Goal: Communication & Community: Answer question/provide support

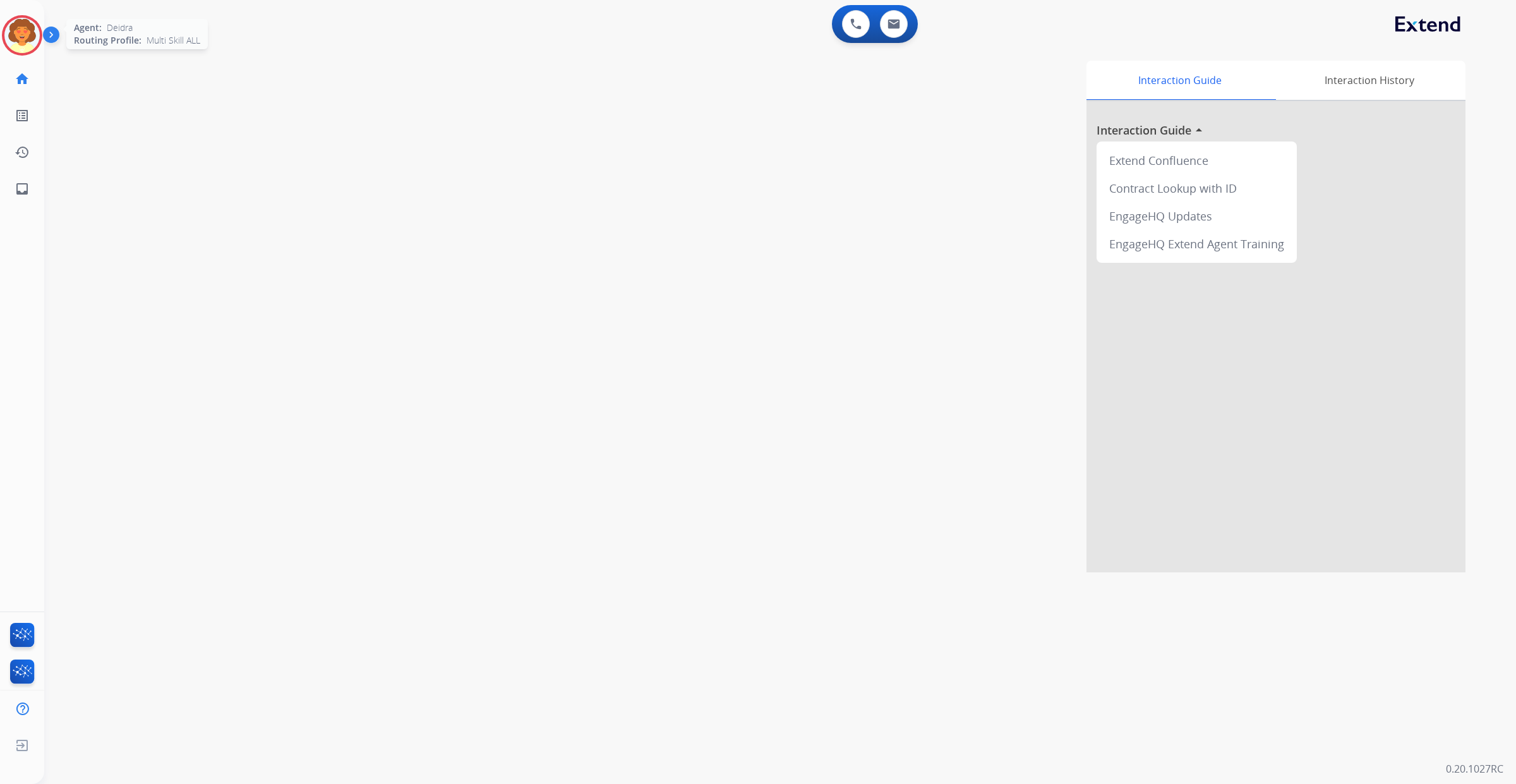
click at [21, 48] on img at bounding box center [22, 35] width 35 height 35
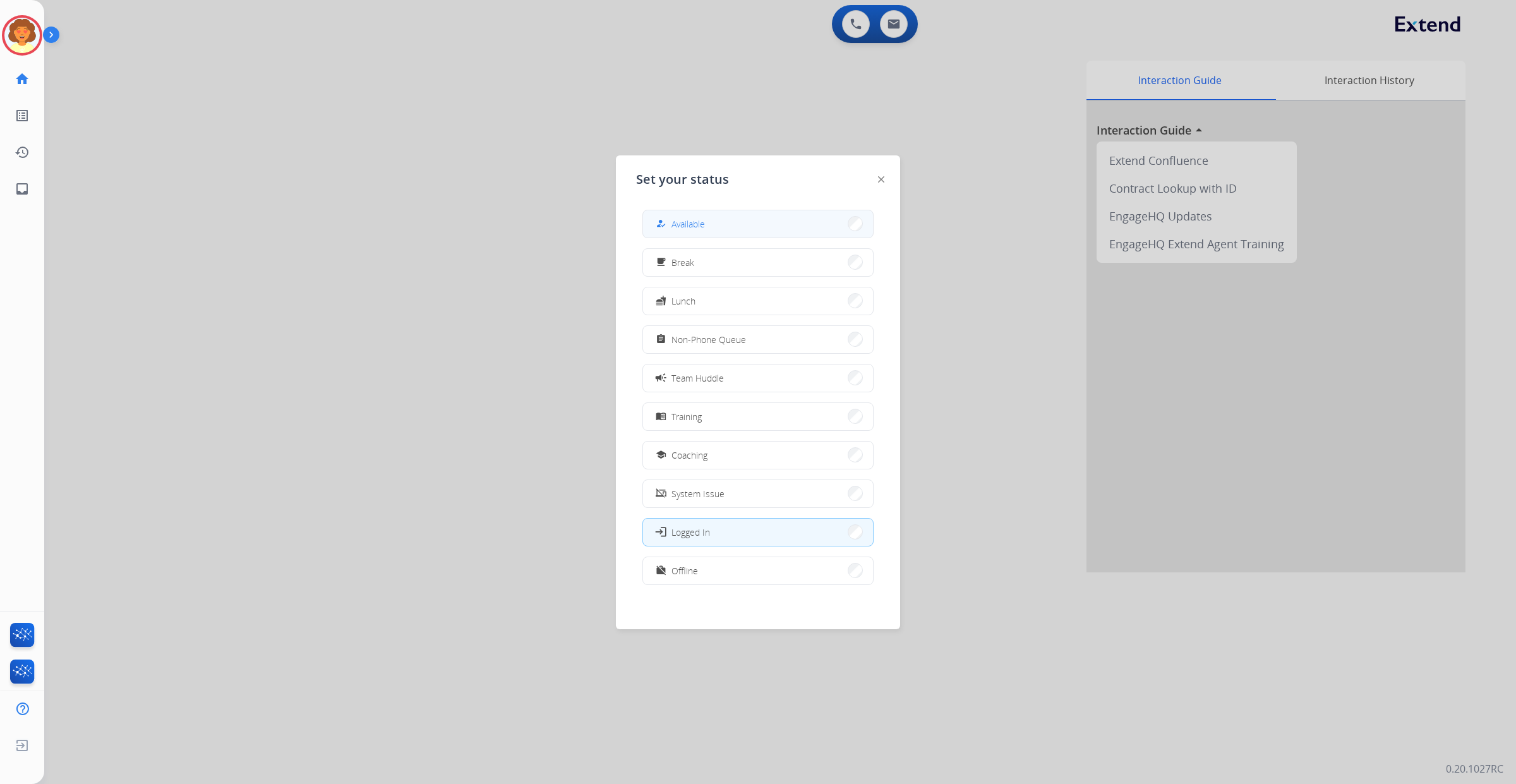
click at [705, 231] on span "Available" at bounding box center [689, 224] width 34 height 13
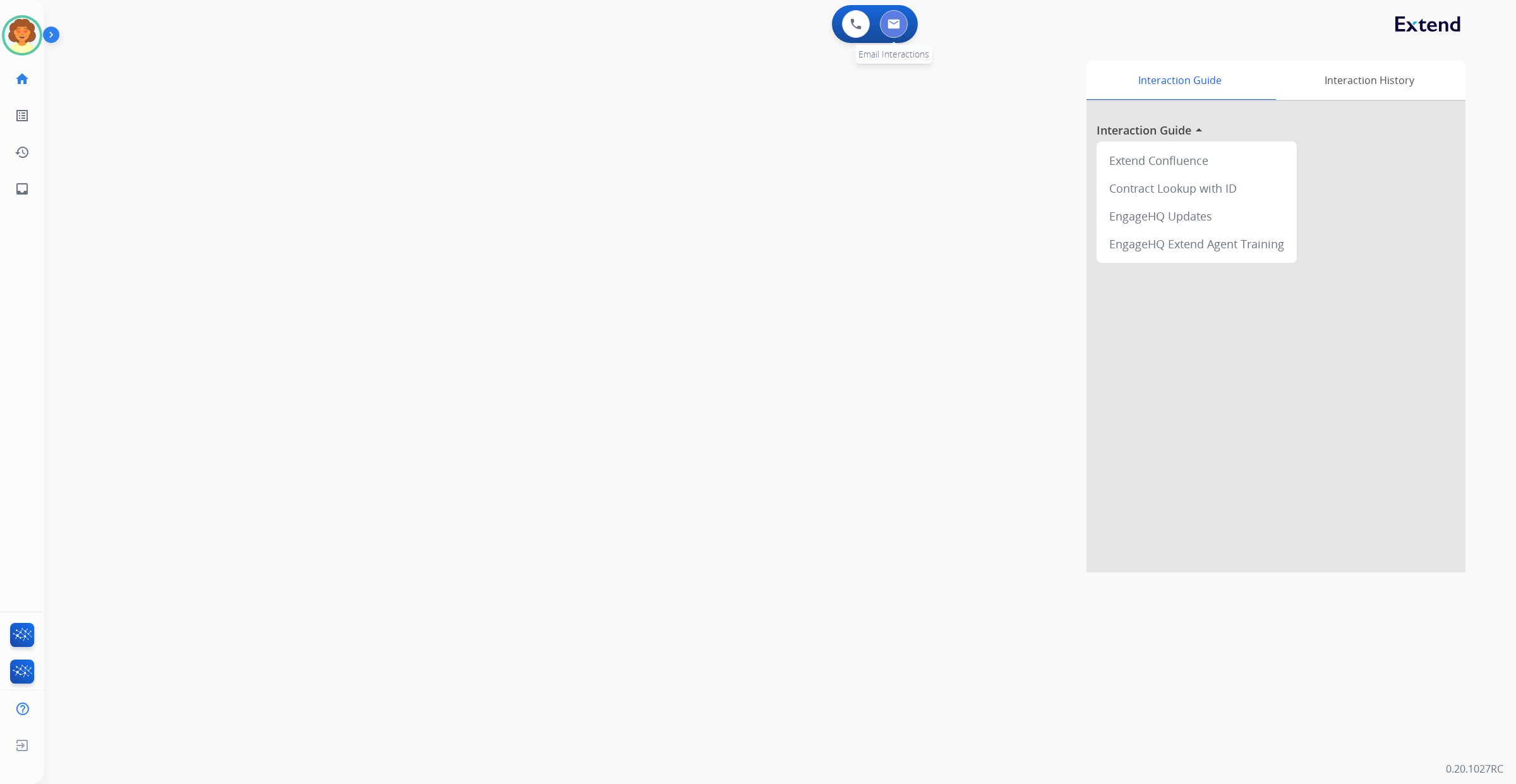
click at [894, 34] on button at bounding box center [894, 24] width 28 height 28
select select "**********"
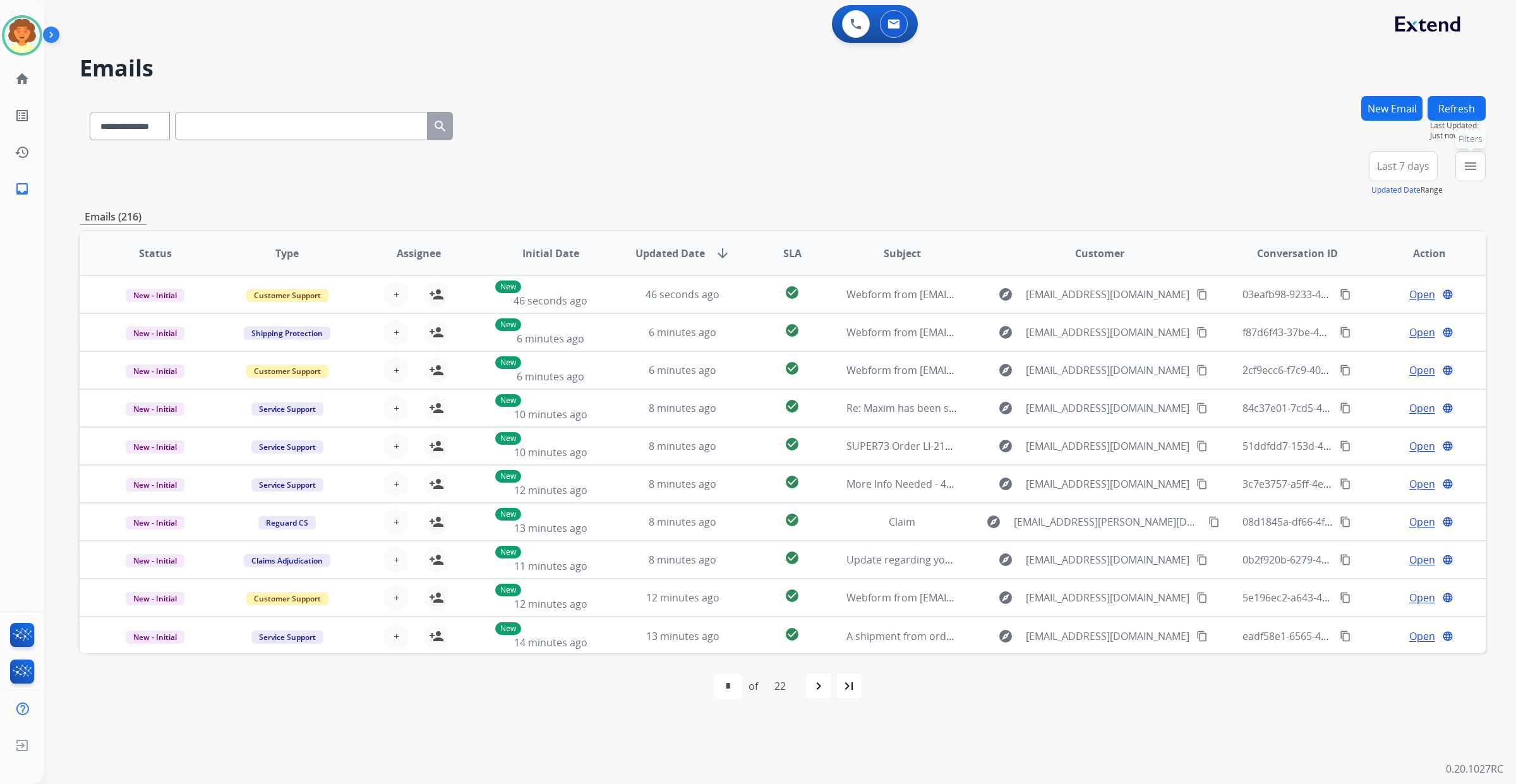
click at [1463, 173] on mat-icon "menu" at bounding box center [1470, 166] width 15 height 15
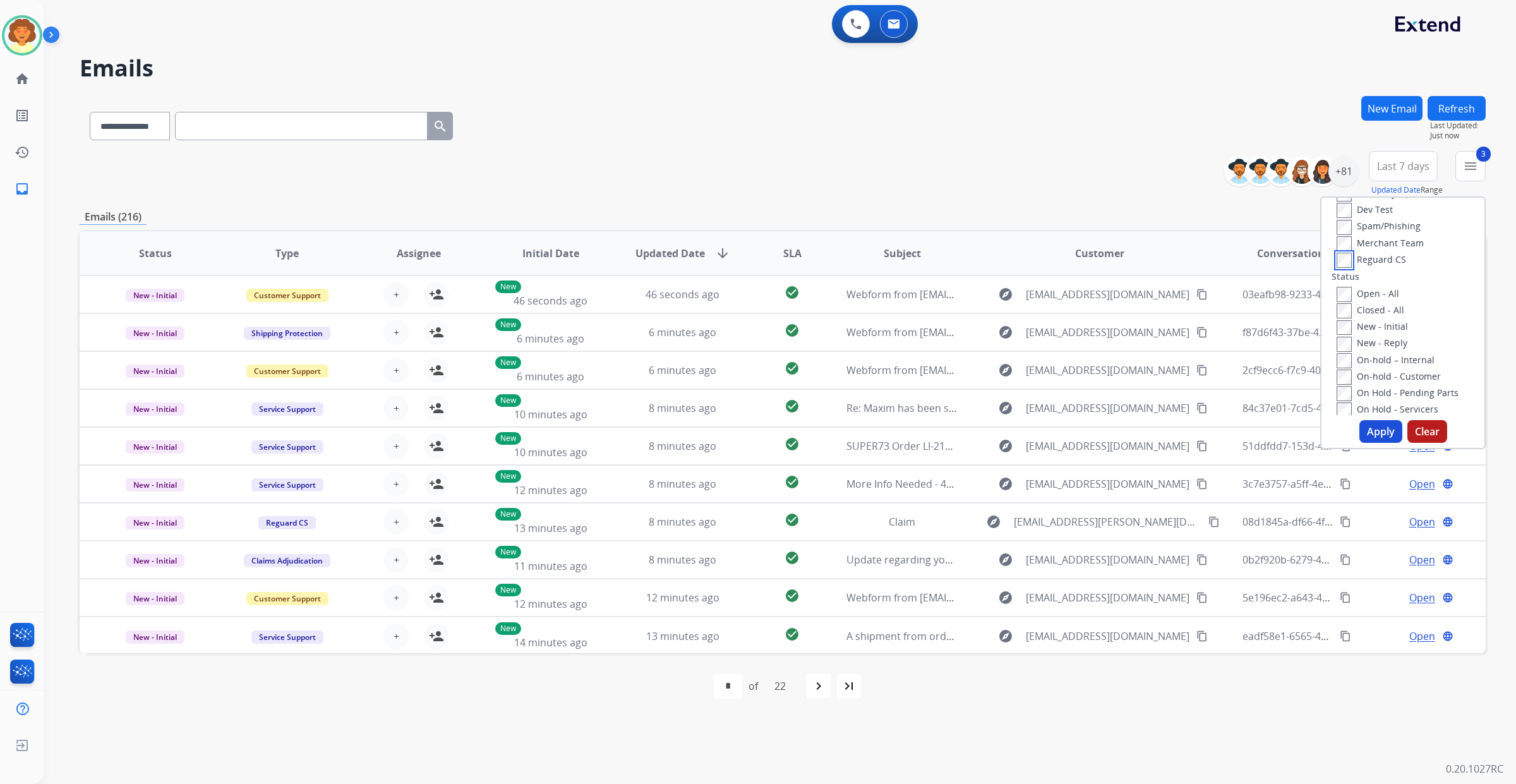
scroll to position [158, 0]
click at [1359, 443] on button "Apply" at bounding box center [1381, 431] width 43 height 23
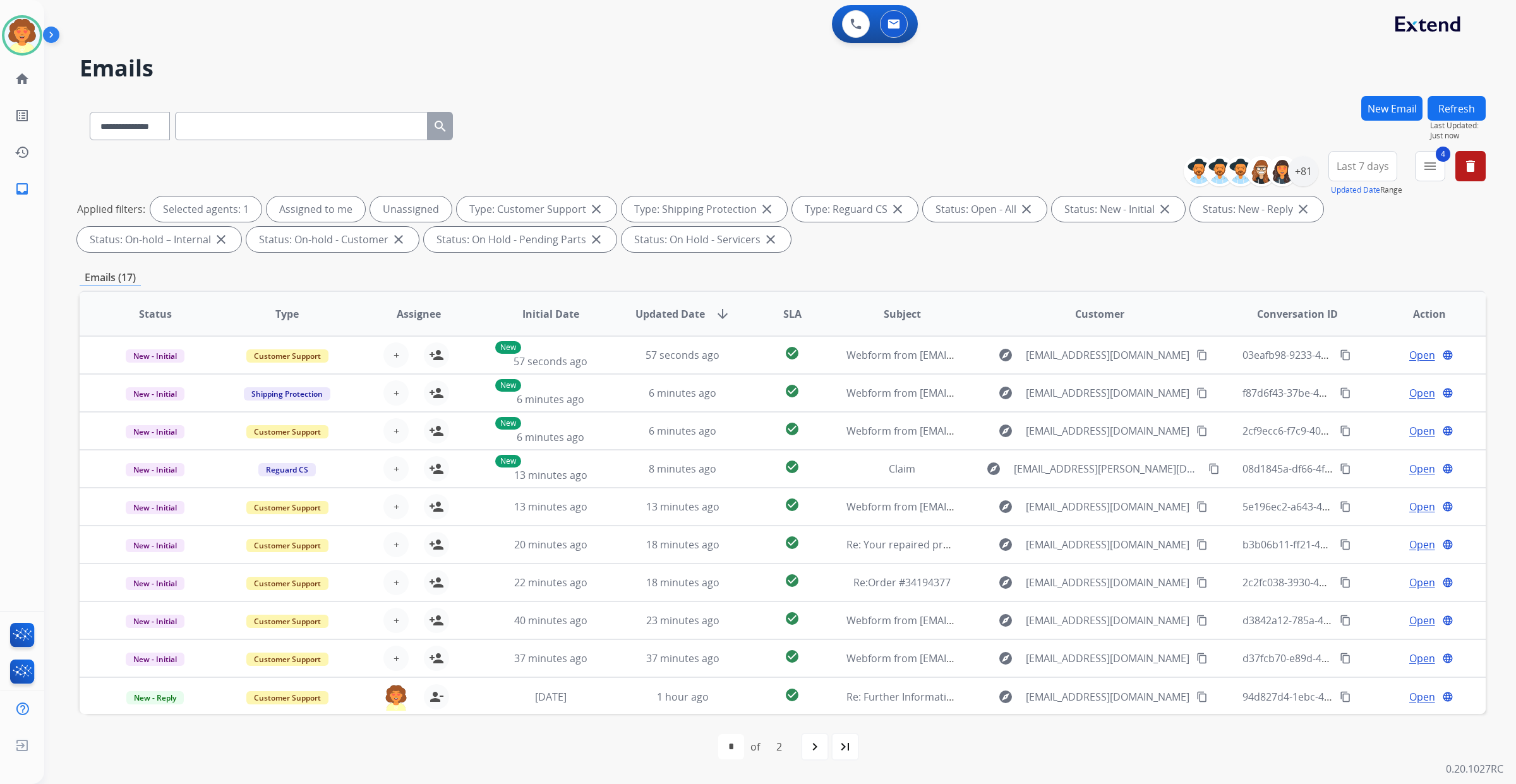
click at [1337, 169] on span "Last 7 days" at bounding box center [1362, 166] width 52 height 5
click at [1324, 329] on div "Last 90 days" at bounding box center [1359, 320] width 70 height 19
click at [1288, 187] on div "+133" at bounding box center [1303, 170] width 30 height 30
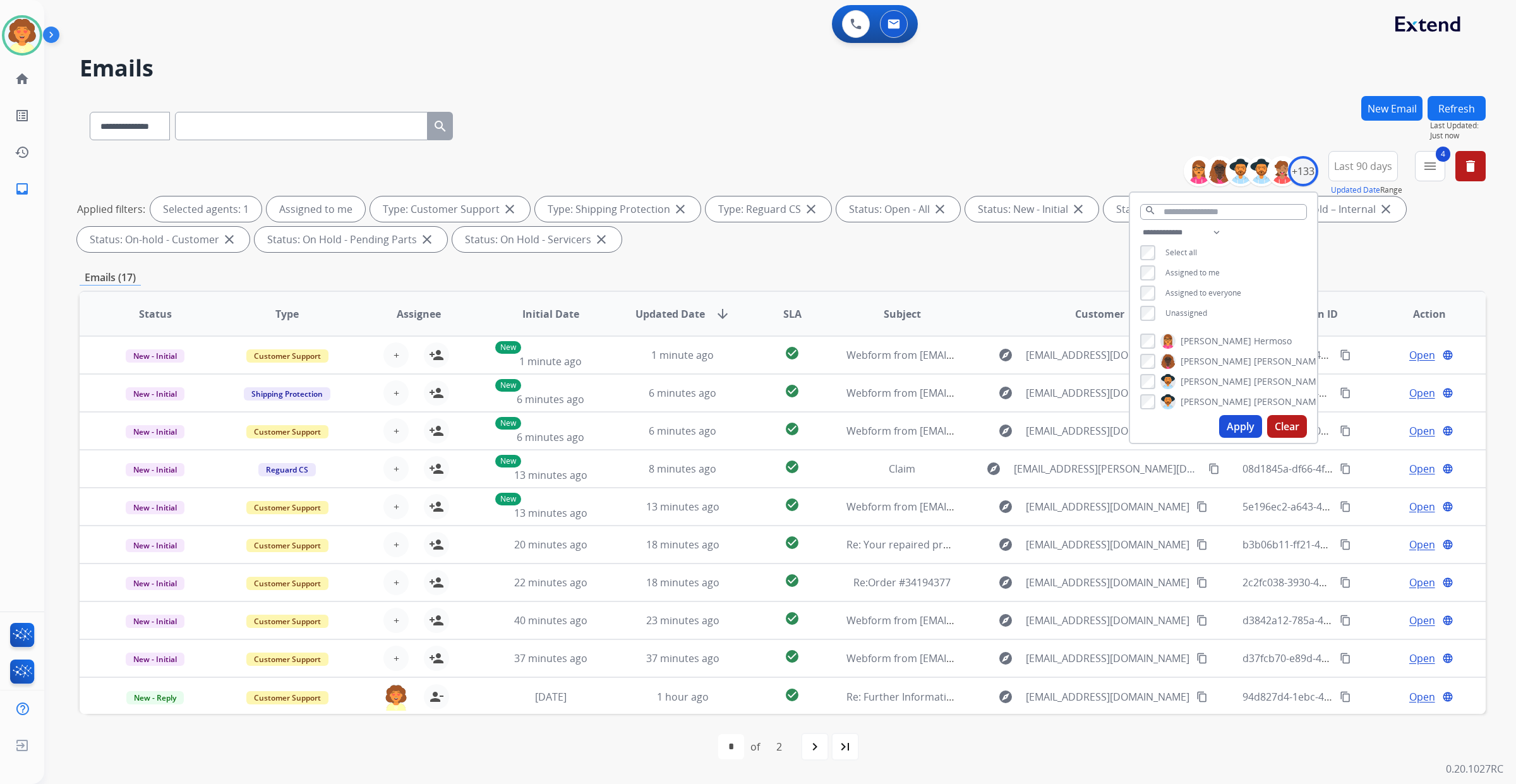
click at [1219, 438] on button "Apply" at bounding box center [1240, 426] width 43 height 23
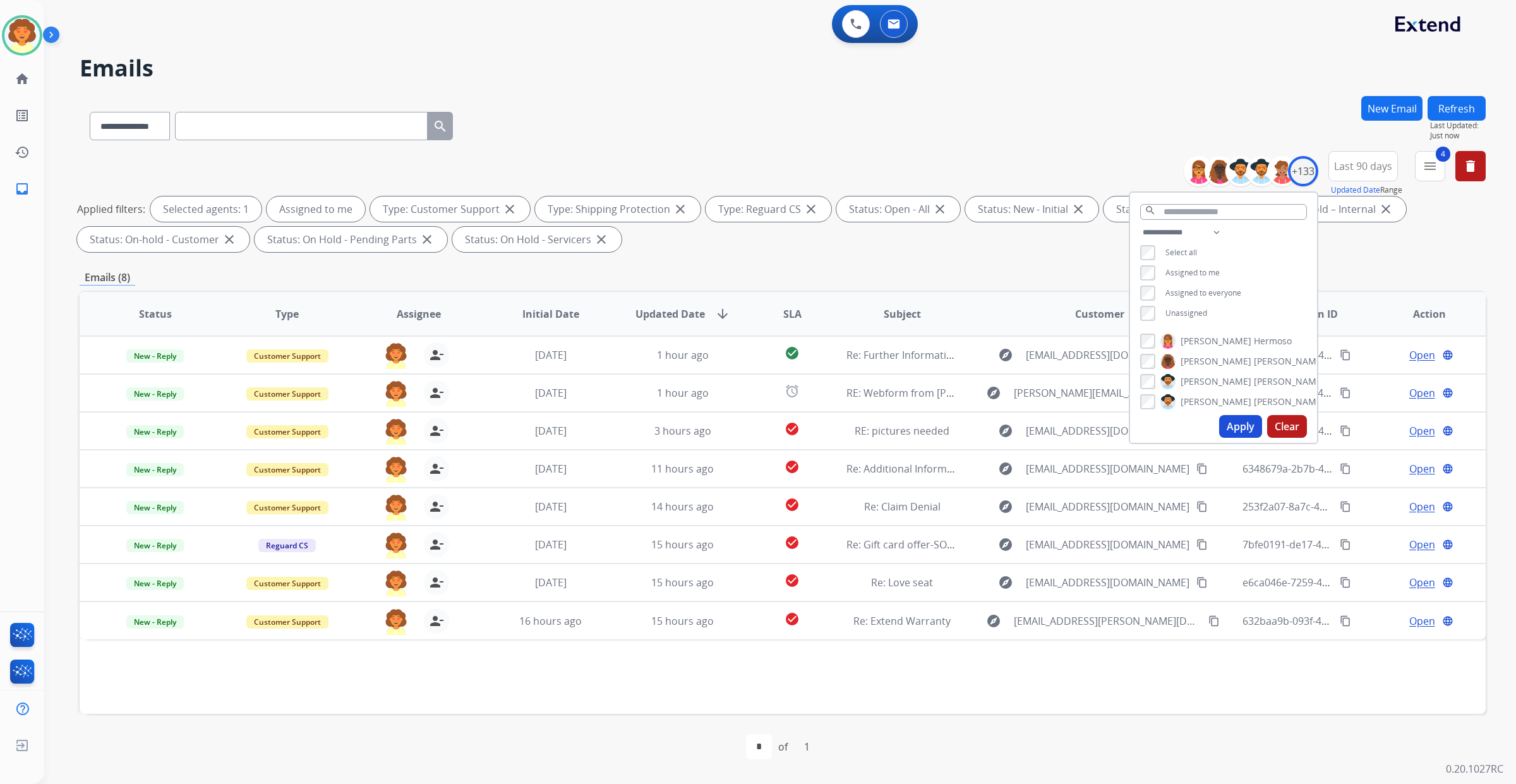
click at [793, 257] on div "**********" at bounding box center [782, 204] width 1406 height 106
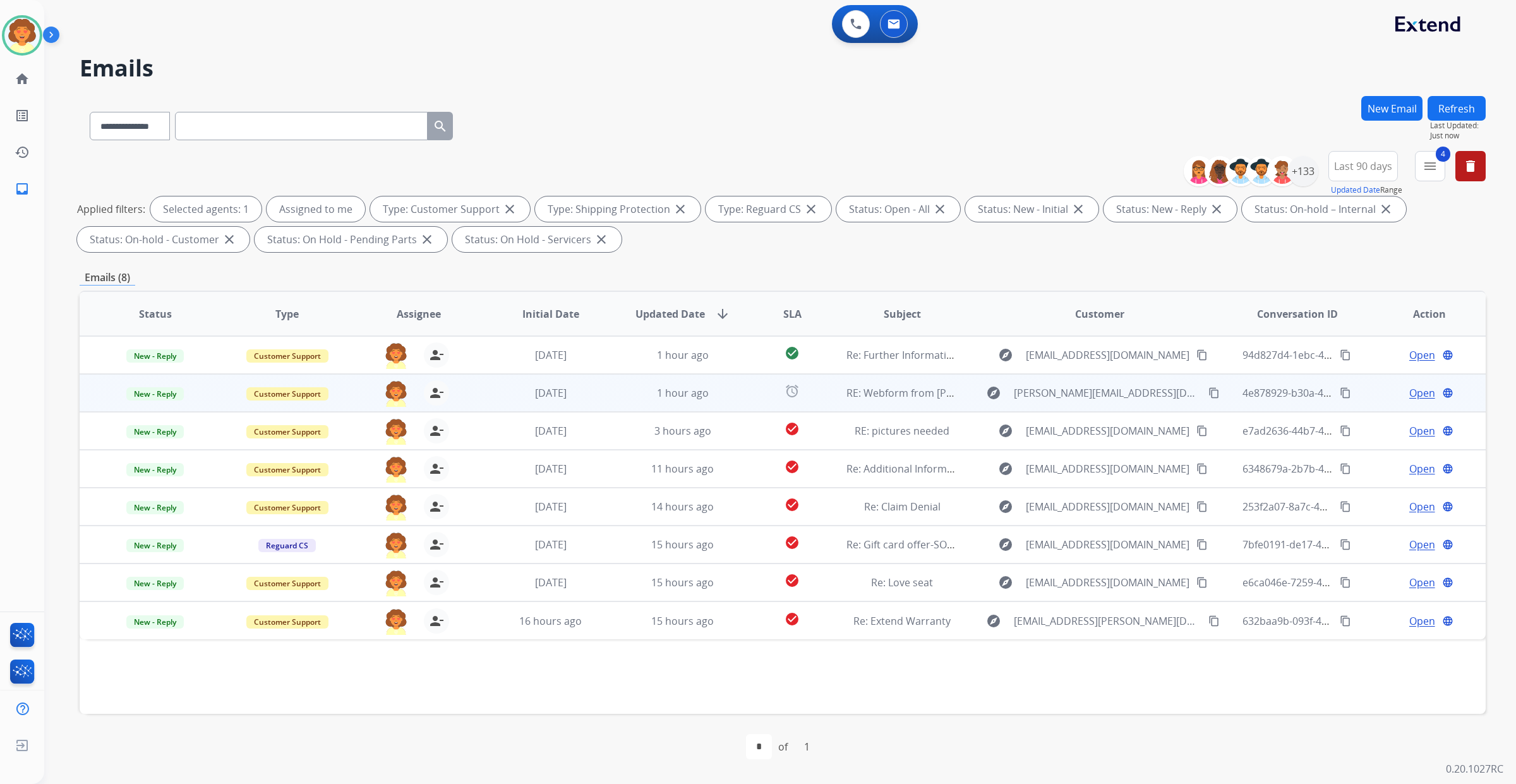
scroll to position [206, 0]
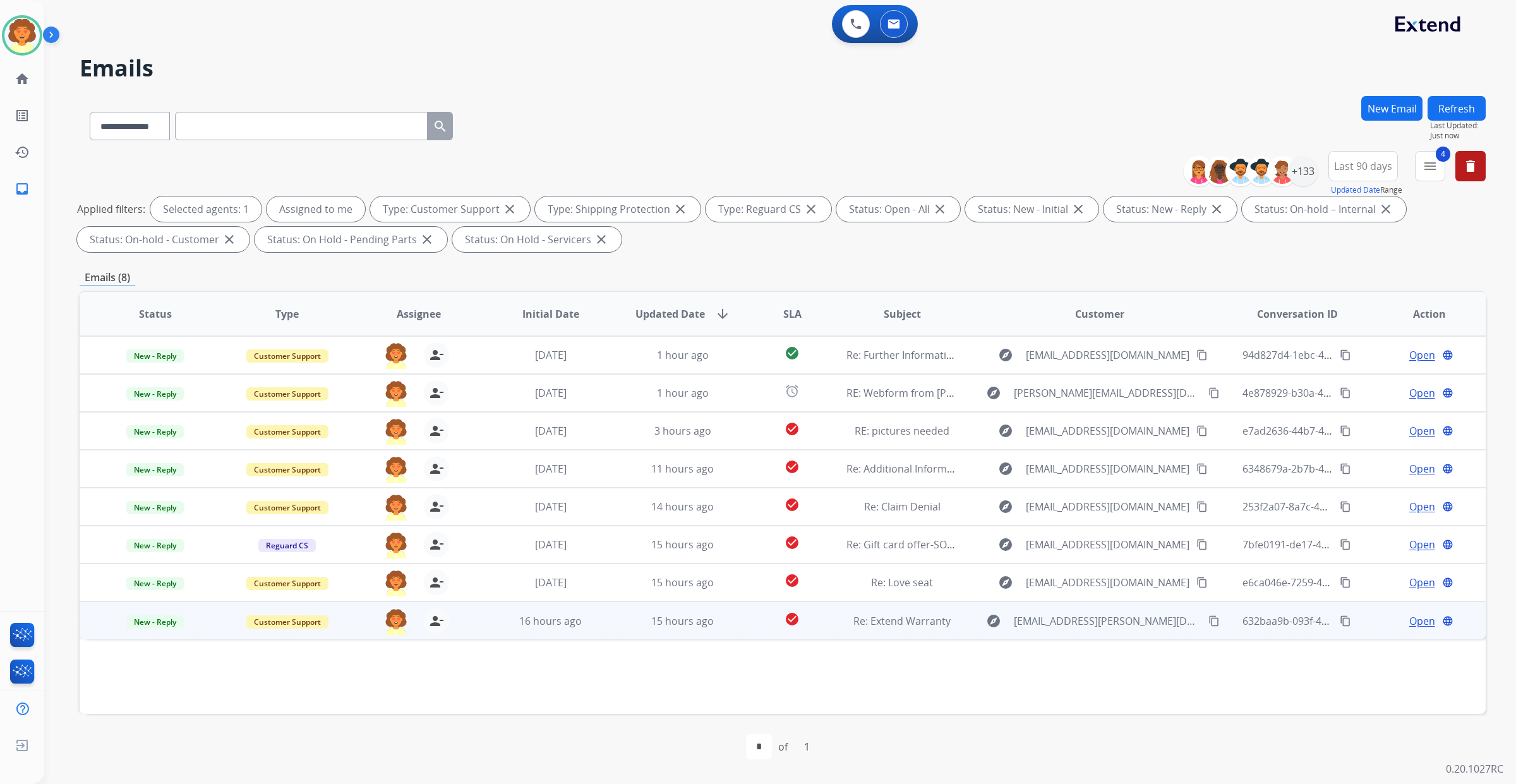
click at [1409, 614] on span "Open" at bounding box center [1422, 621] width 26 height 15
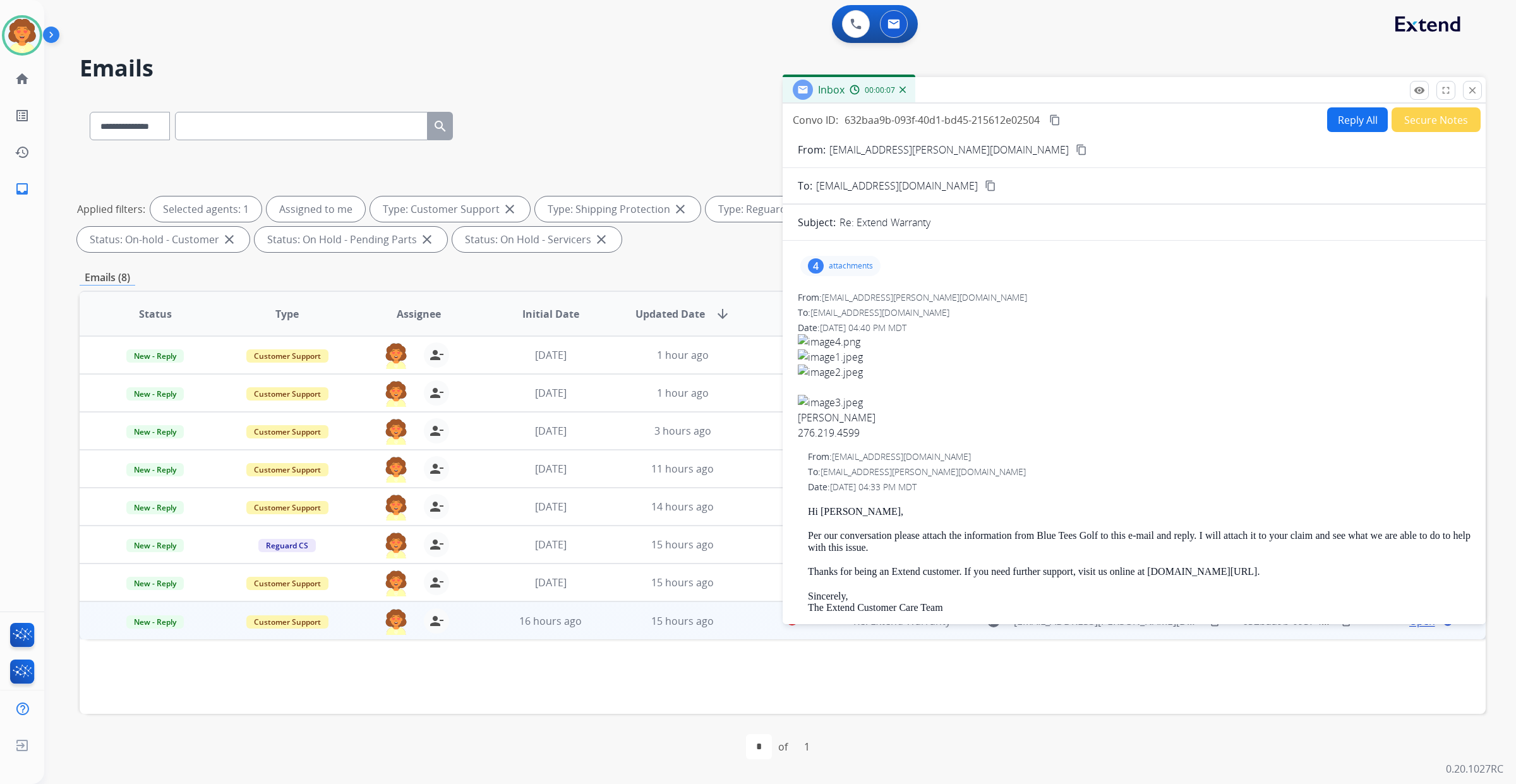
click at [824, 259] on div "4" at bounding box center [815, 266] width 15 height 15
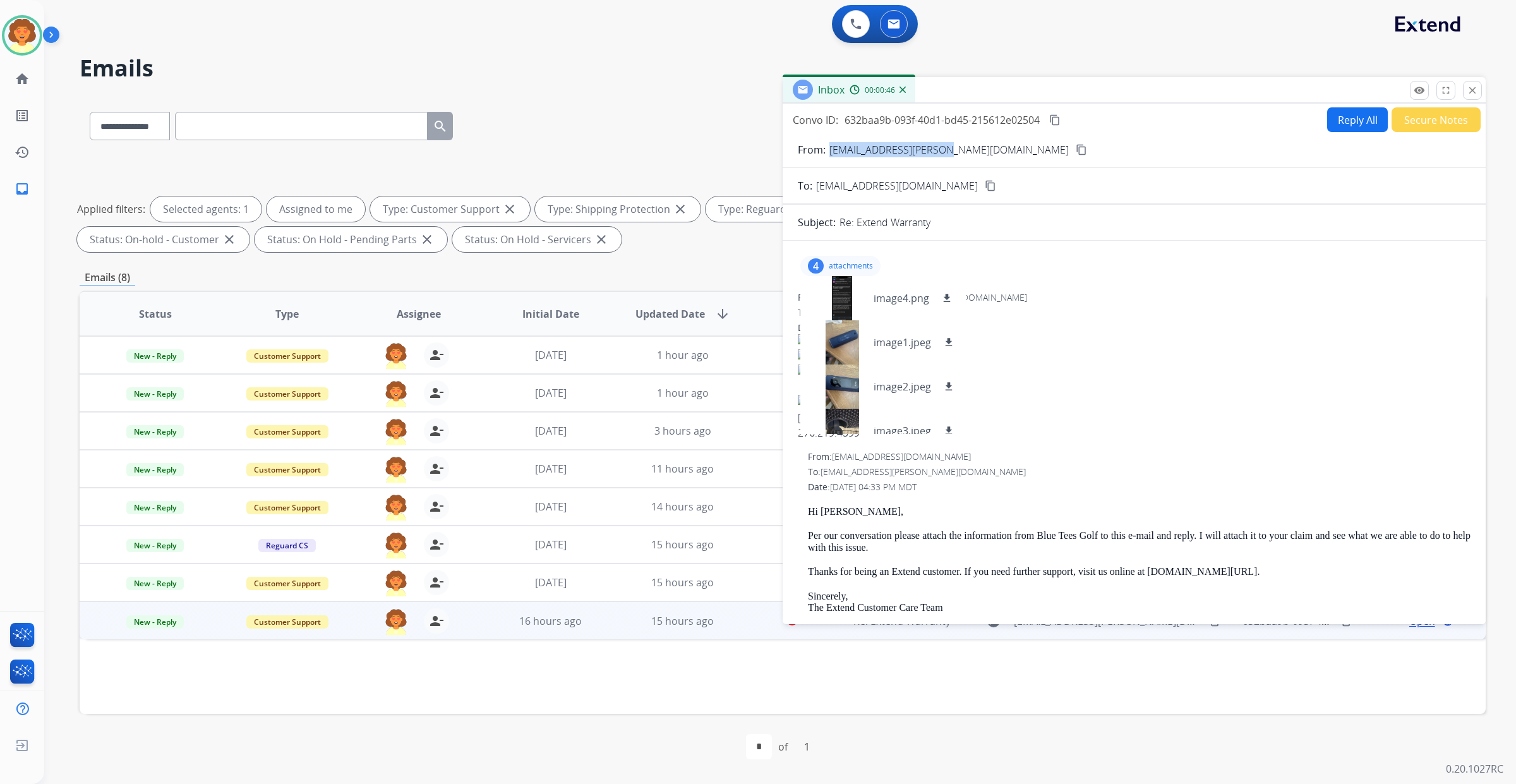
drag, startPoint x: 854, startPoint y: 83, endPoint x: 1018, endPoint y: 76, distance: 164.1
click at [1018, 142] on p "[EMAIL_ADDRESS][PERSON_NAME][DOMAIN_NAME]" at bounding box center [949, 149] width 240 height 15
copy p "[EMAIL_ADDRESS][PERSON_NAME][DOMAIN_NAME]"
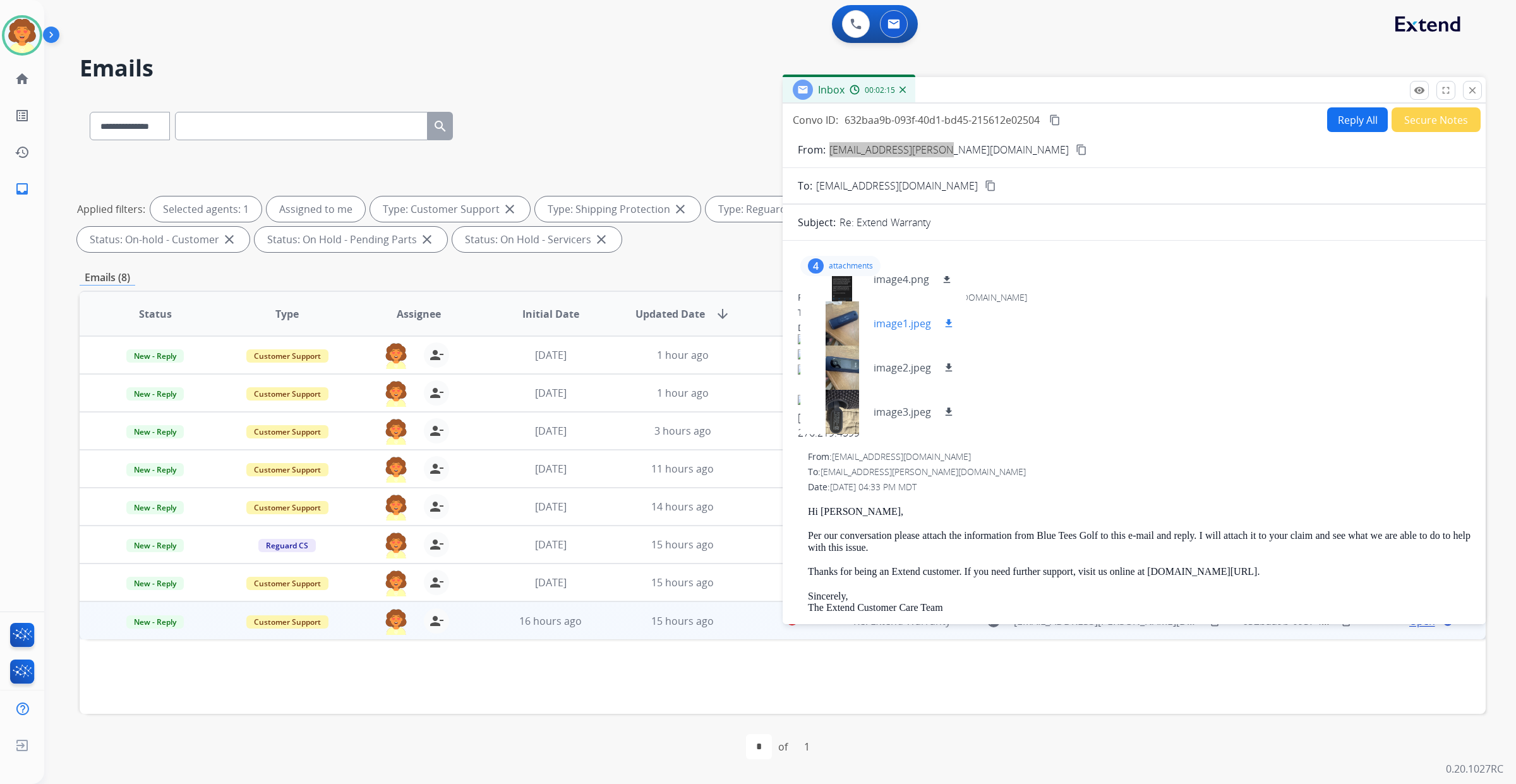
scroll to position [0, 0]
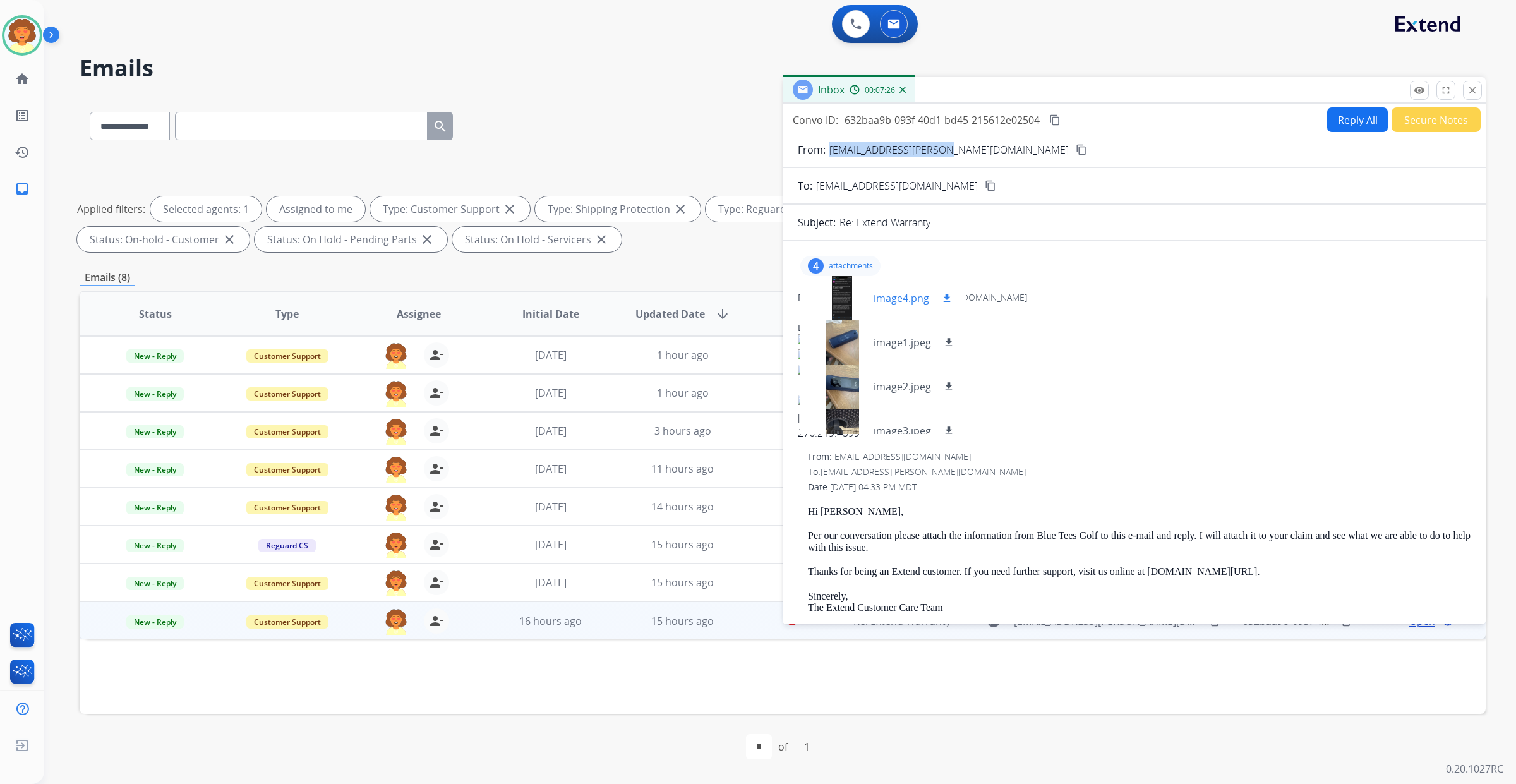
click at [952, 292] on mat-icon "download" at bounding box center [946, 298] width 11 height 11
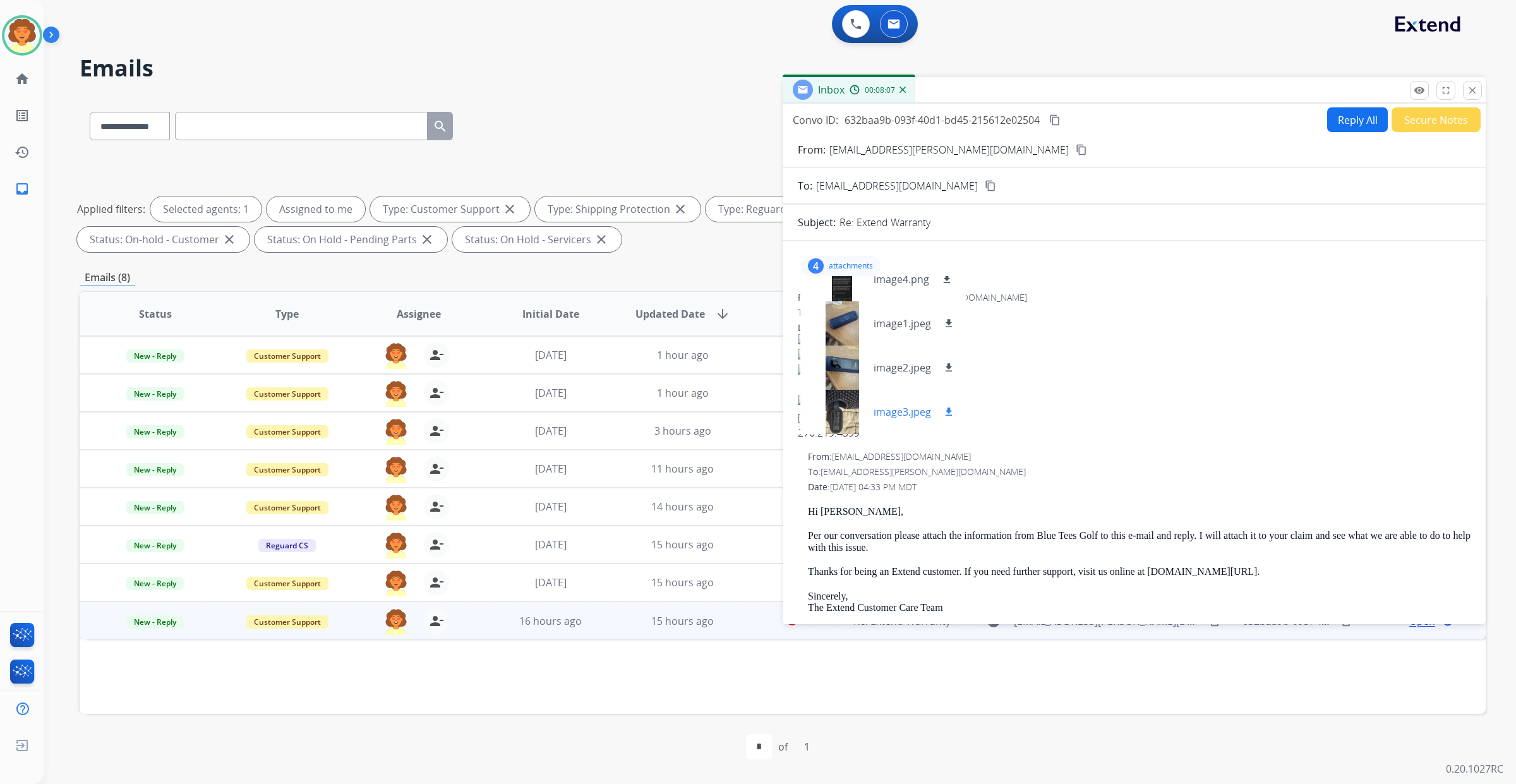
click at [857, 389] on div at bounding box center [842, 411] width 63 height 44
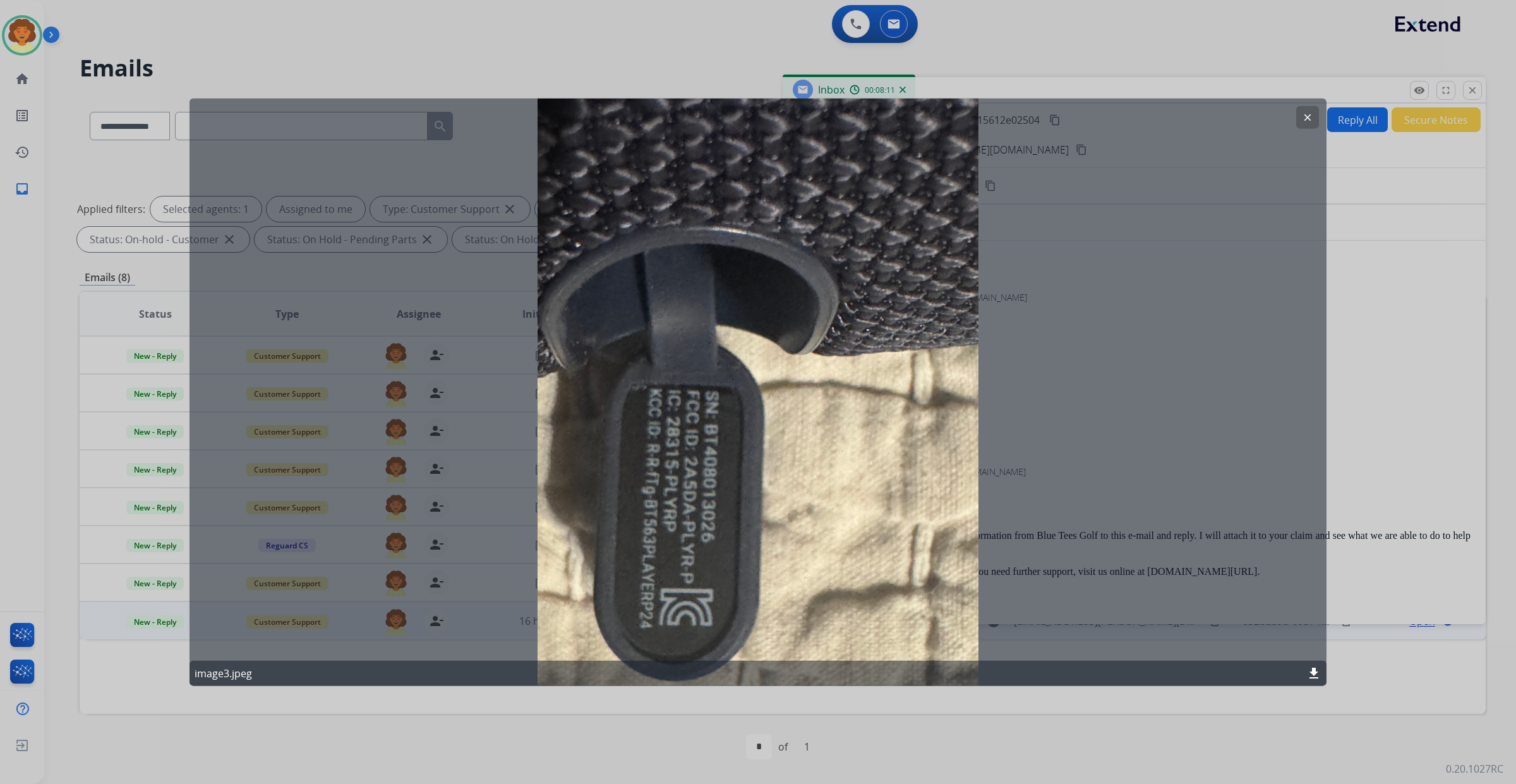
click at [1304, 117] on mat-icon "clear" at bounding box center [1307, 116] width 11 height 11
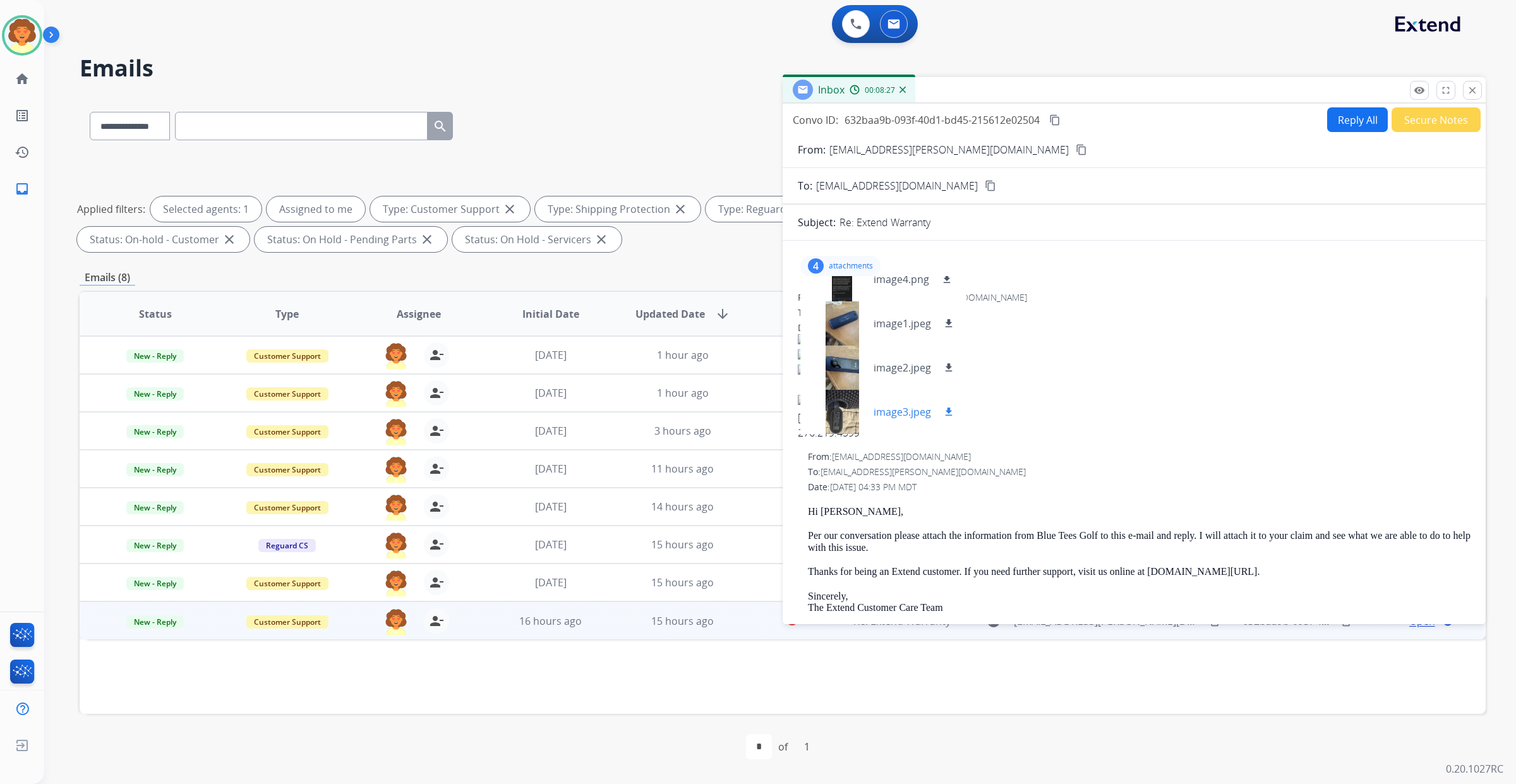
click at [955, 406] on mat-icon "download" at bounding box center [948, 411] width 11 height 11
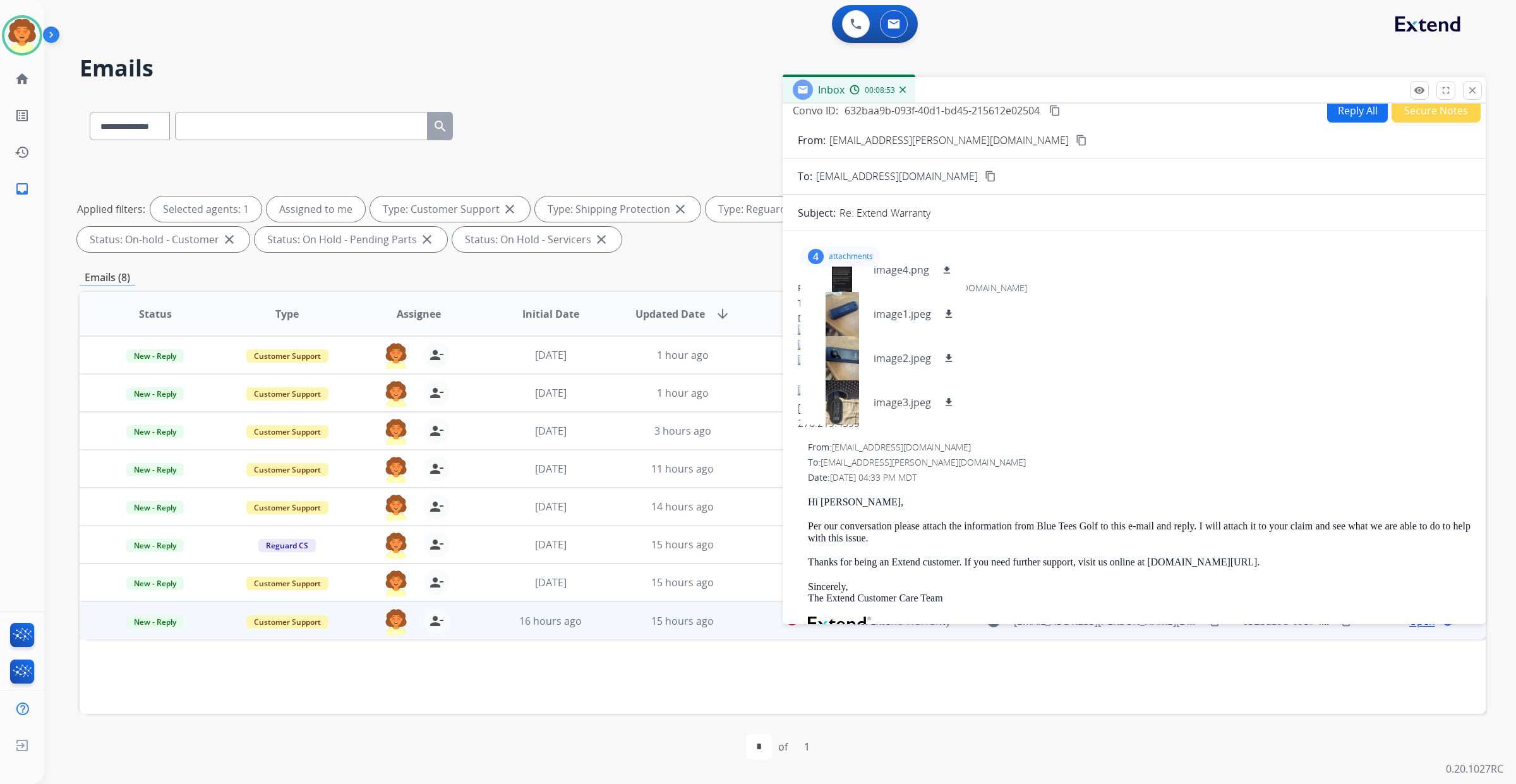
scroll to position [0, 0]
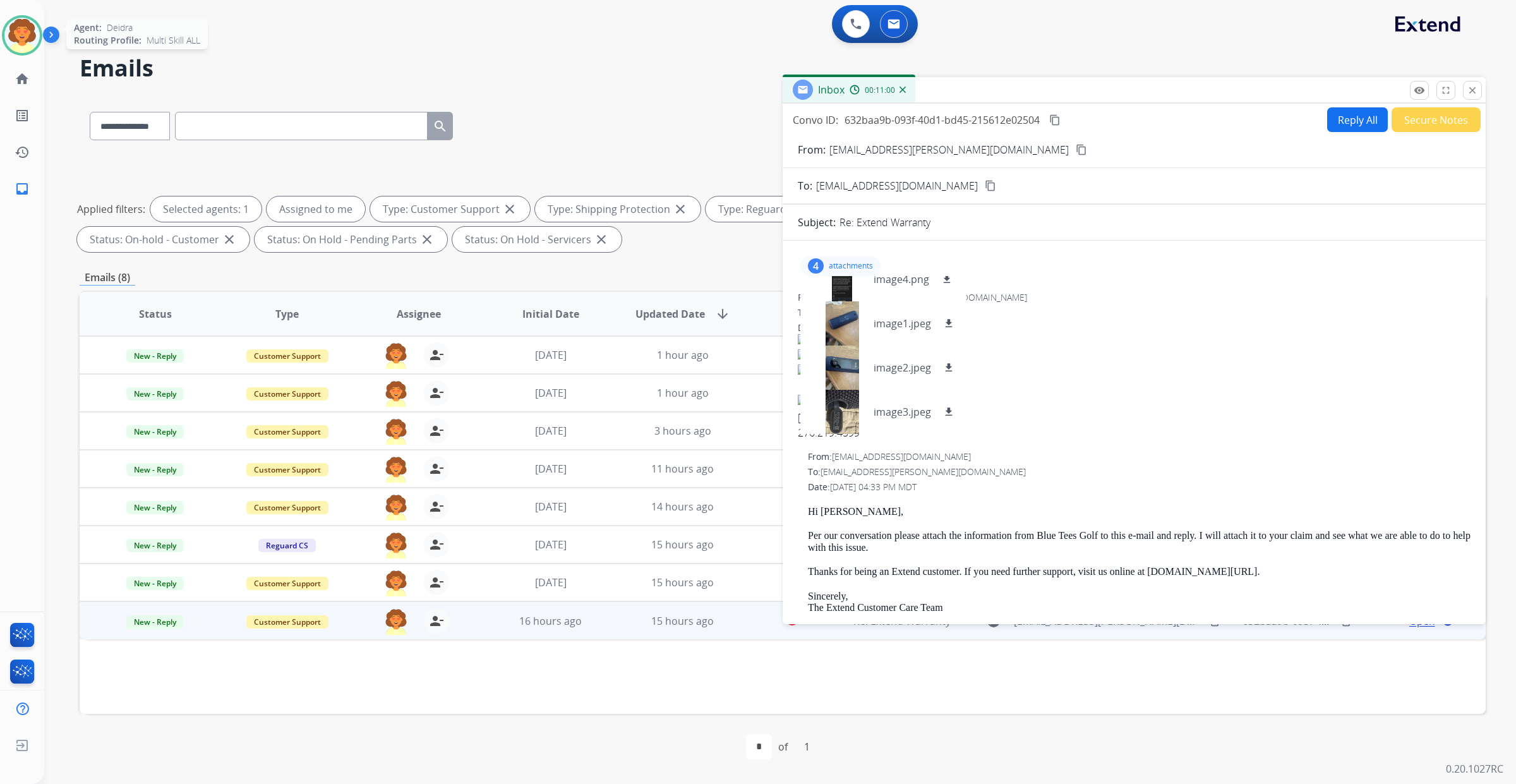
click at [16, 44] on img at bounding box center [22, 35] width 35 height 35
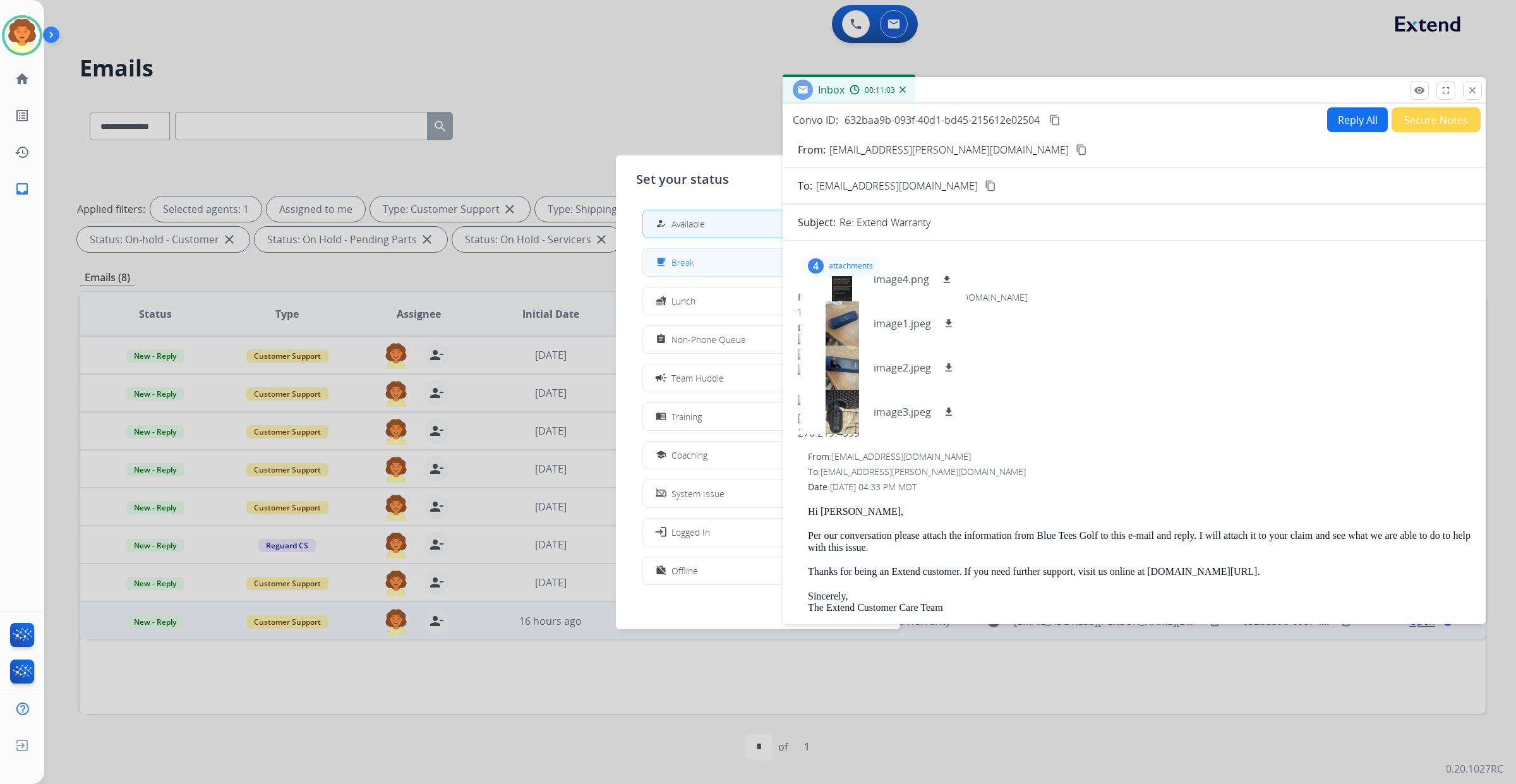
click at [667, 267] on mat-icon "free_breakfast" at bounding box center [661, 262] width 11 height 11
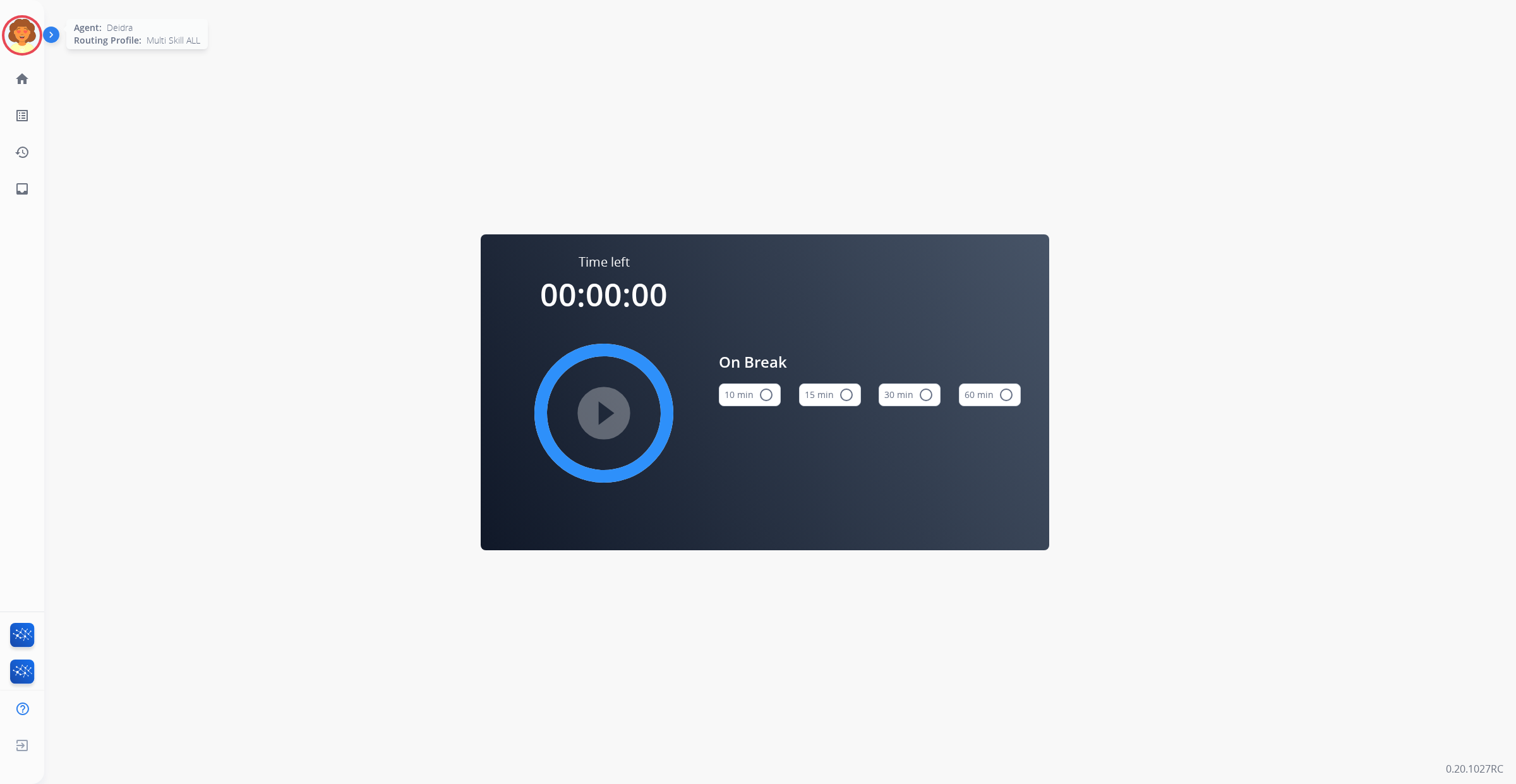
click at [32, 53] on img at bounding box center [22, 35] width 35 height 35
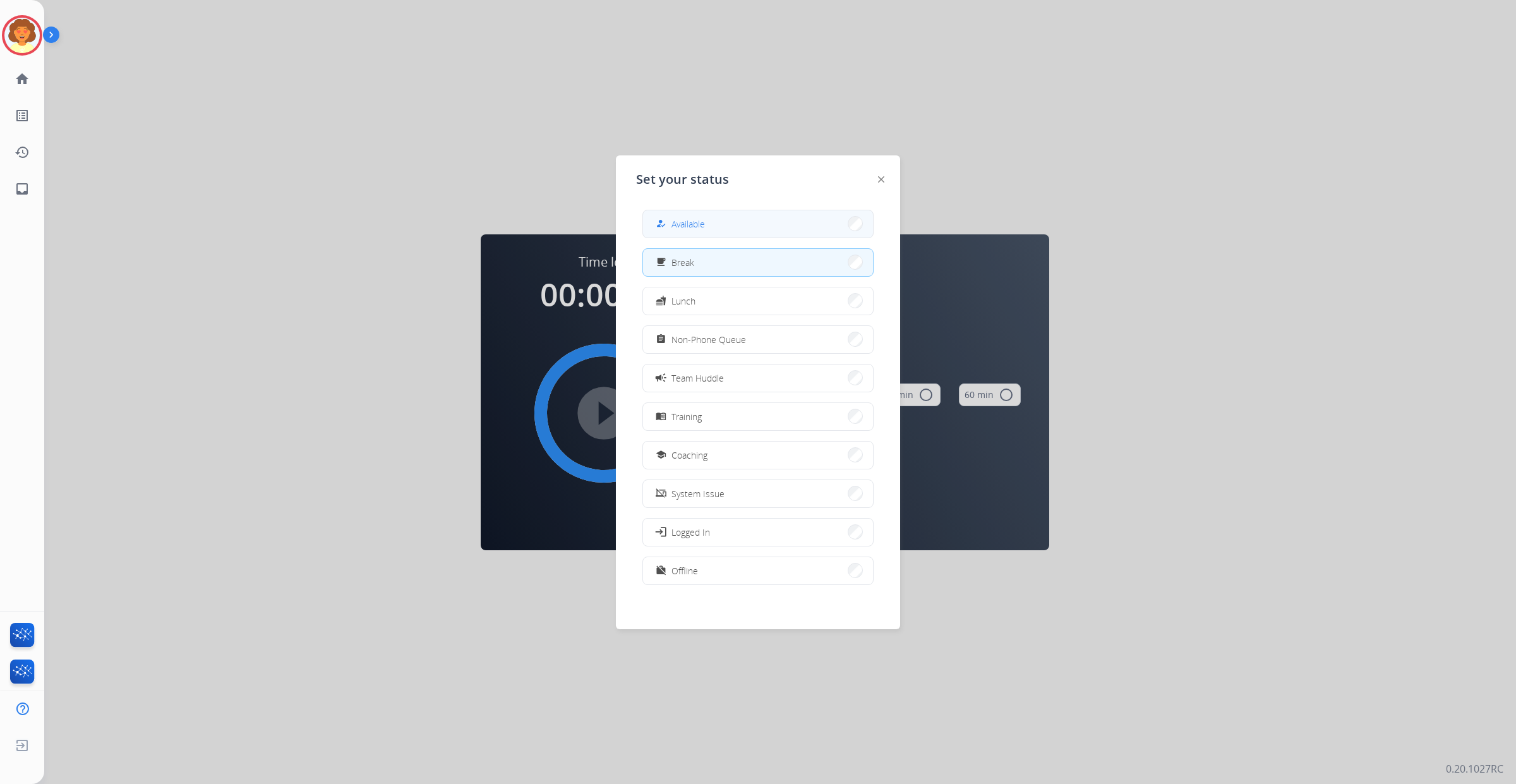
click at [783, 234] on button "how_to_reg Available" at bounding box center [758, 223] width 230 height 27
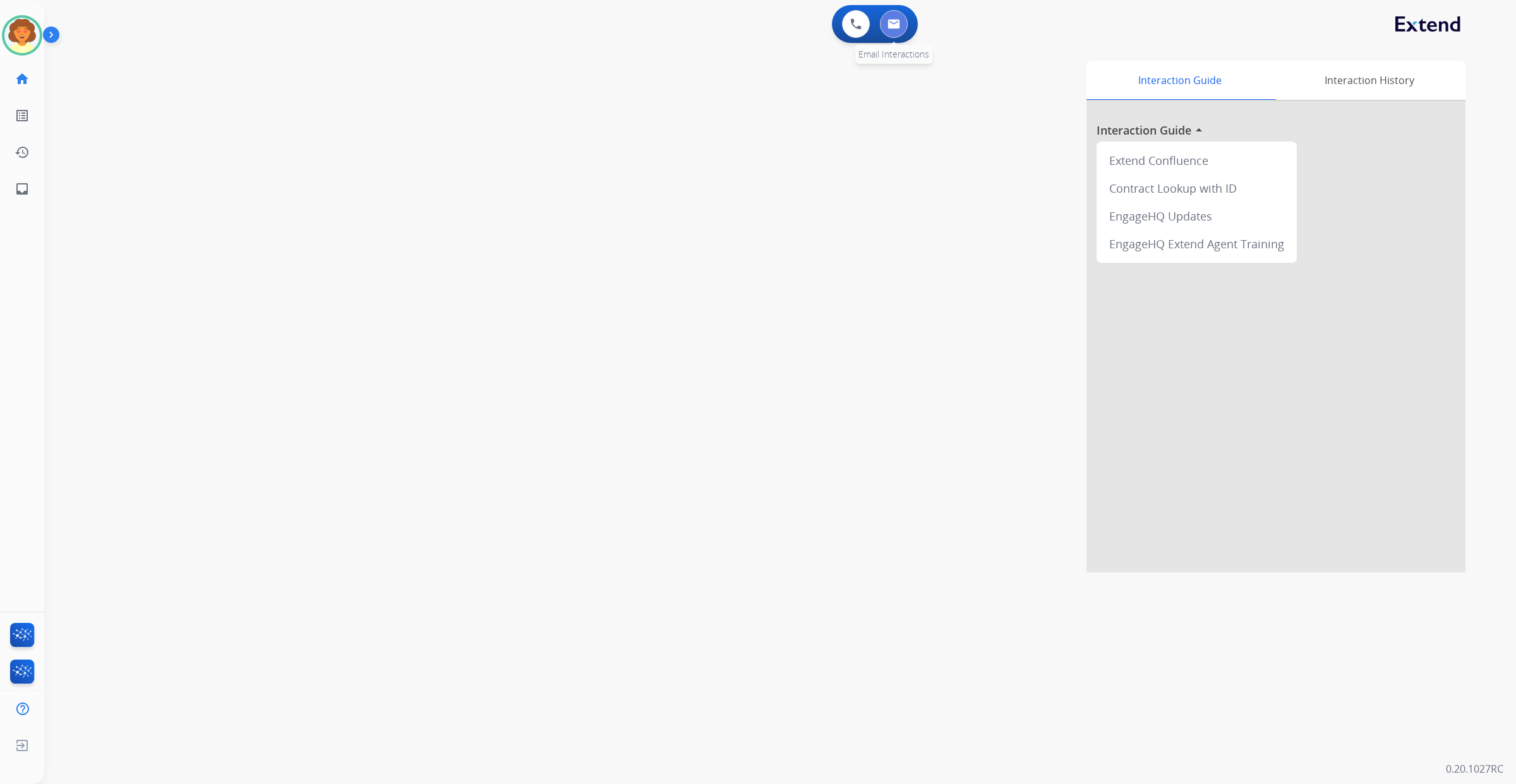
click at [892, 34] on button at bounding box center [894, 24] width 28 height 28
select select "**********"
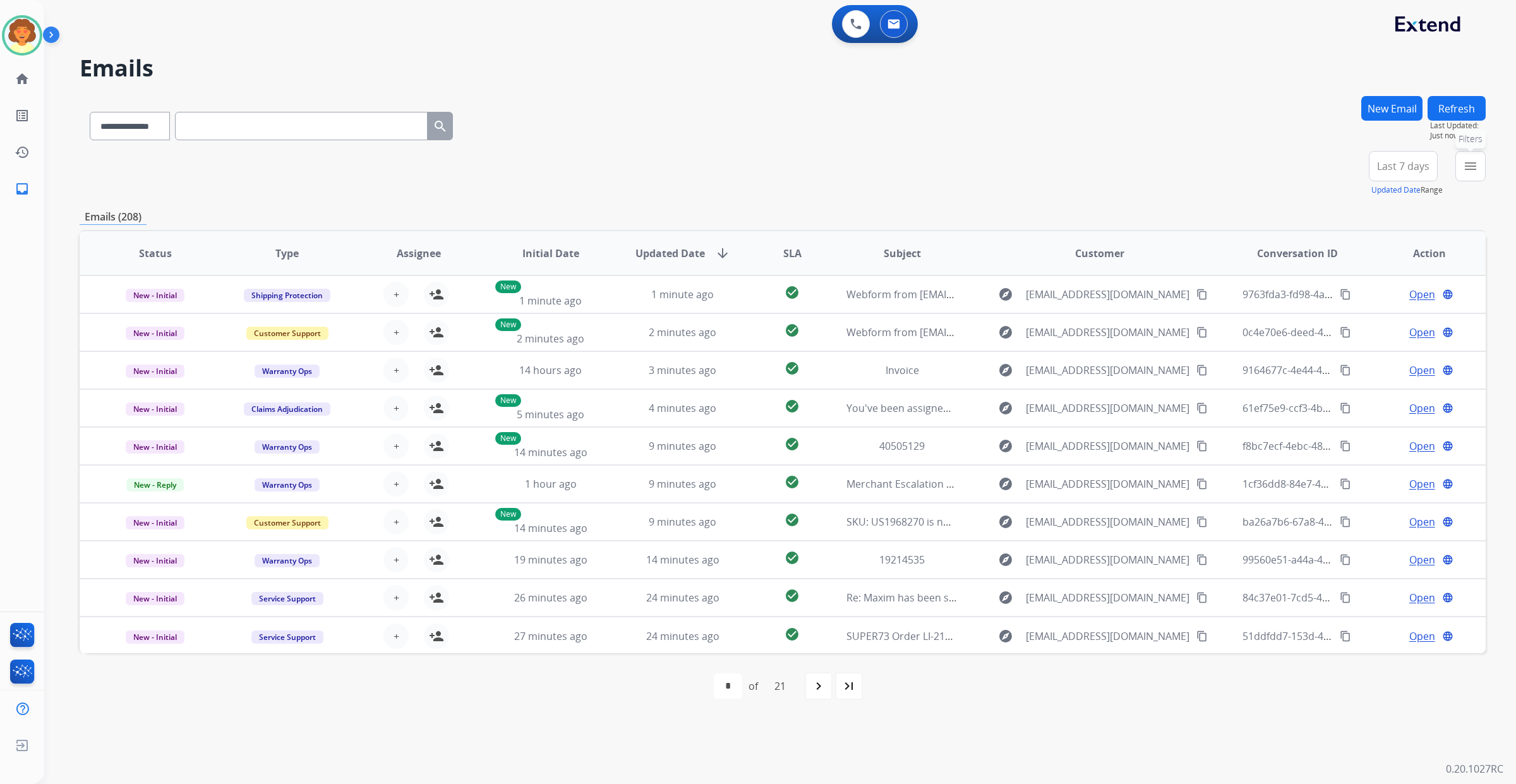
click at [1463, 173] on mat-icon "menu" at bounding box center [1470, 166] width 15 height 15
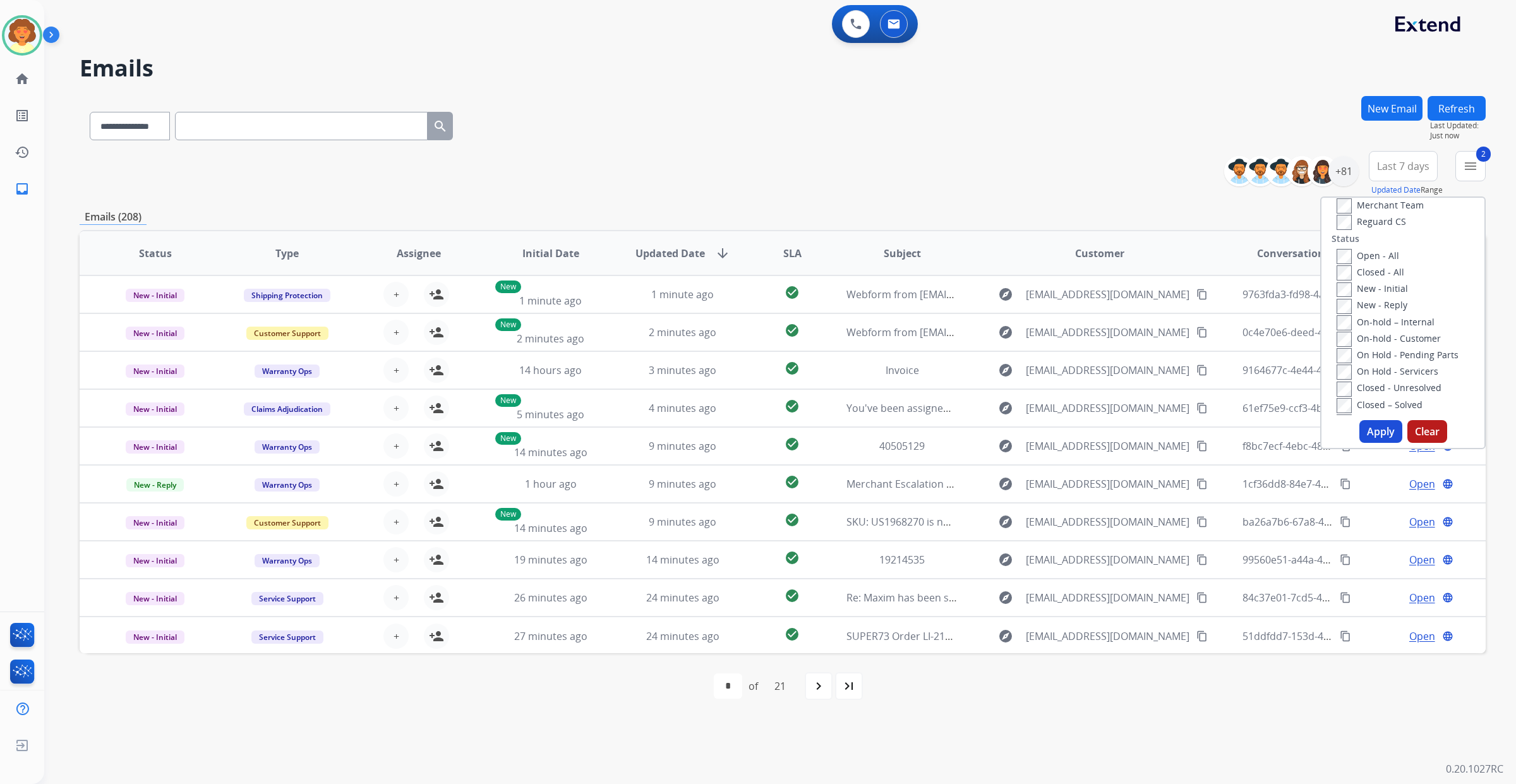
scroll to position [158, 0]
click at [1359, 443] on button "Apply" at bounding box center [1381, 431] width 43 height 23
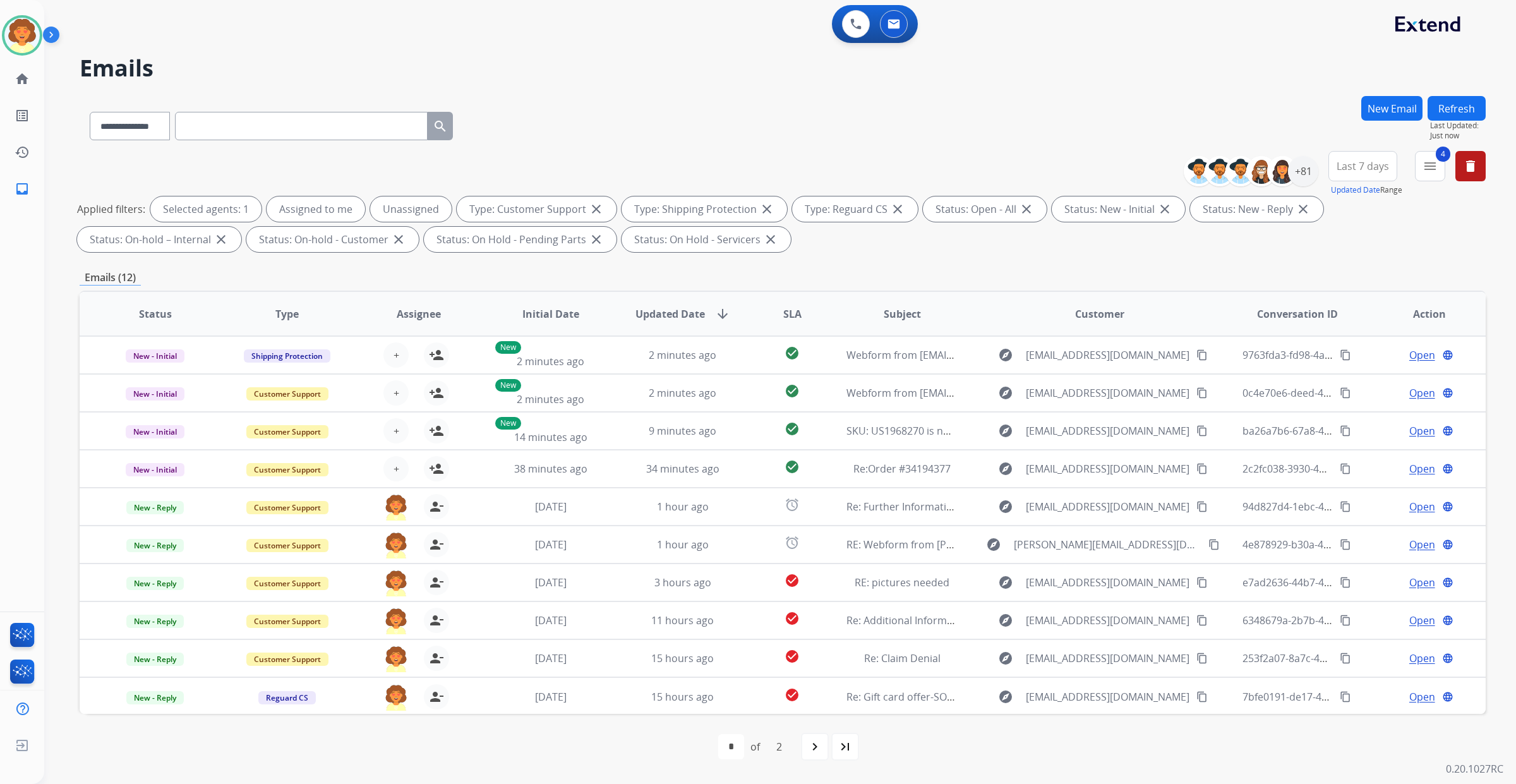
click at [1337, 169] on span "Last 7 days" at bounding box center [1362, 166] width 52 height 5
click at [1324, 329] on div "Last 90 days" at bounding box center [1359, 320] width 70 height 19
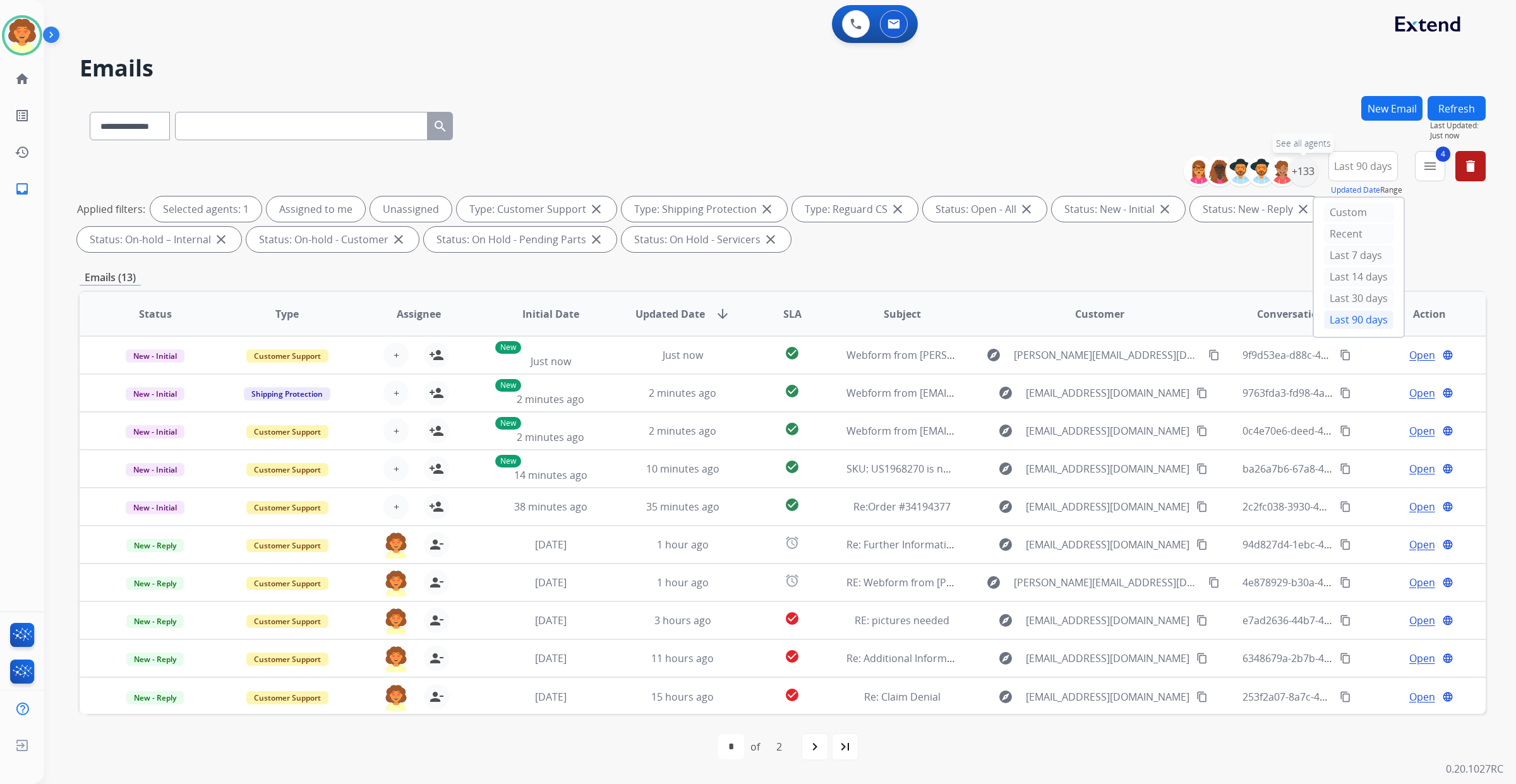
click at [1288, 187] on div "+133" at bounding box center [1303, 170] width 30 height 30
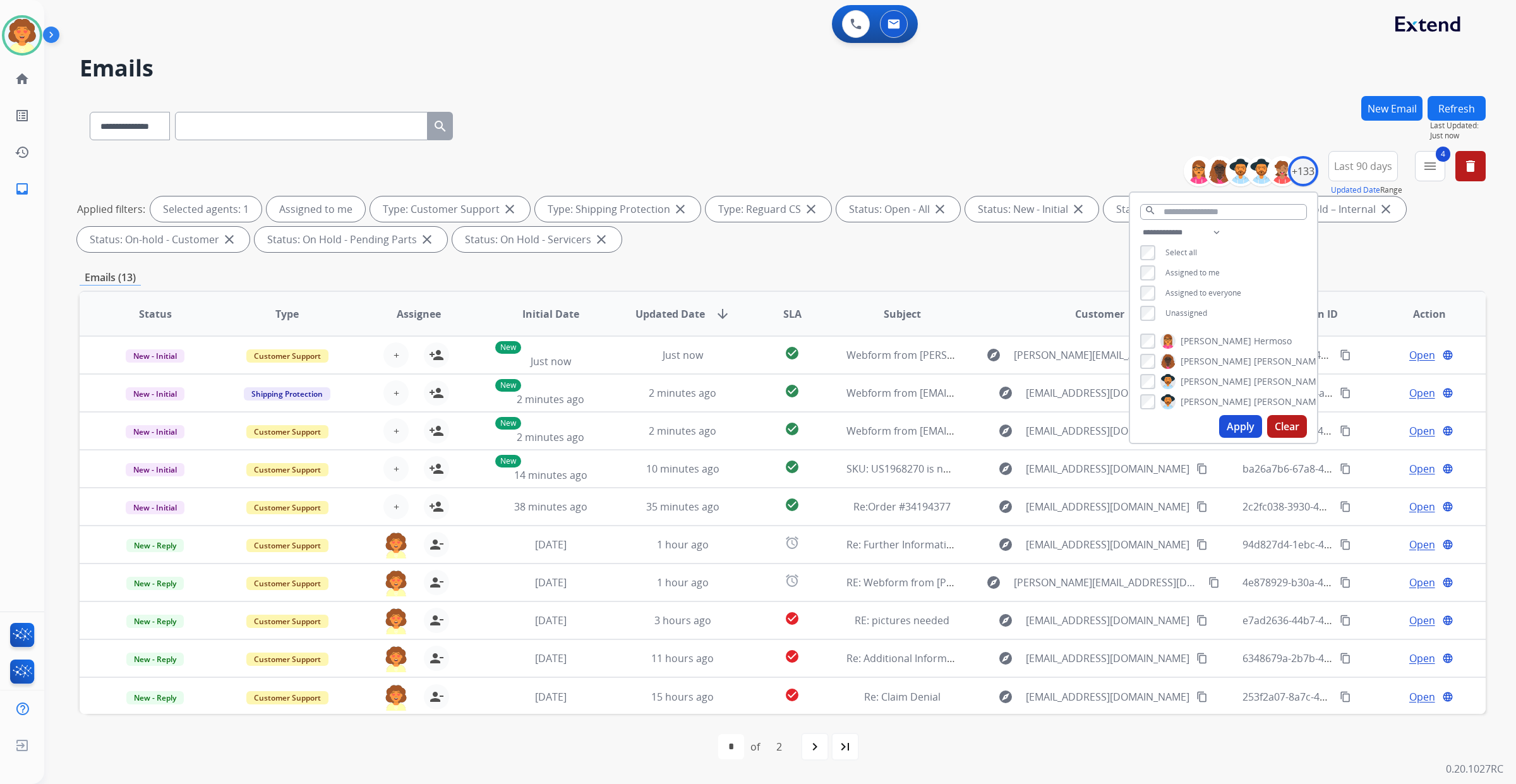
click at [1219, 438] on button "Apply" at bounding box center [1240, 426] width 43 height 23
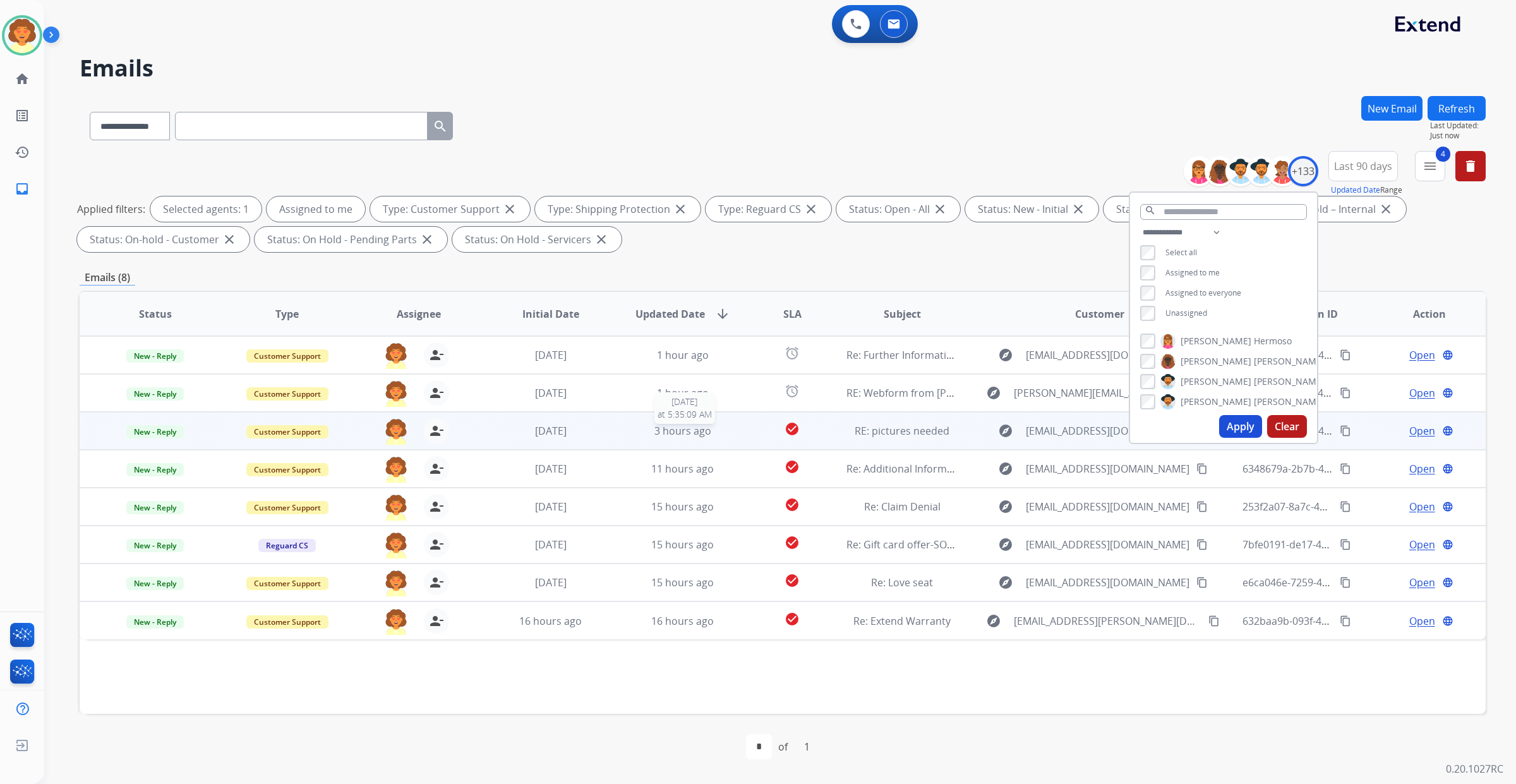
scroll to position [206, 0]
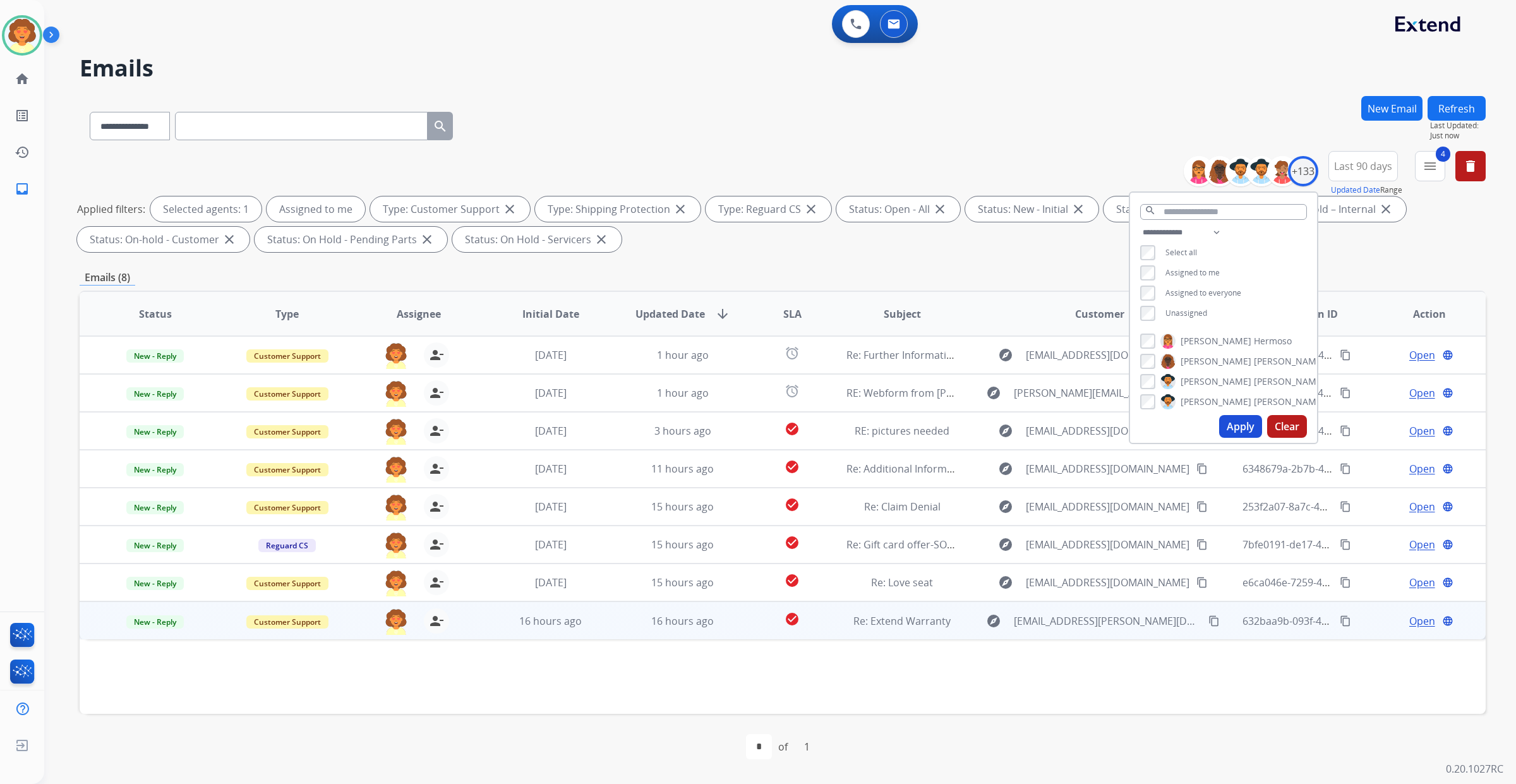
click at [1409, 614] on span "Open" at bounding box center [1422, 621] width 26 height 15
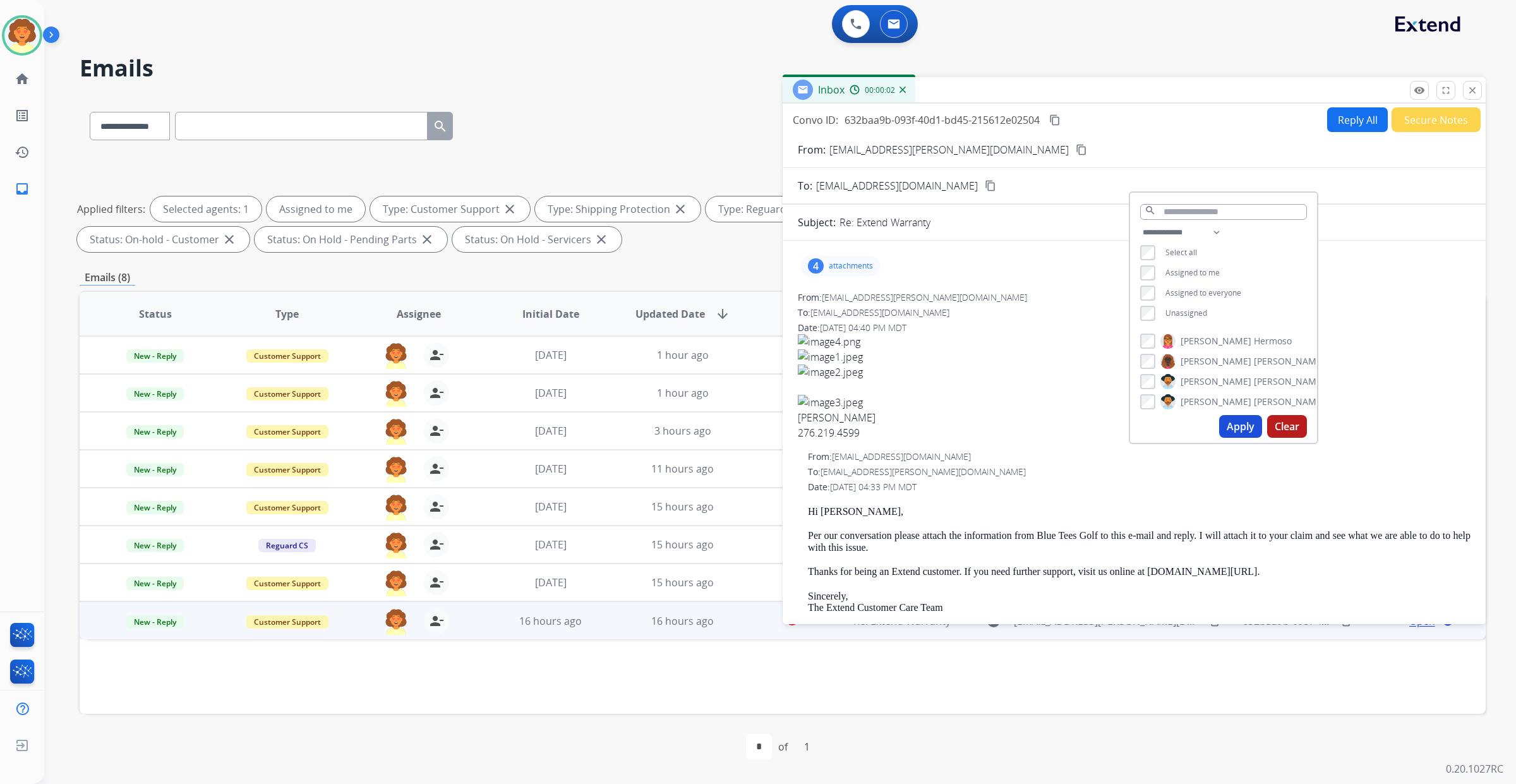
click at [718, 196] on div "Applied filters: Selected agents: 1 Assigned to me Type: Customer Support close…" at bounding box center [780, 224] width 1406 height 56
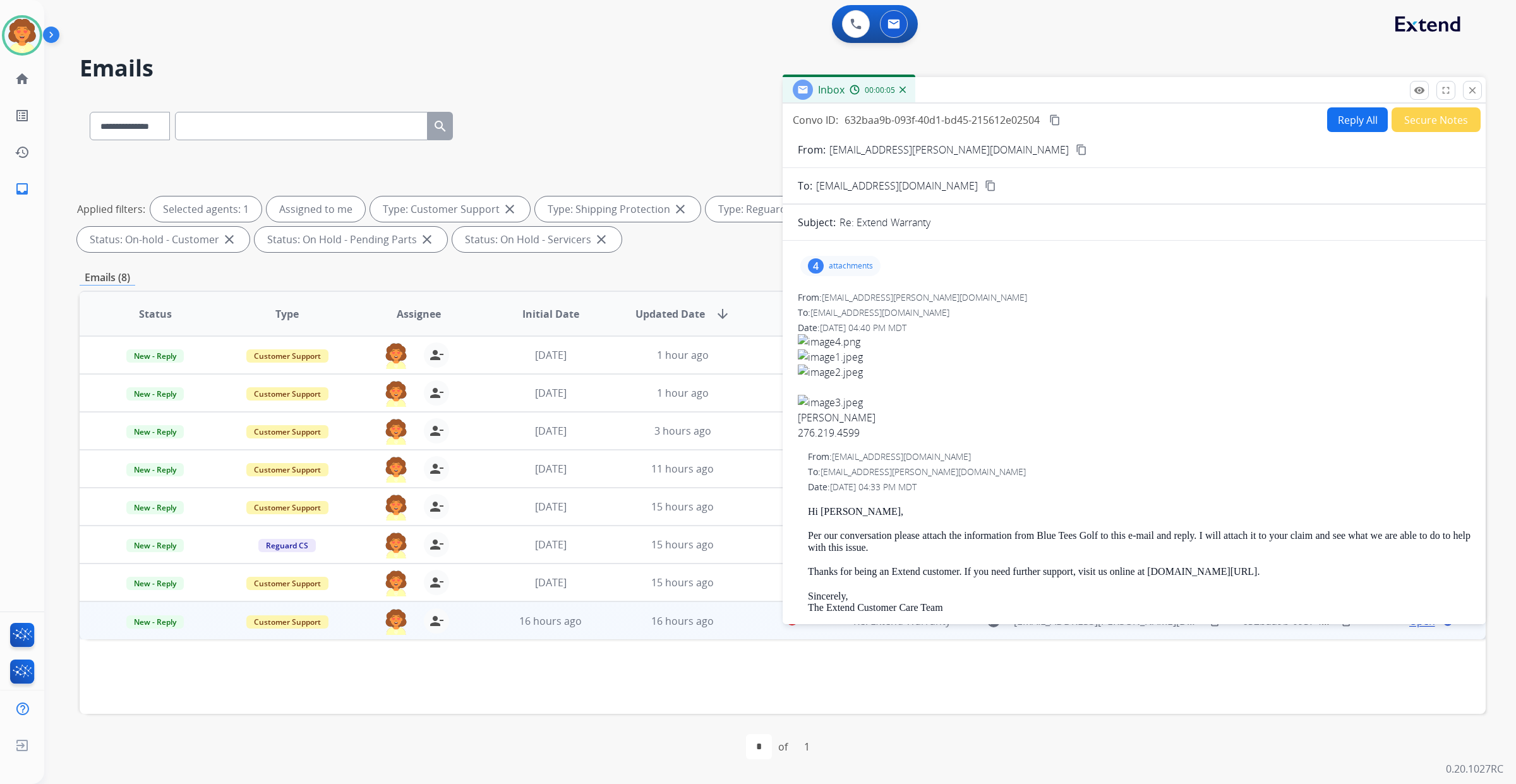
click at [824, 259] on div "4" at bounding box center [815, 266] width 15 height 15
click at [853, 276] on div at bounding box center [842, 298] width 63 height 44
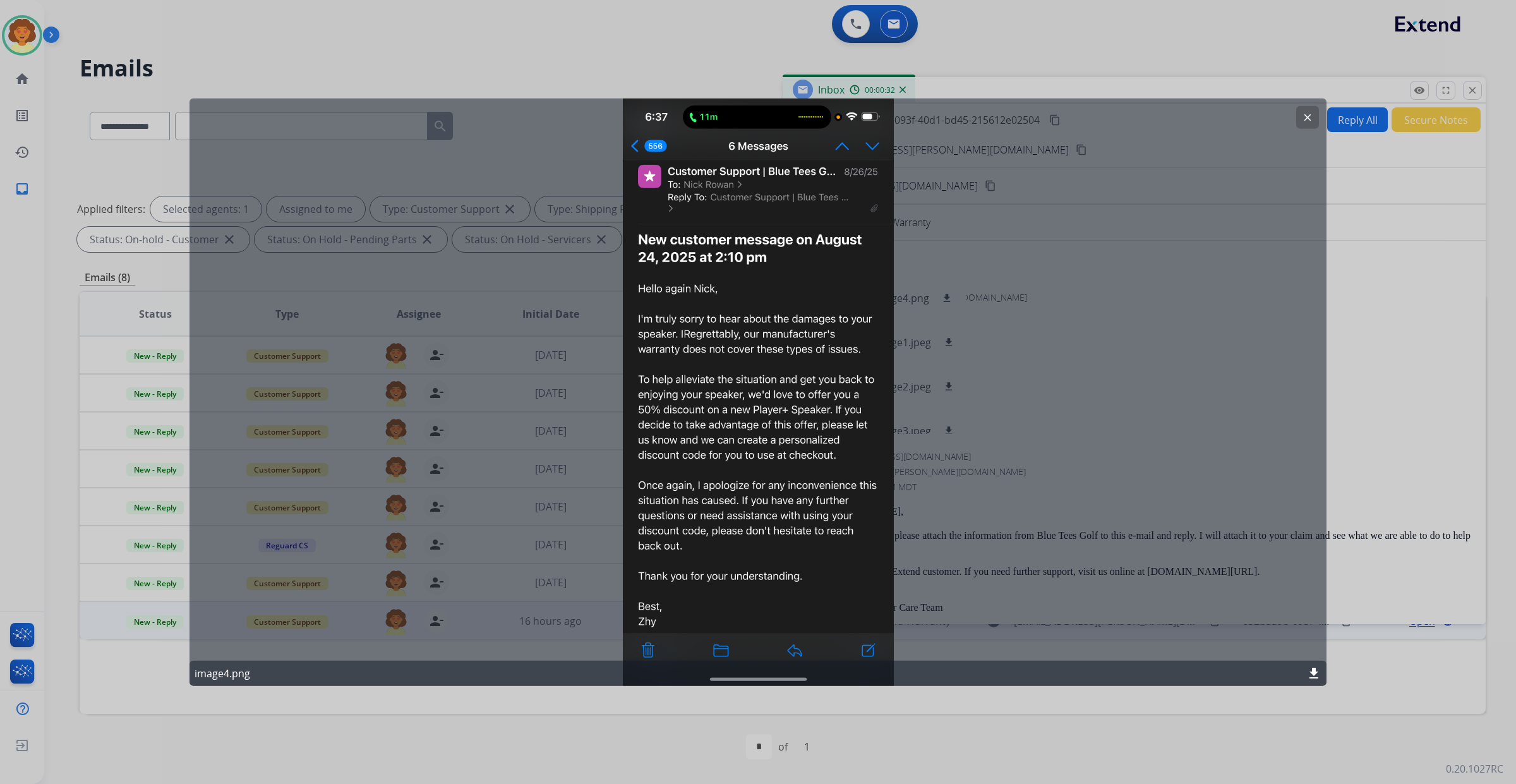
click at [1302, 123] on mat-icon "clear" at bounding box center [1307, 116] width 11 height 11
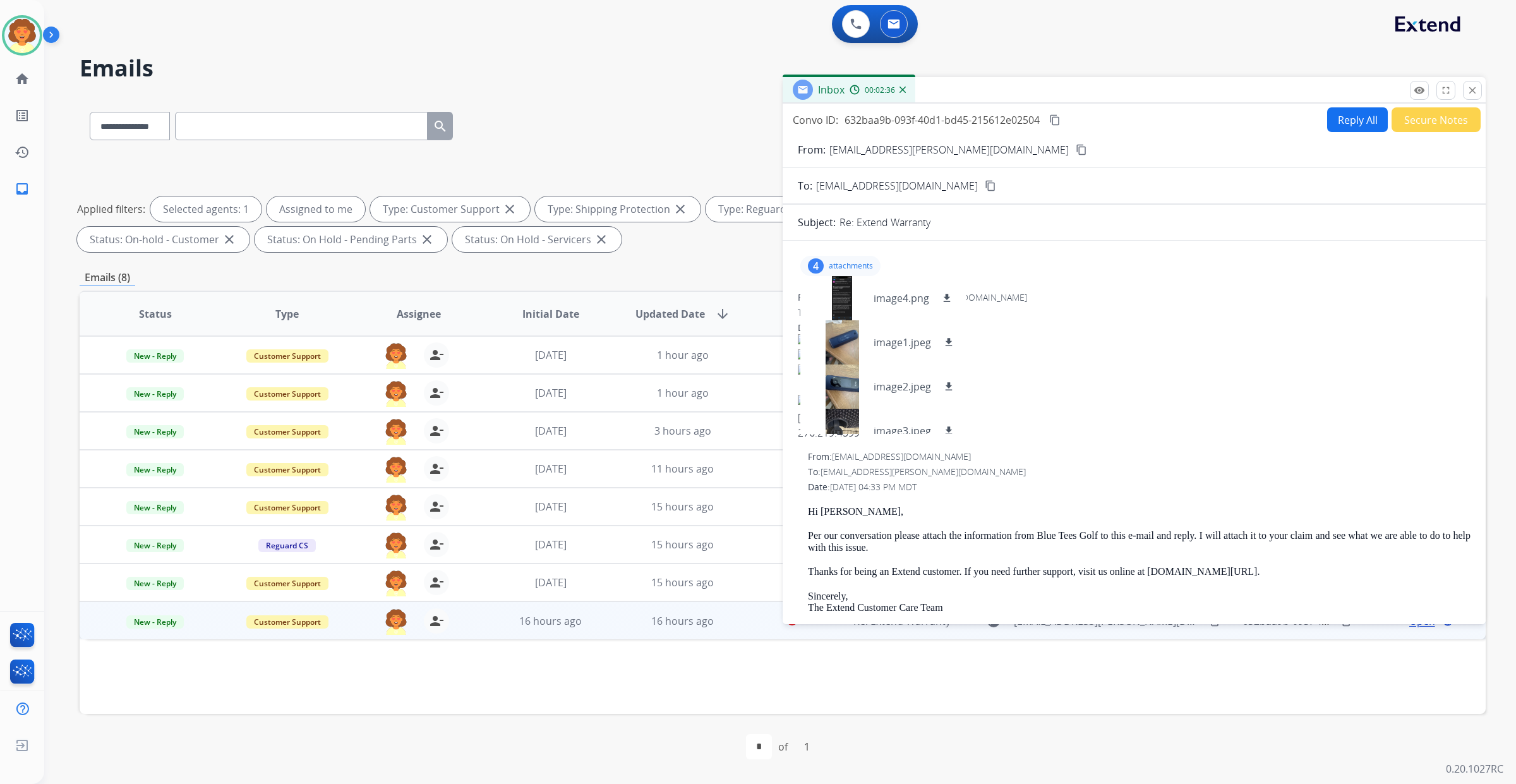
scroll to position [0, 0]
click at [1467, 96] on mat-icon "close" at bounding box center [1472, 90] width 11 height 11
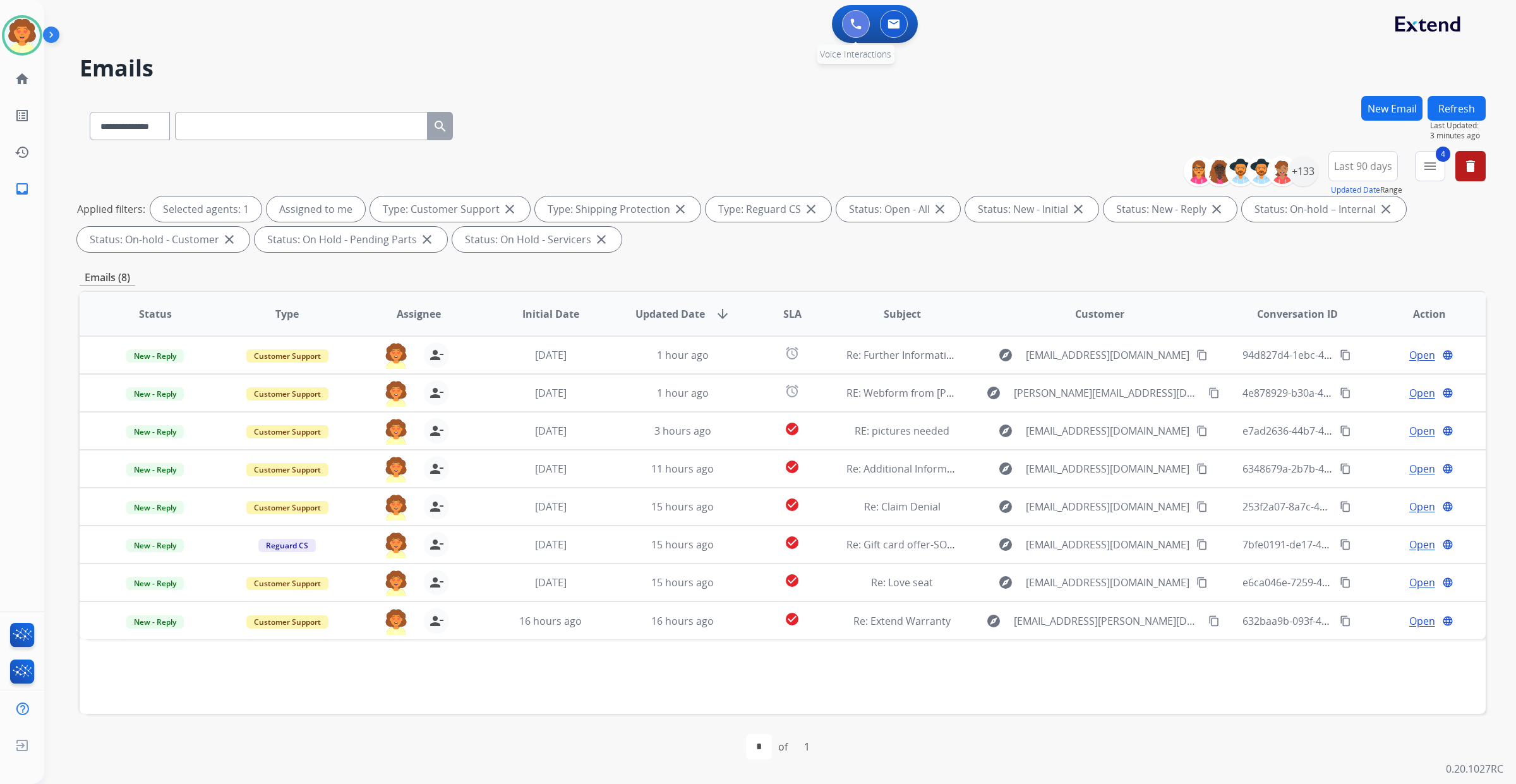
click at [842, 38] on button at bounding box center [856, 24] width 28 height 28
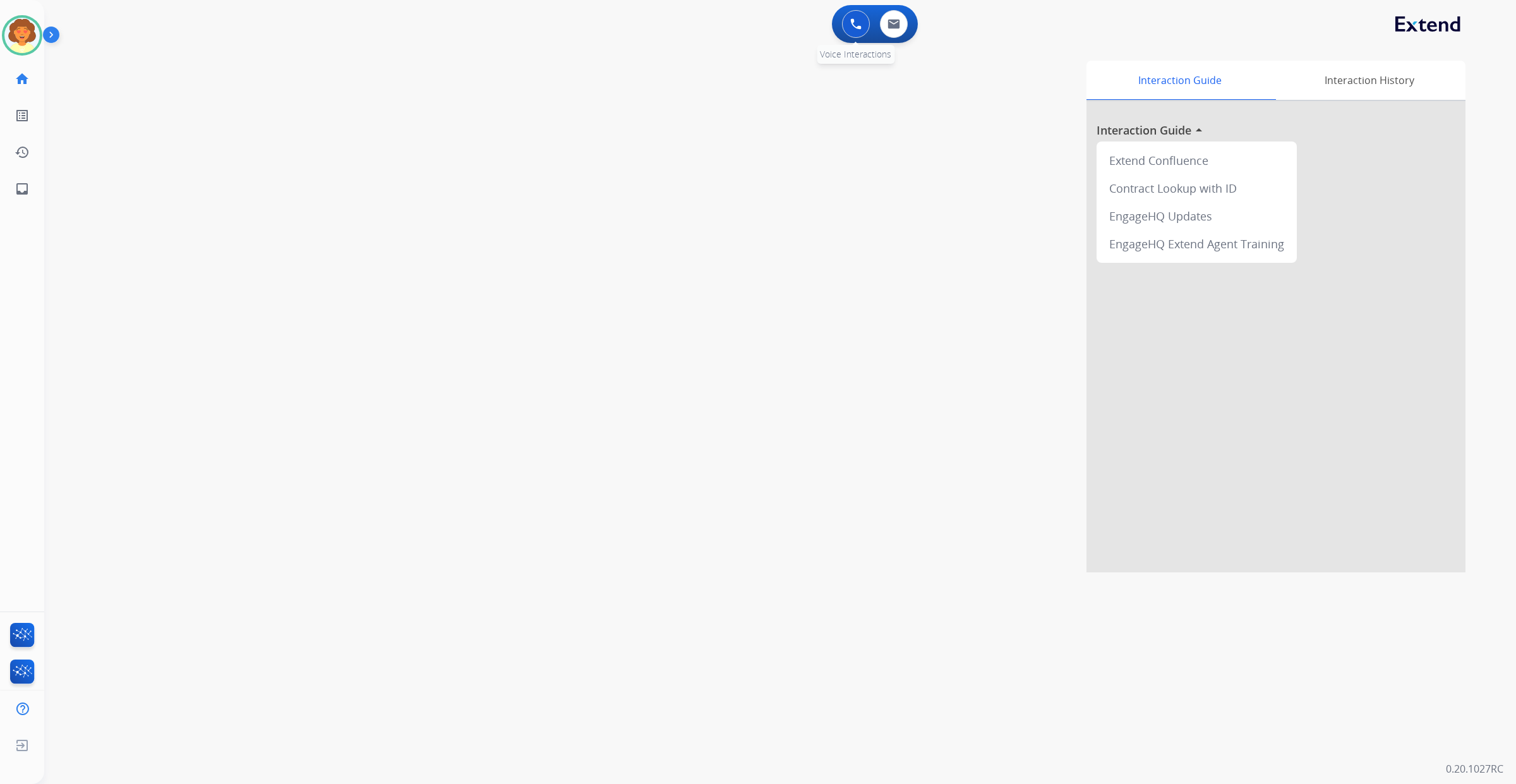
click at [842, 35] on button at bounding box center [856, 24] width 28 height 28
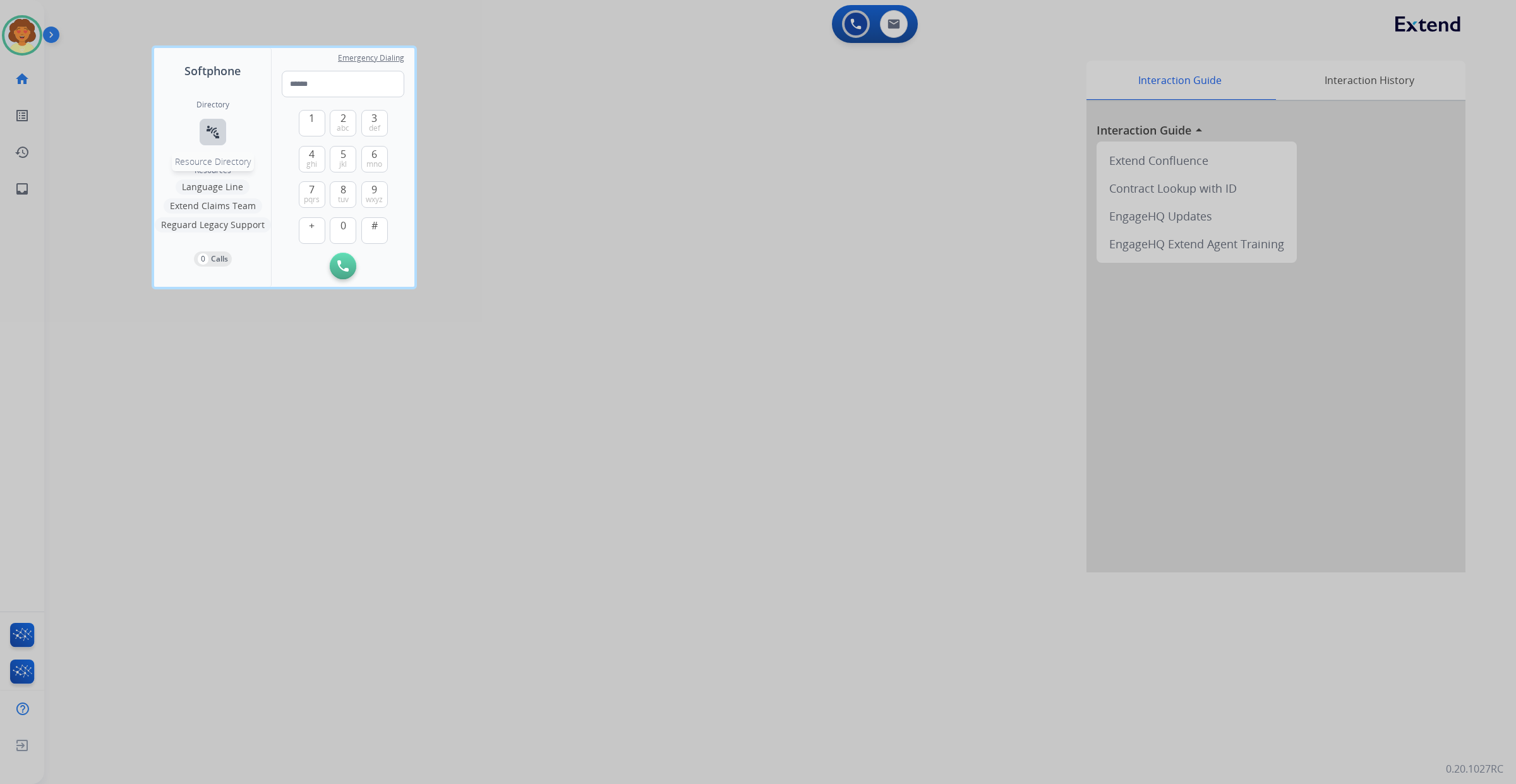
click at [220, 140] on mat-icon "connect_without_contact" at bounding box center [212, 132] width 15 height 15
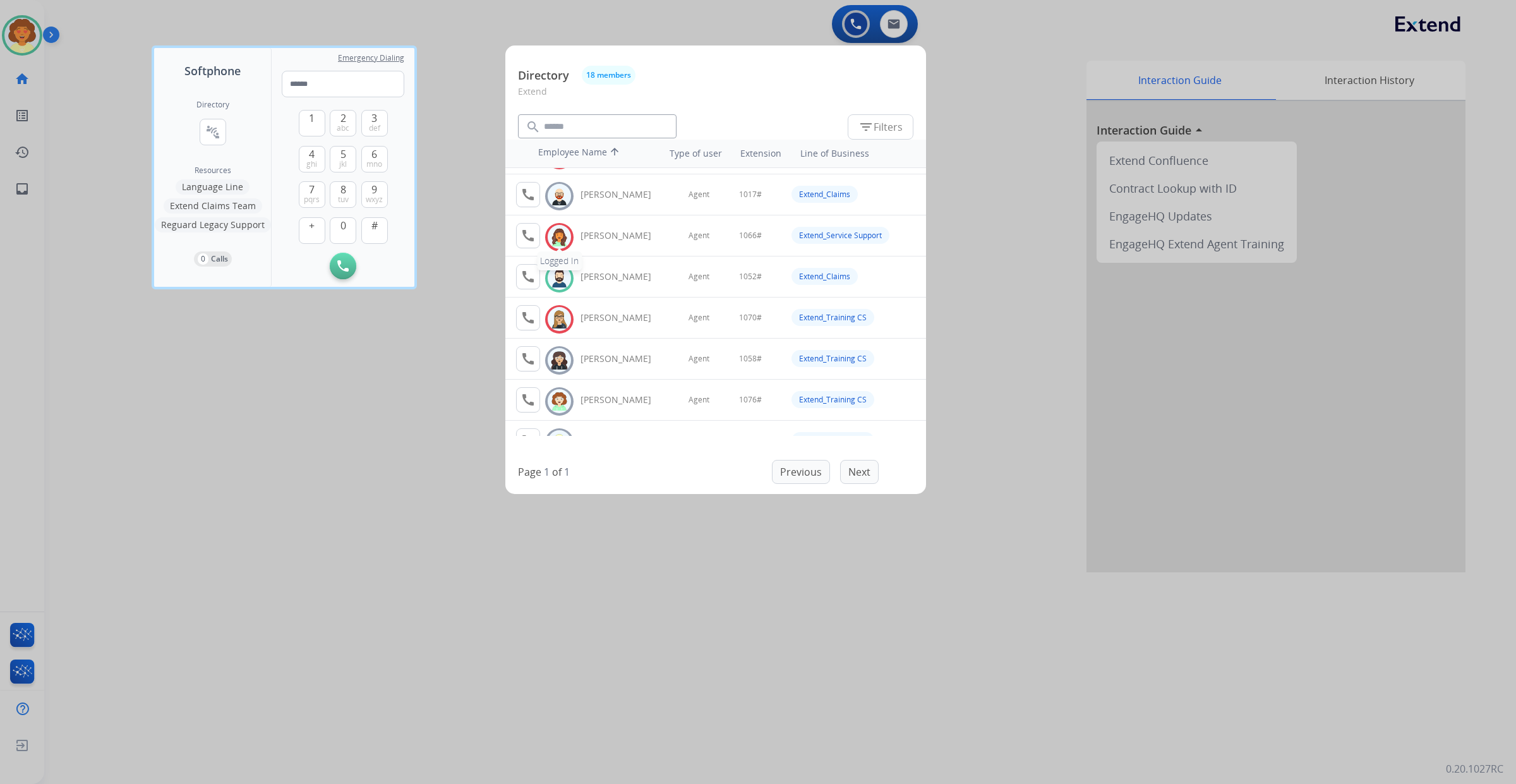
scroll to position [237, 0]
click at [536, 205] on mat-icon "call" at bounding box center [528, 198] width 15 height 15
click at [315, 126] on span "1" at bounding box center [312, 118] width 6 height 15
click at [356, 244] on button "0" at bounding box center [343, 231] width 26 height 26
click at [347, 169] on span "jkl" at bounding box center [343, 165] width 7 height 10
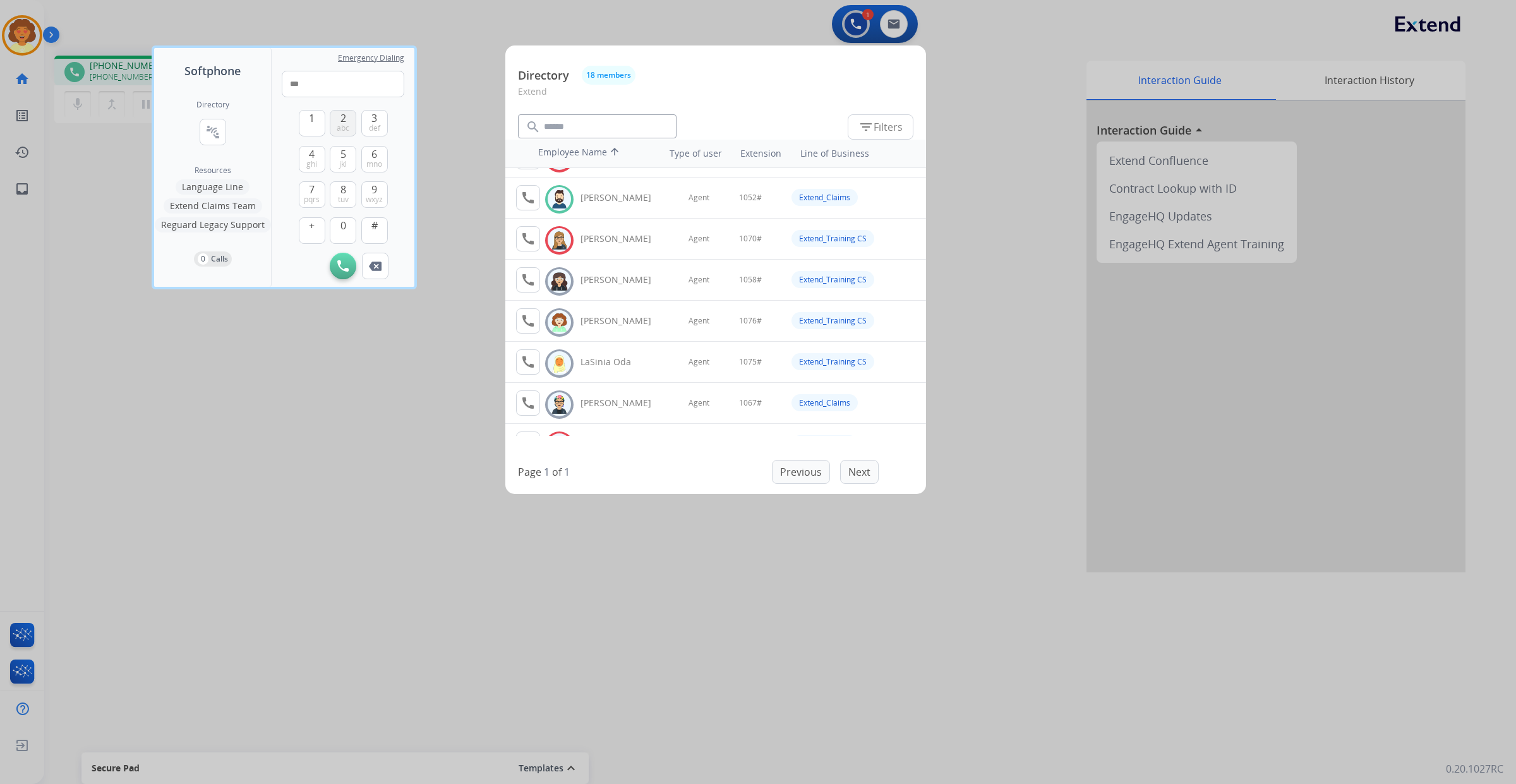
click at [346, 126] on span "2" at bounding box center [343, 118] width 6 height 15
click at [381, 271] on img at bounding box center [375, 266] width 12 height 10
click at [378, 233] on span "#" at bounding box center [374, 226] width 7 height 15
type input "****"
drag, startPoint x: 19, startPoint y: 185, endPoint x: 51, endPoint y: 206, distance: 38.3
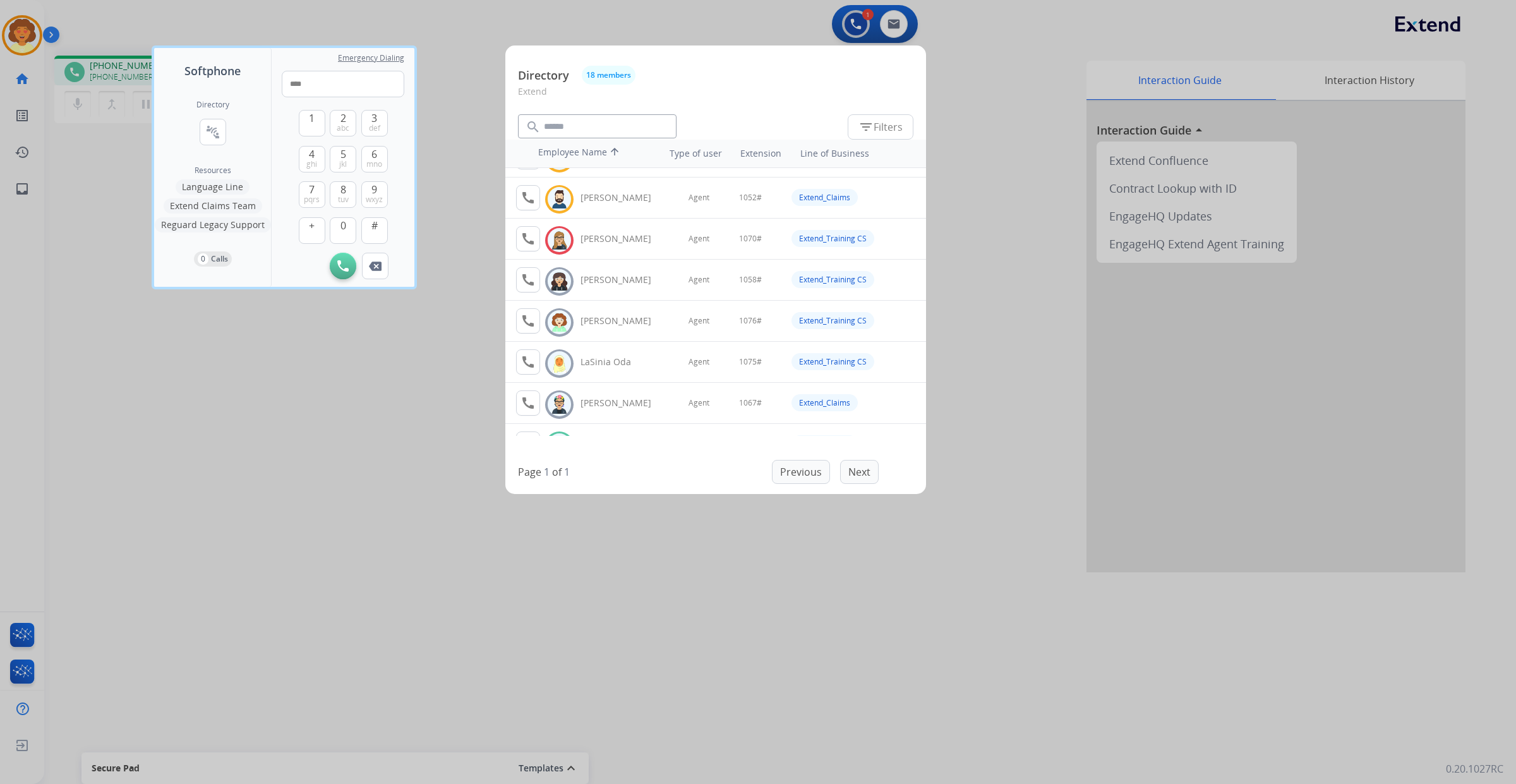
click at [47, 205] on div at bounding box center [758, 392] width 1516 height 784
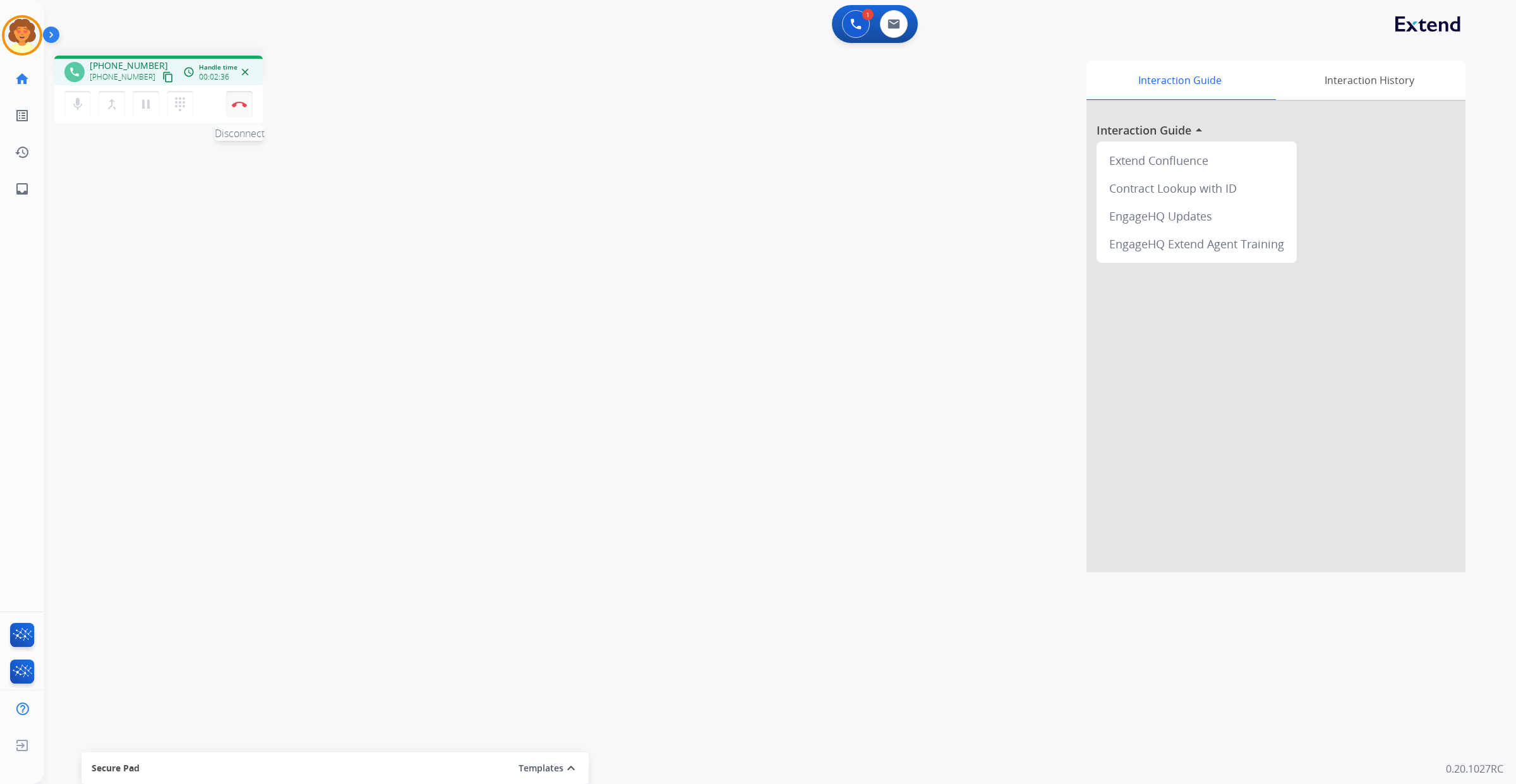
click at [244, 107] on img at bounding box center [239, 104] width 15 height 7
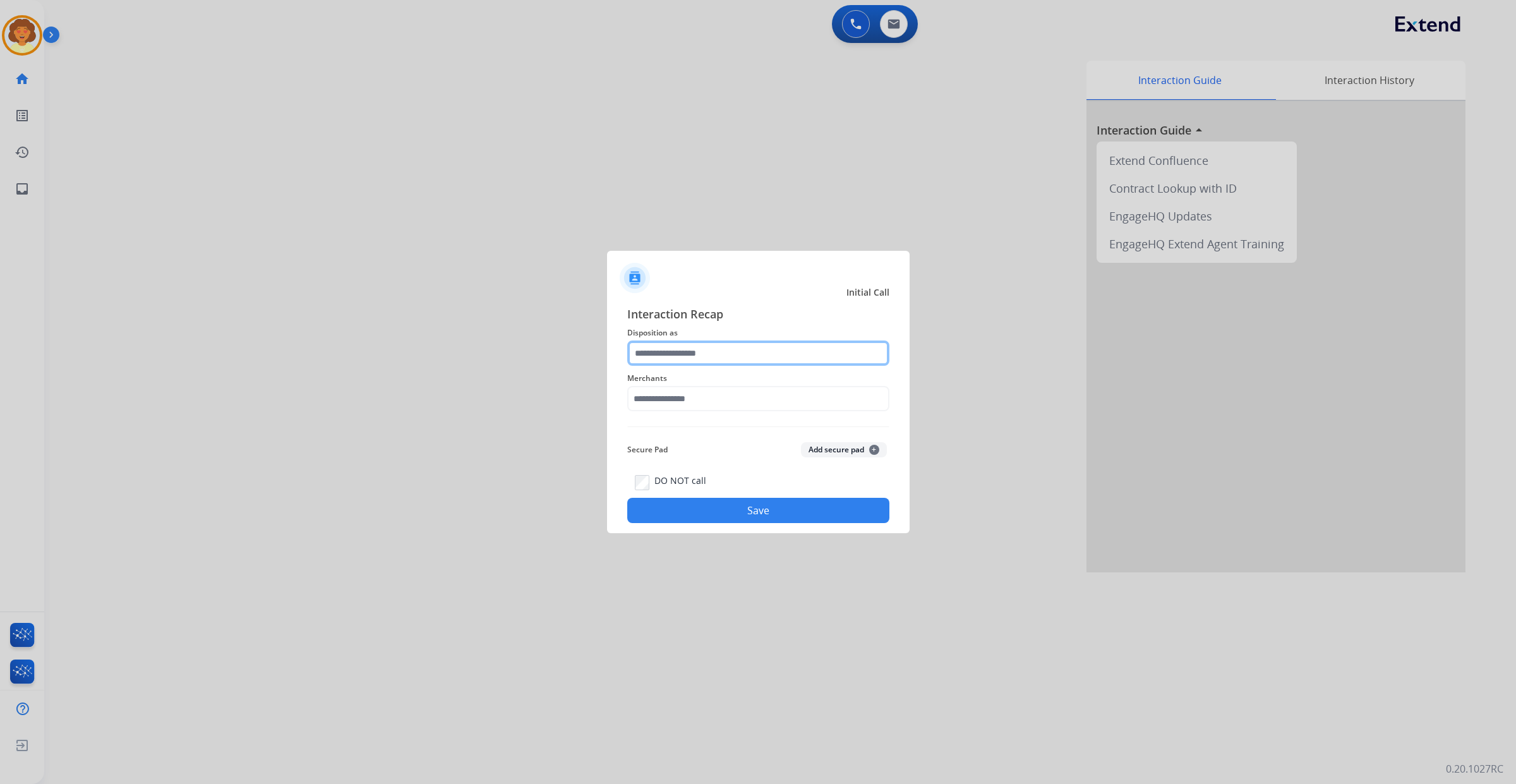
click at [762, 340] on input "text" at bounding box center [758, 353] width 262 height 25
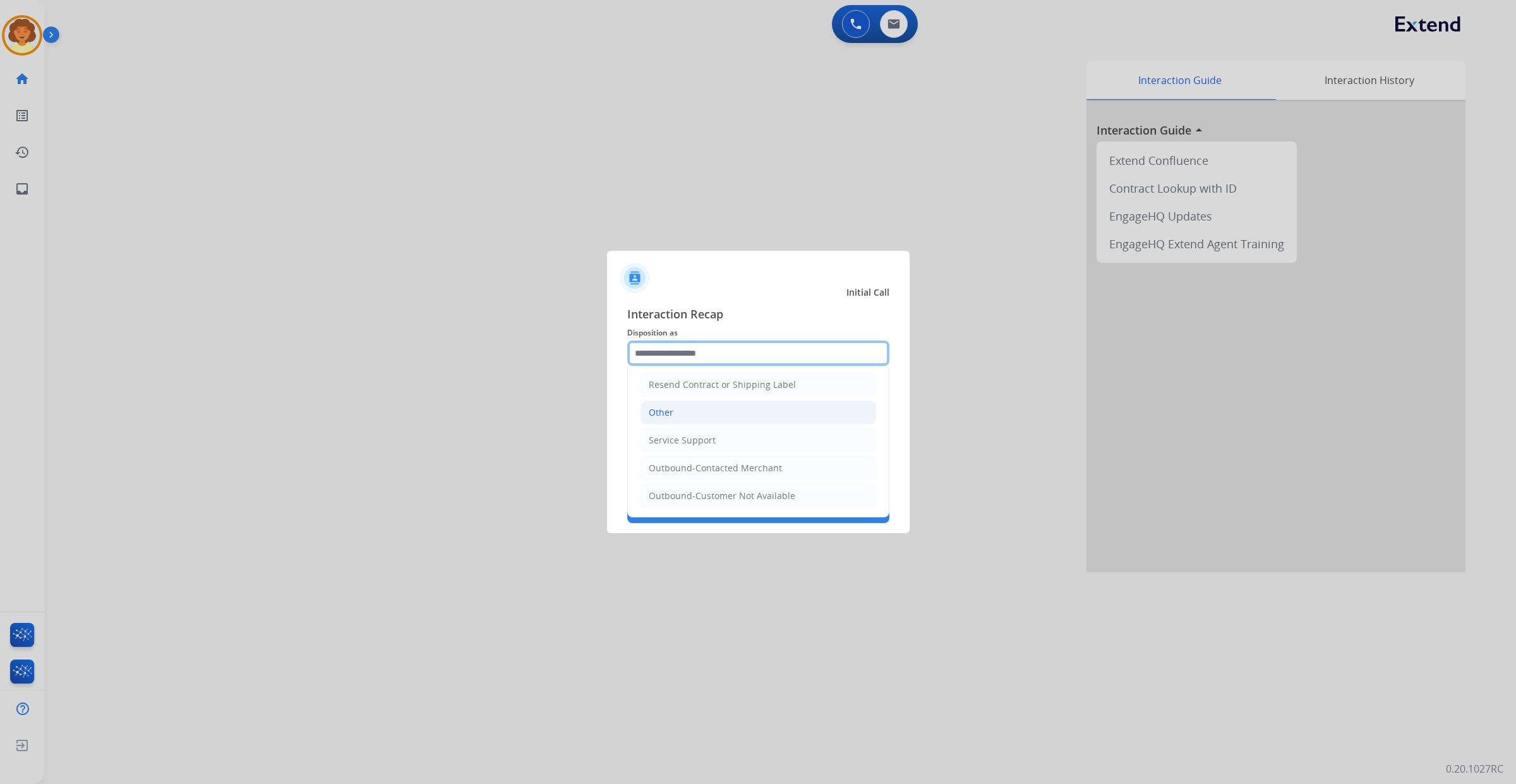
scroll to position [450, 0]
click at [716, 434] on div "Service Support" at bounding box center [682, 440] width 67 height 12
type input "**********"
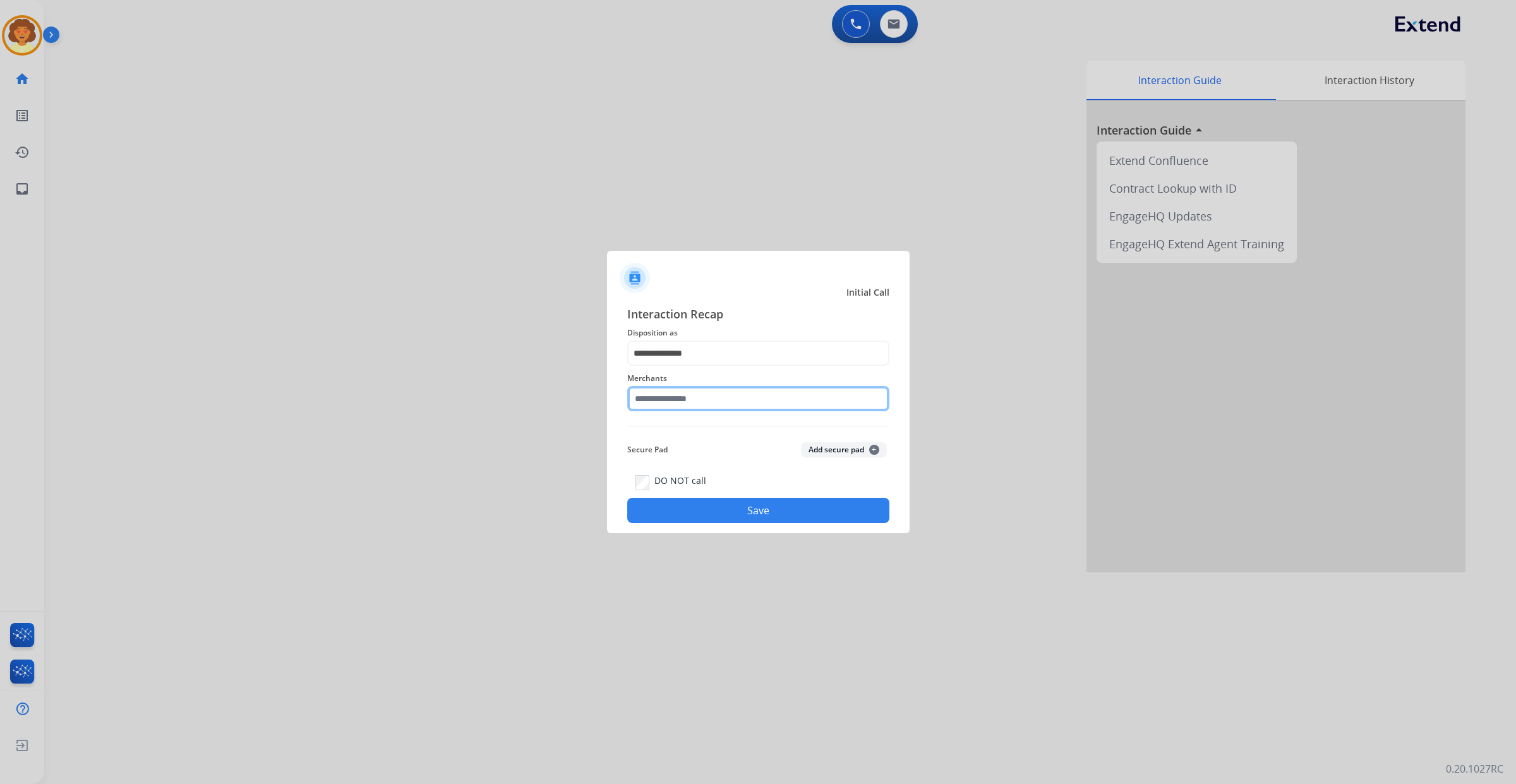
click at [686, 405] on input "text" at bounding box center [758, 398] width 262 height 25
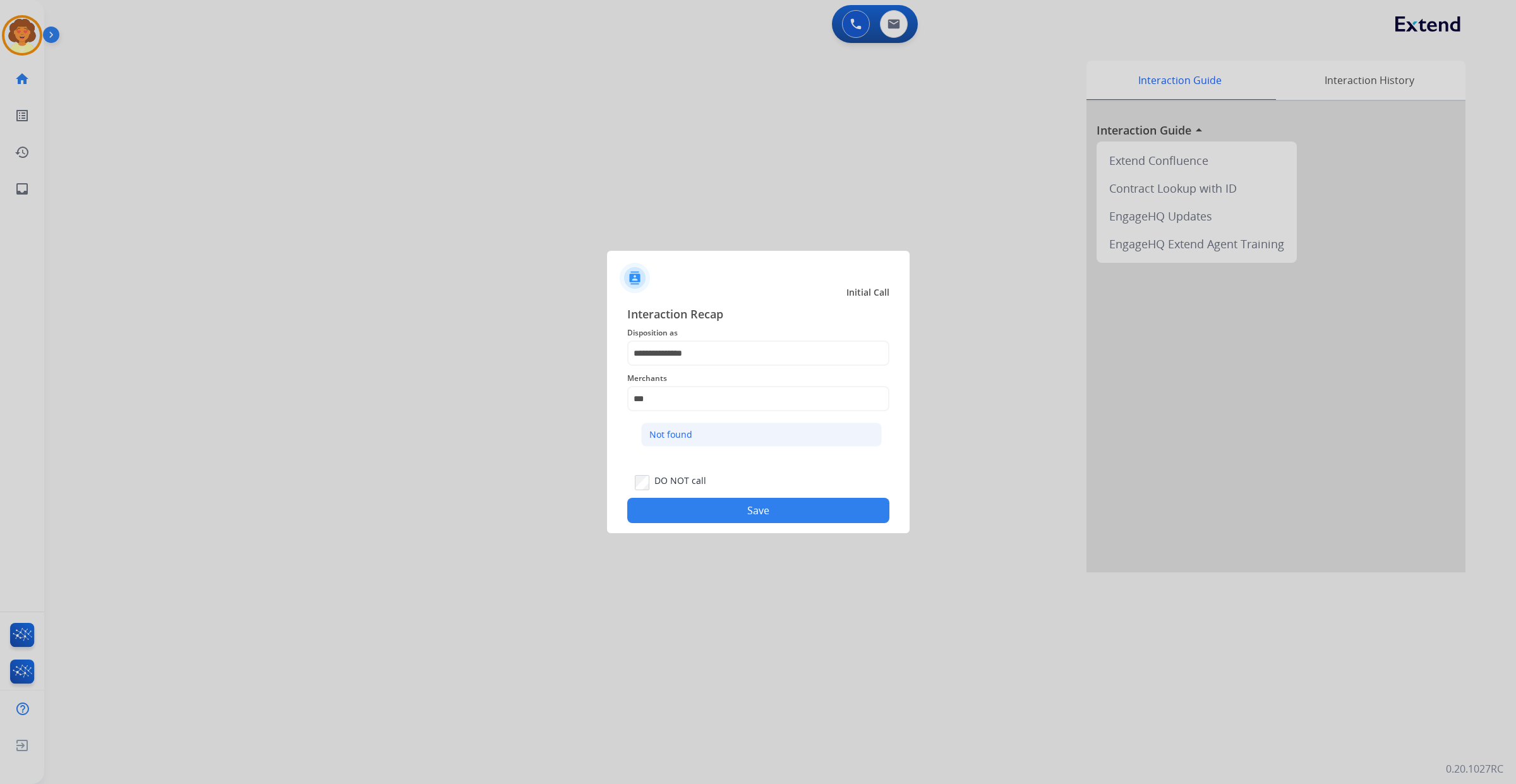
click at [691, 441] on div "Not found" at bounding box center [671, 434] width 43 height 12
type input "*********"
click at [722, 523] on button "Save" at bounding box center [758, 510] width 262 height 25
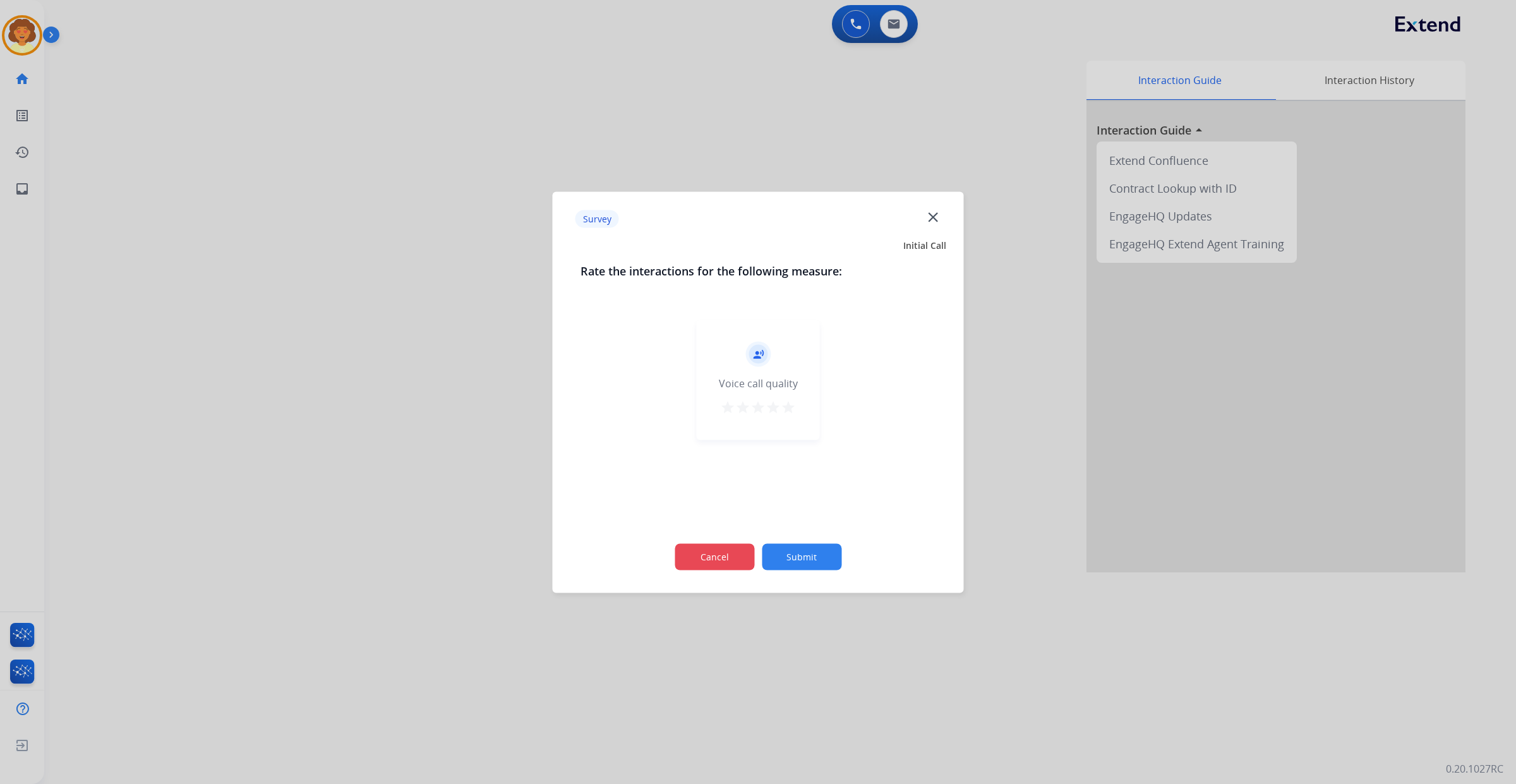
click at [718, 566] on button "Cancel" at bounding box center [714, 556] width 79 height 26
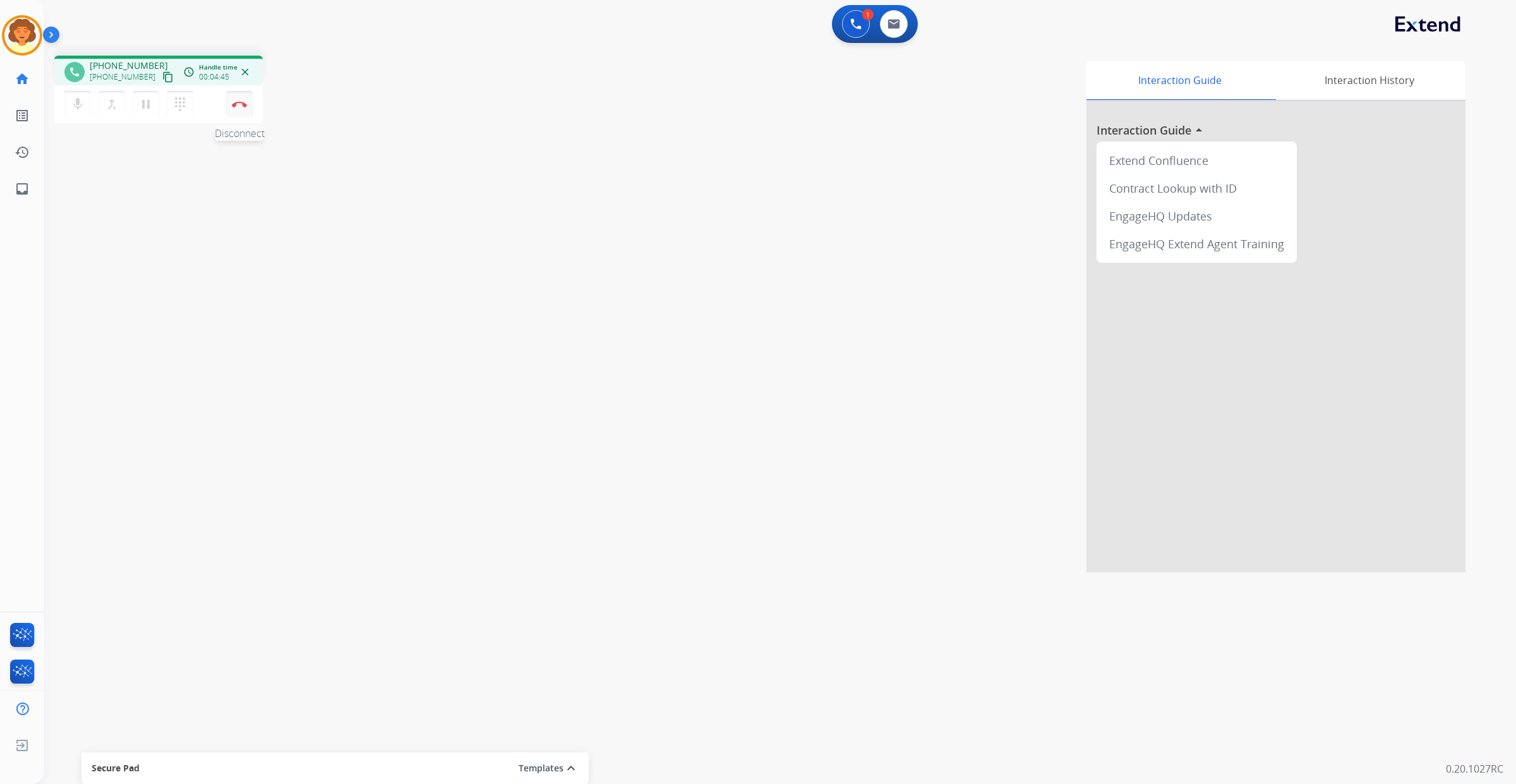
click at [242, 118] on button "Disconnect" at bounding box center [240, 104] width 26 height 26
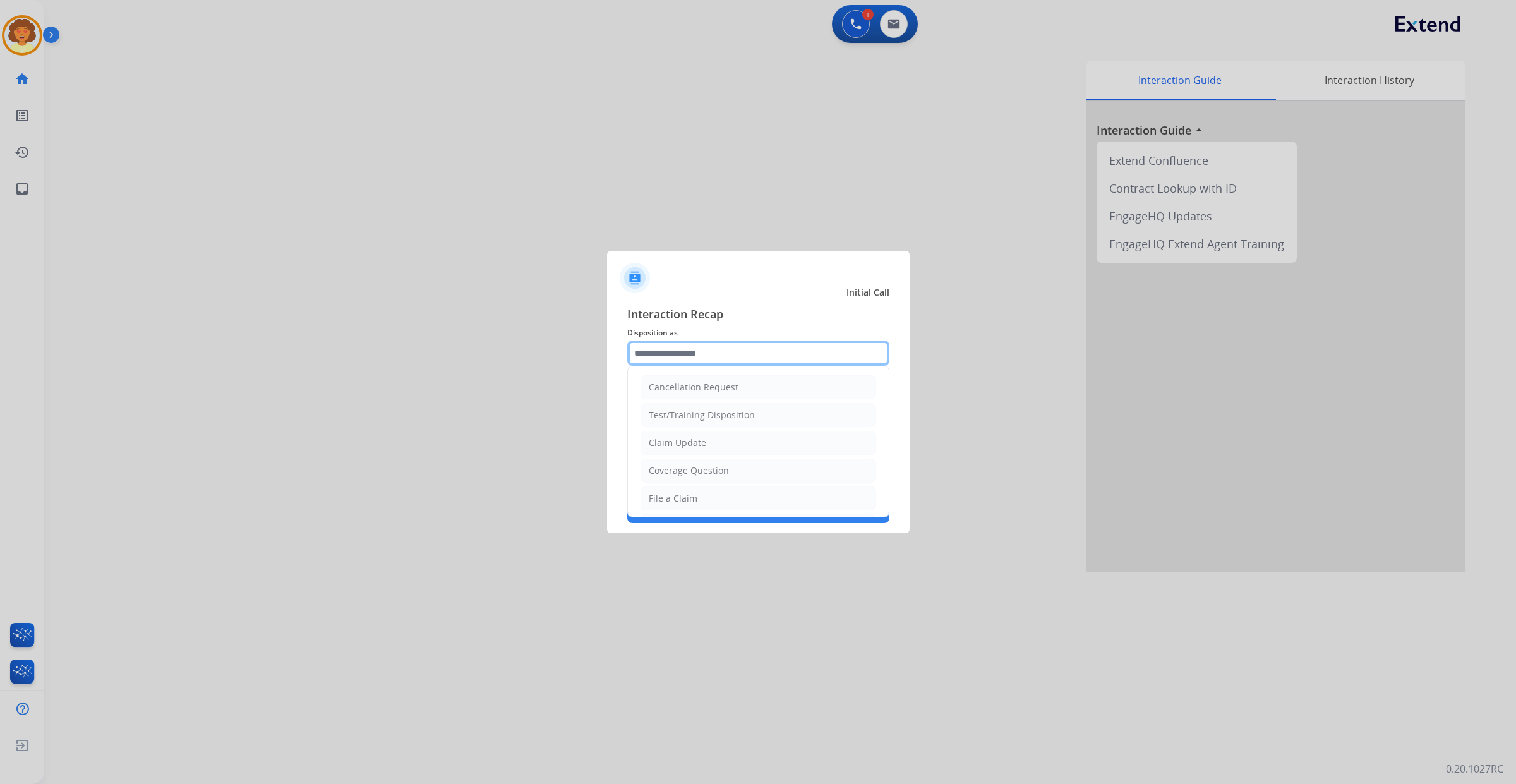
click at [750, 340] on input "text" at bounding box center [758, 353] width 262 height 25
click at [699, 370] on div "Claim Update" at bounding box center [678, 364] width 57 height 12
type input "**********"
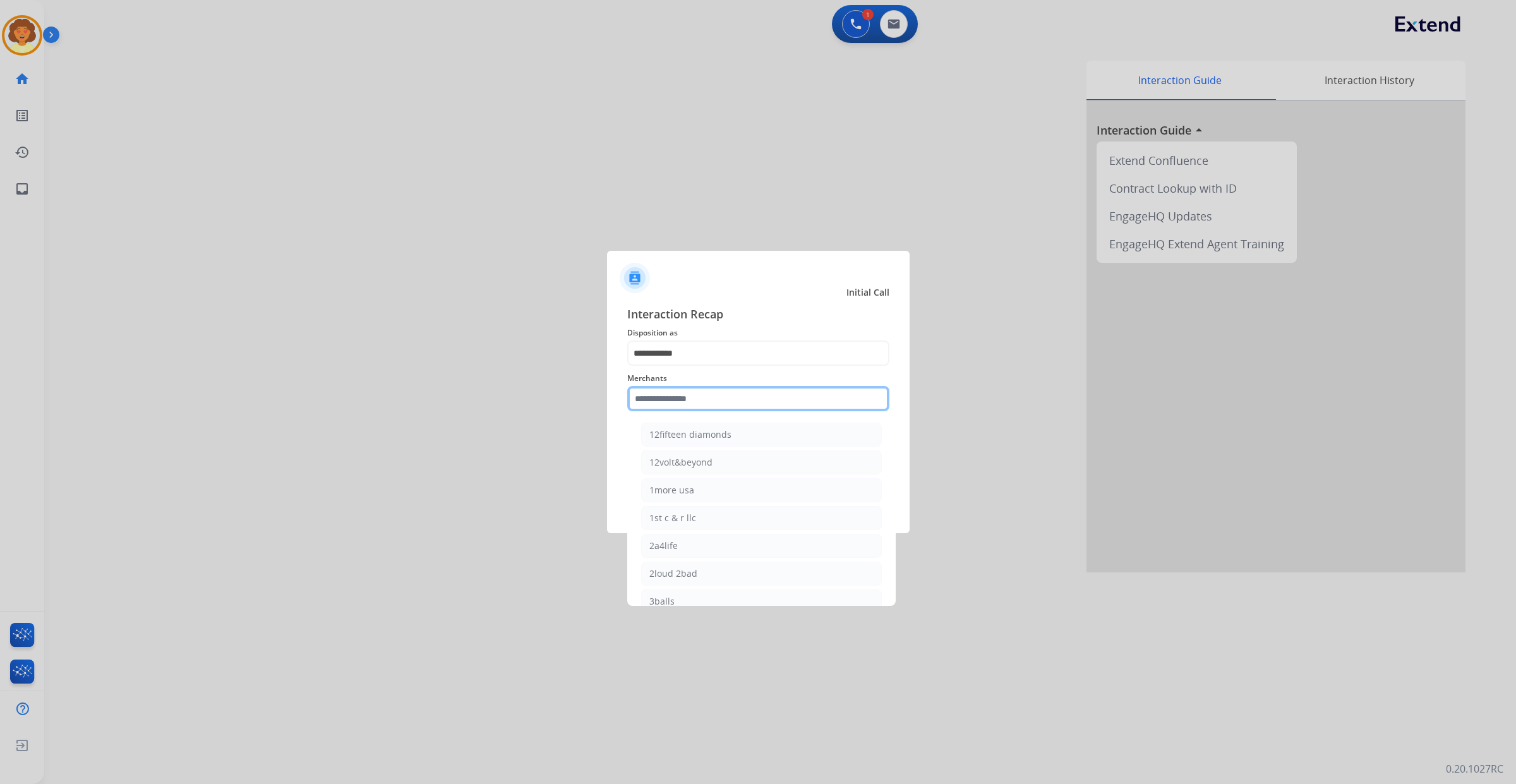
click at [677, 398] on input "text" at bounding box center [758, 398] width 262 height 25
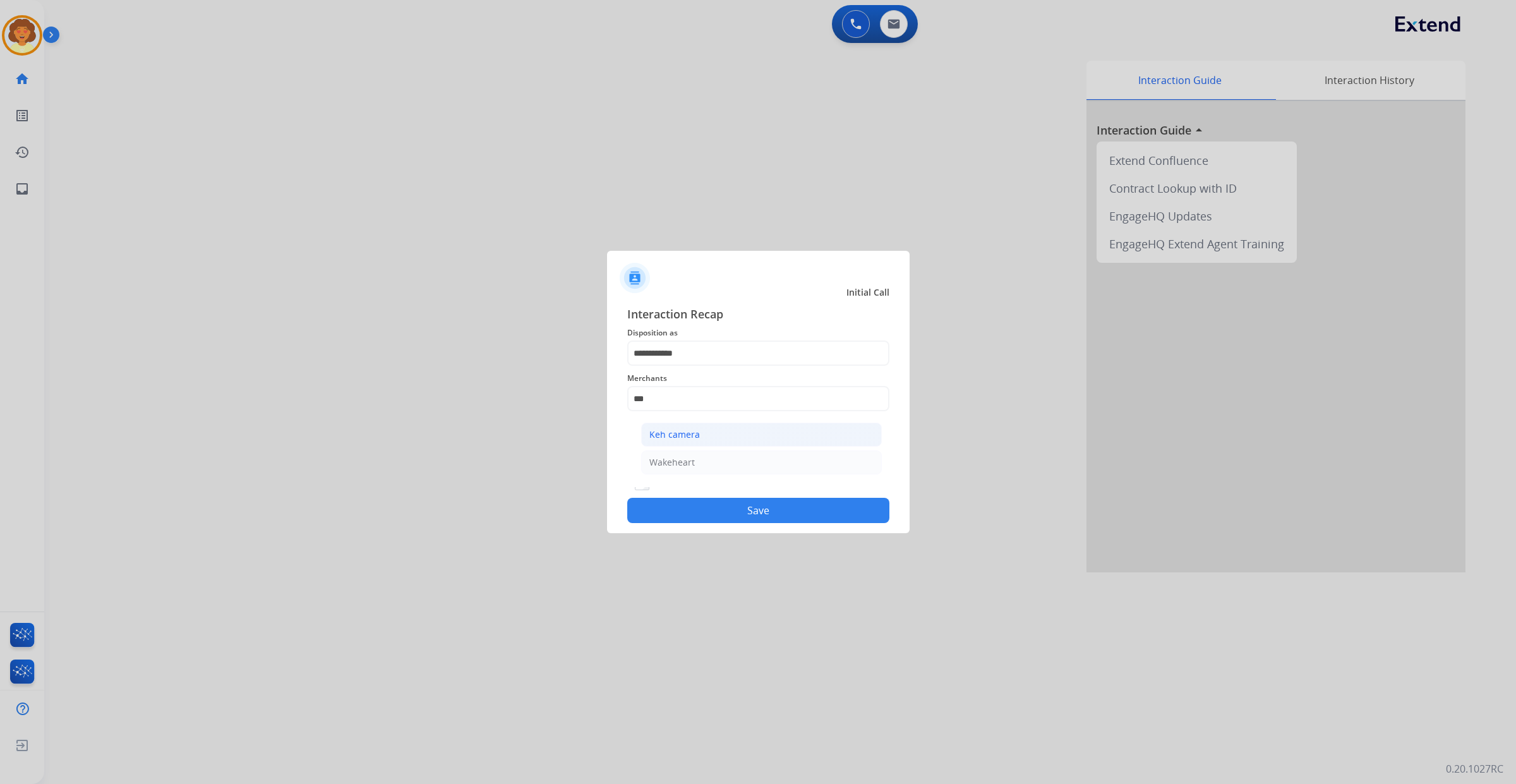
click at [700, 441] on div "Keh camera" at bounding box center [675, 434] width 51 height 12
type input "**********"
click at [794, 523] on button "Save" at bounding box center [758, 510] width 262 height 25
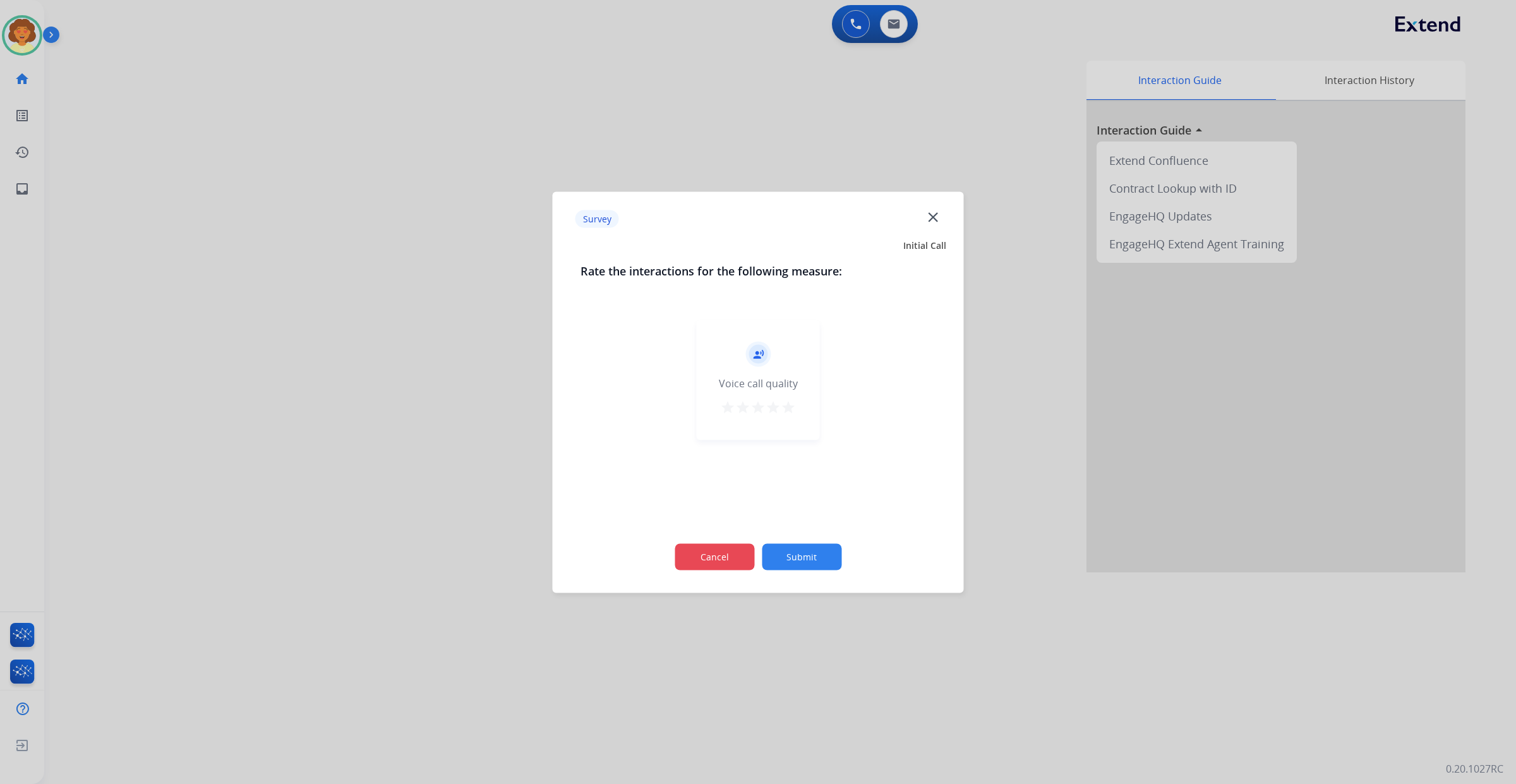
click at [698, 556] on button "Cancel" at bounding box center [714, 556] width 79 height 26
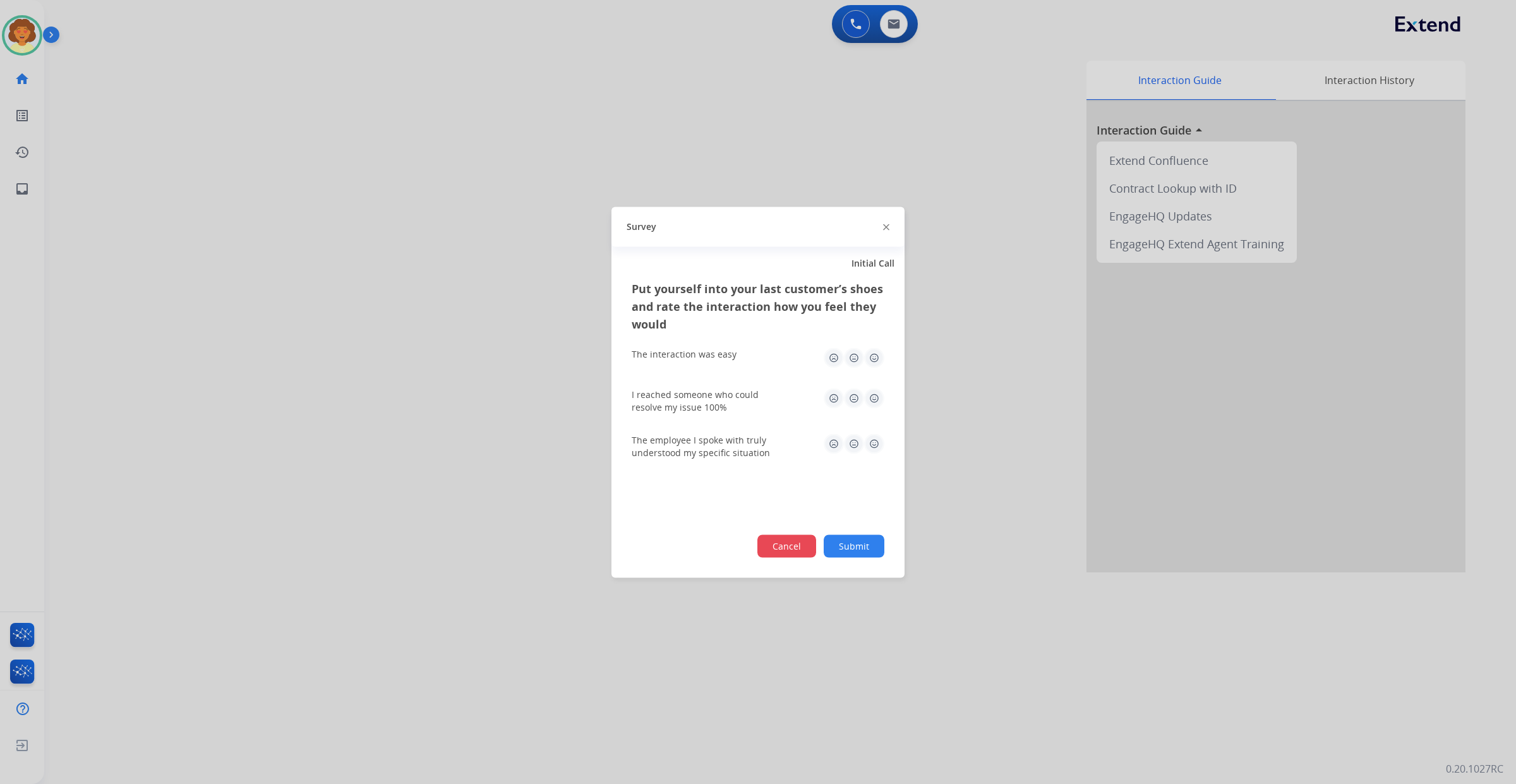
click at [758, 557] on button "Cancel" at bounding box center [787, 545] width 59 height 23
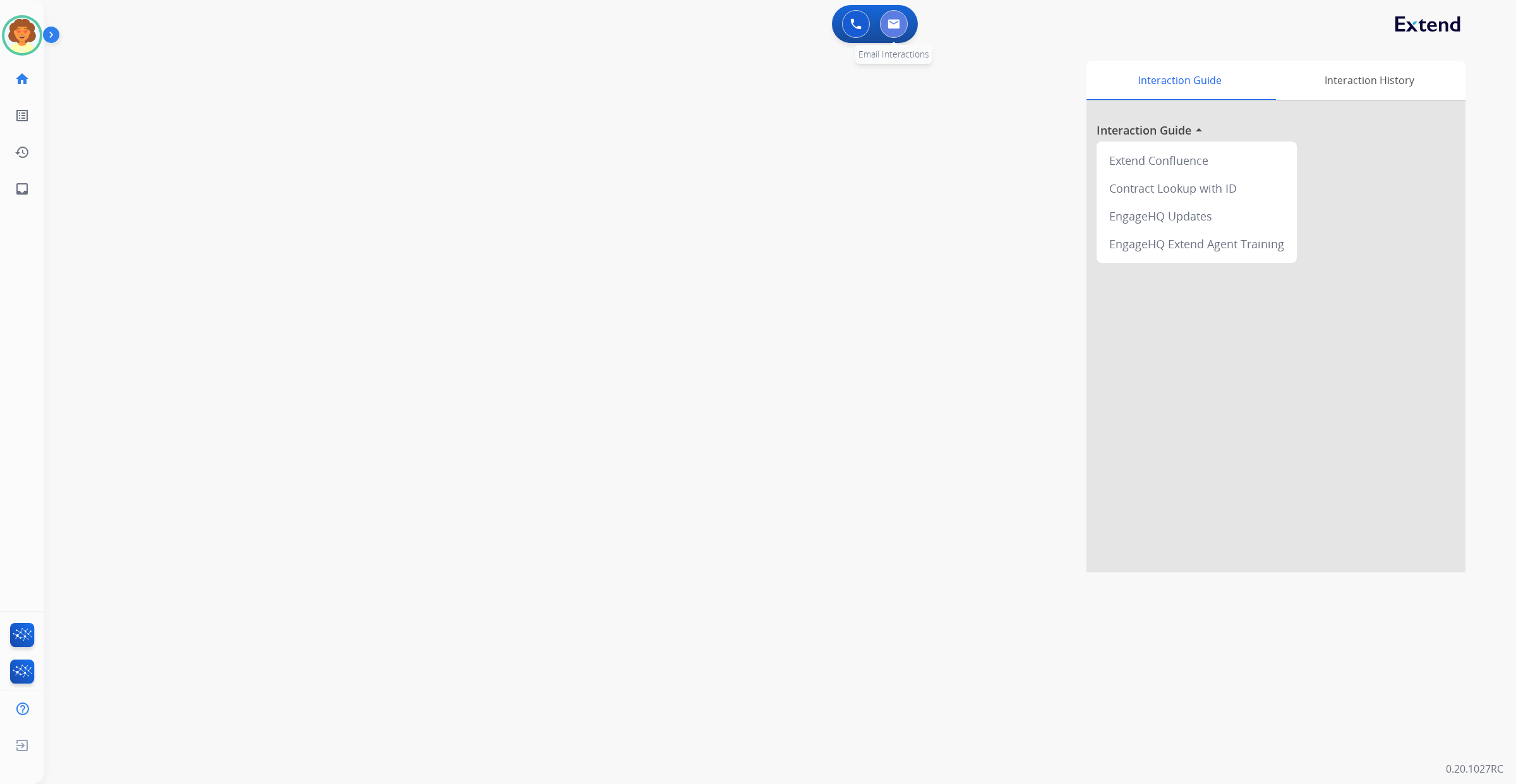
click at [891, 29] on img at bounding box center [894, 24] width 12 height 10
select select "**********"
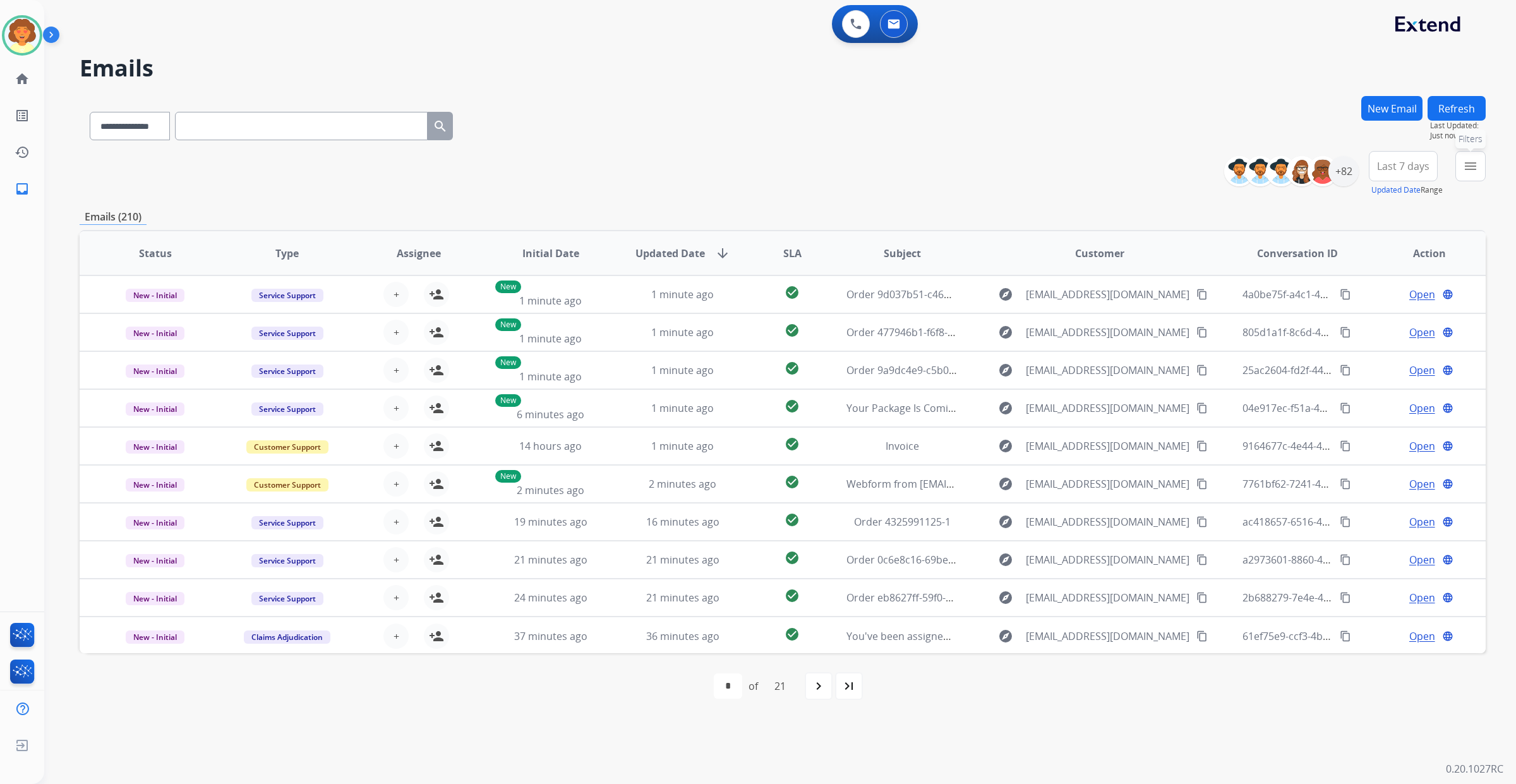
click at [1463, 173] on mat-icon "menu" at bounding box center [1470, 166] width 15 height 15
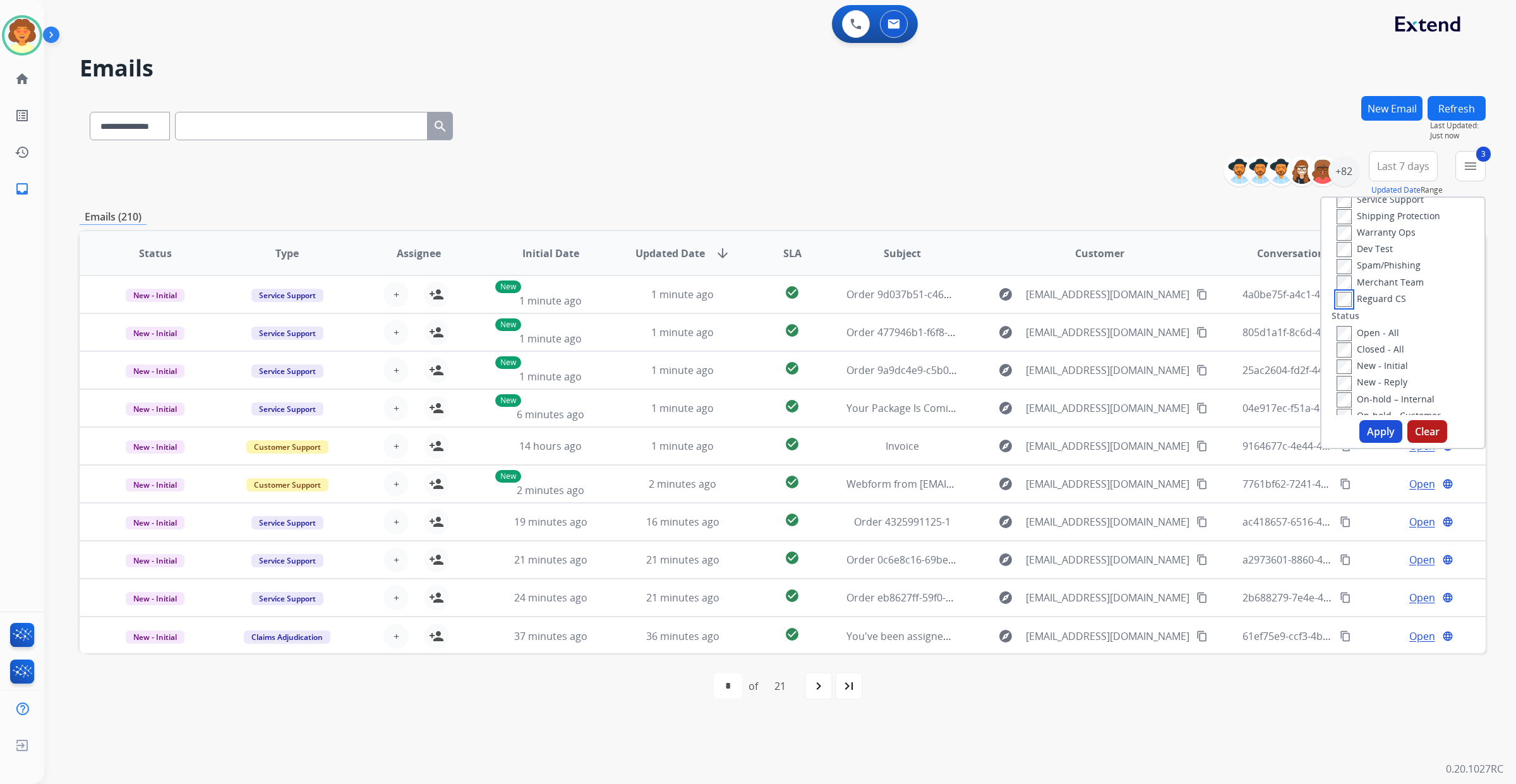
scroll to position [158, 0]
click at [1359, 443] on button "Apply" at bounding box center [1381, 431] width 43 height 23
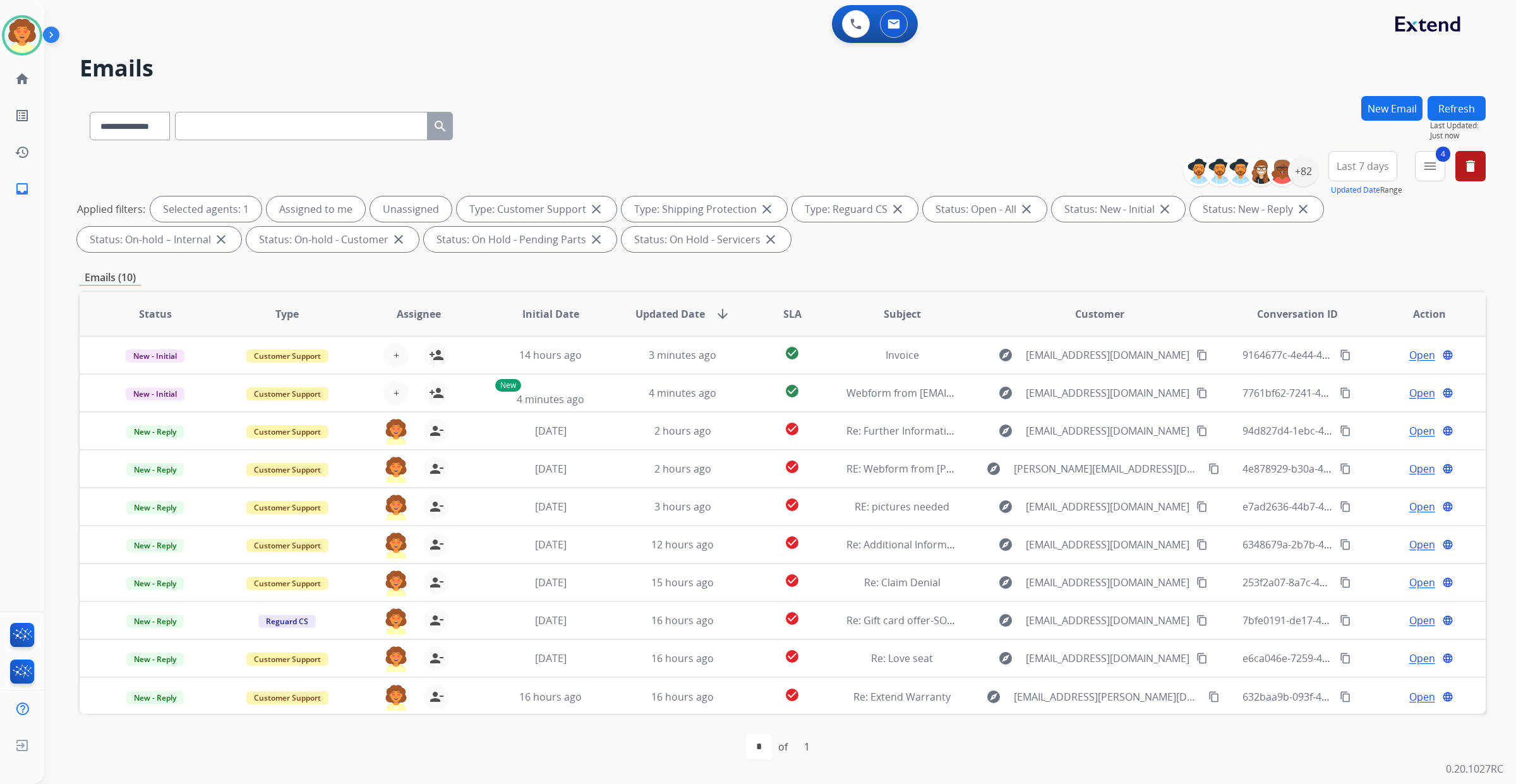
click at [1337, 169] on span "Last 7 days" at bounding box center [1362, 166] width 52 height 5
click at [1324, 329] on div "Last 90 days" at bounding box center [1359, 320] width 70 height 19
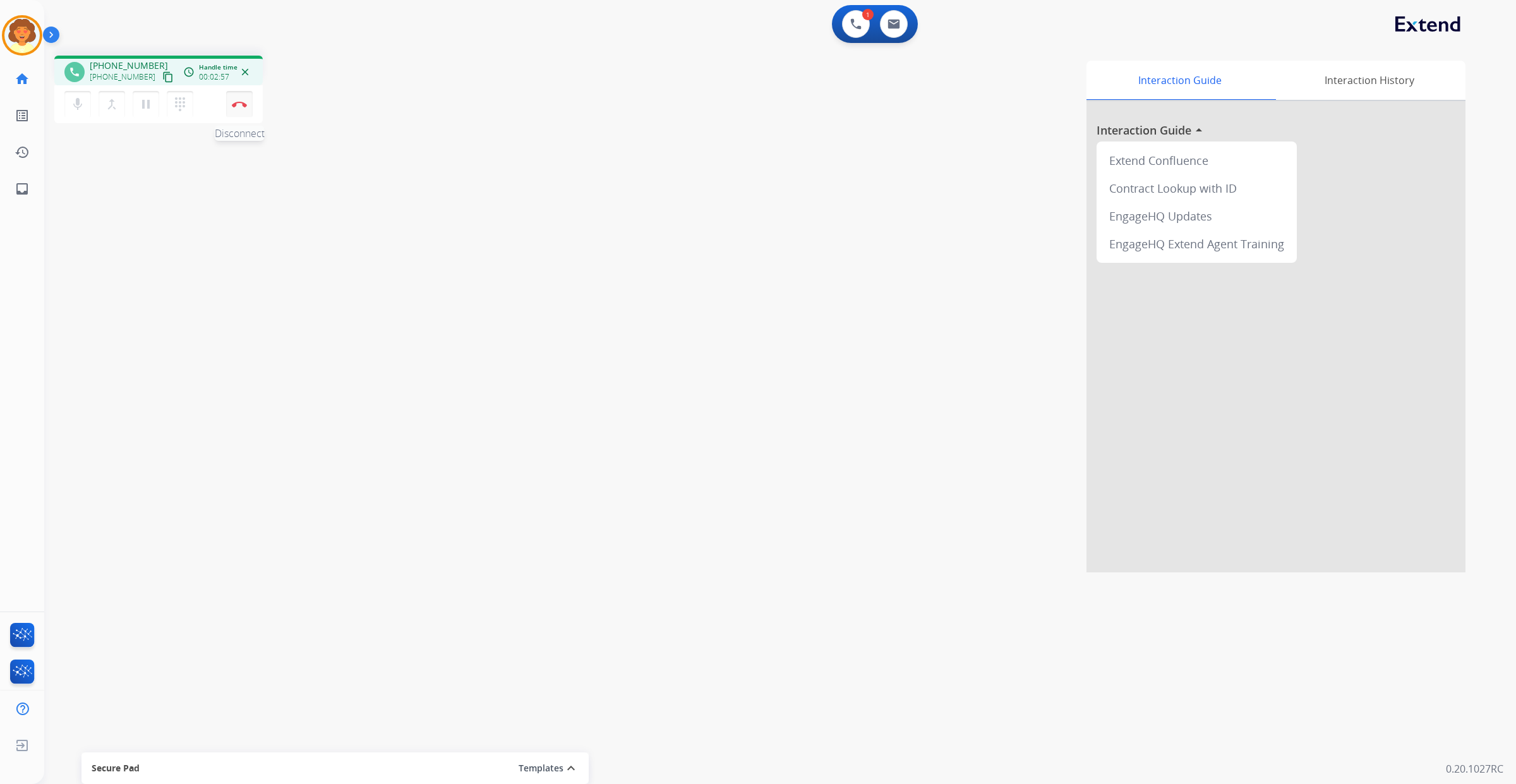
drag, startPoint x: 238, startPoint y: 137, endPoint x: 245, endPoint y: 140, distance: 7.6
click at [238, 107] on img at bounding box center [239, 104] width 15 height 7
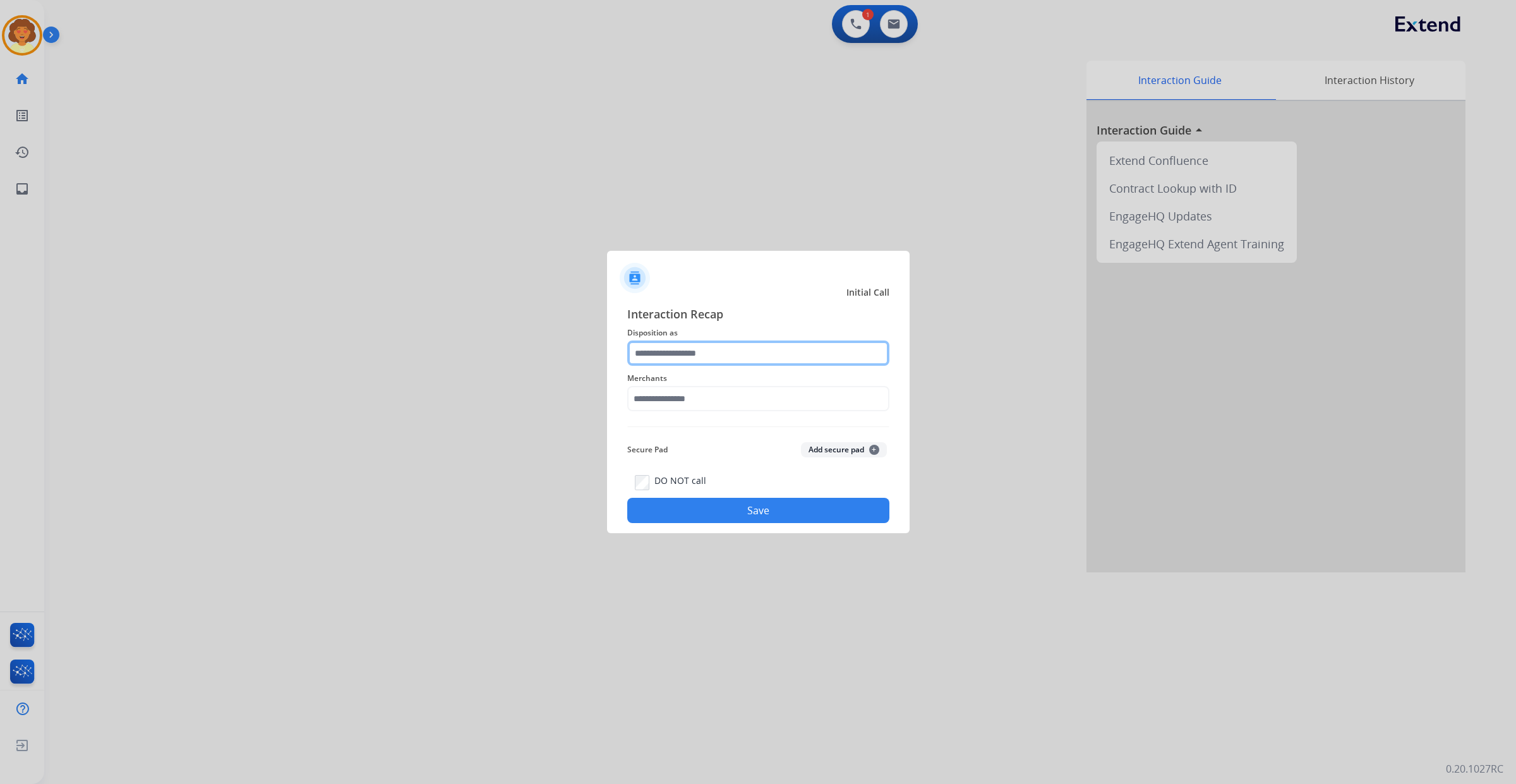
click at [755, 340] on input "text" at bounding box center [758, 353] width 262 height 25
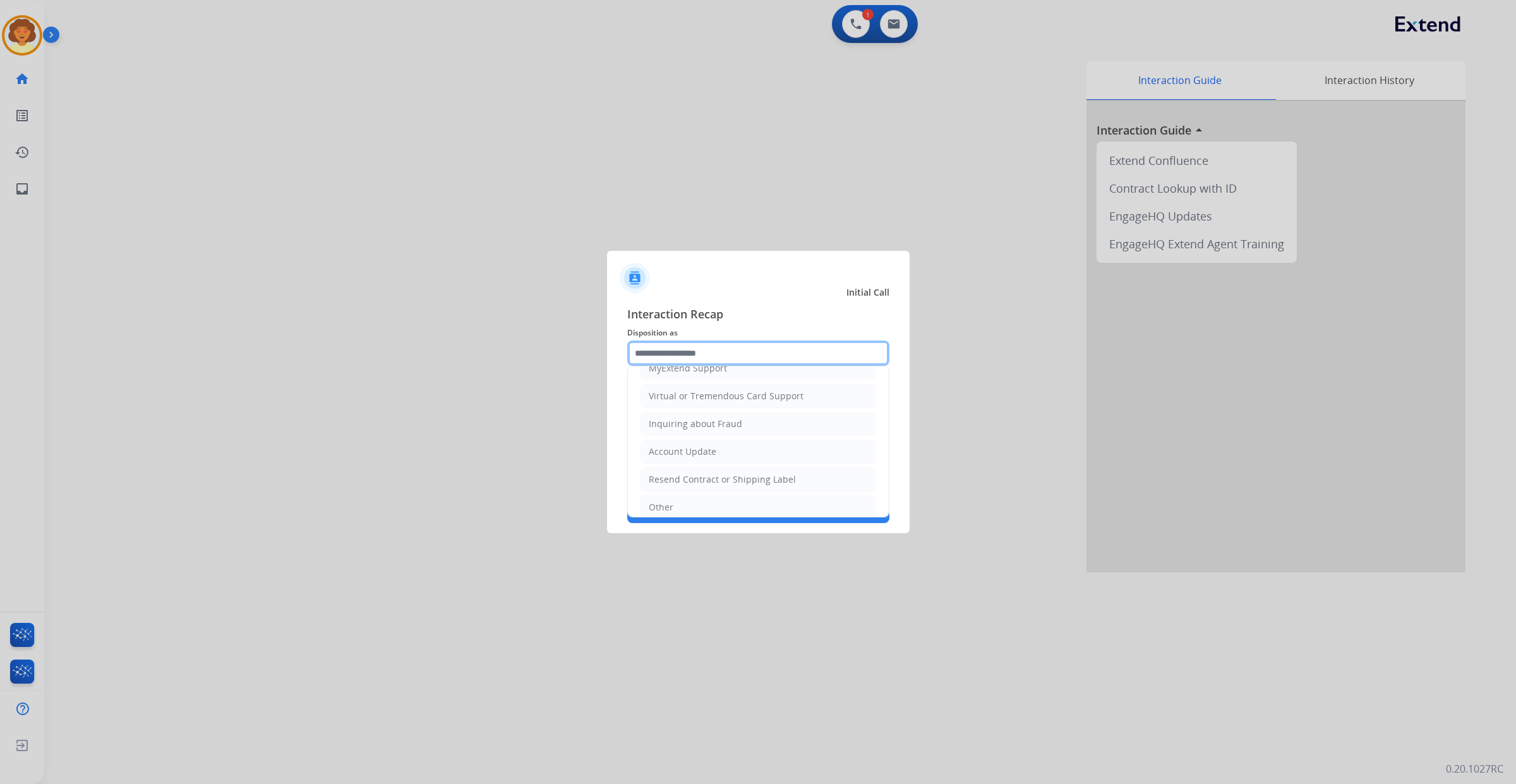
scroll to position [79, 0]
click at [705, 370] on div "Claim Update" at bounding box center [678, 364] width 57 height 12
type input "**********"
drag, startPoint x: 740, startPoint y: 326, endPoint x: 636, endPoint y: 337, distance: 104.6
click at [639, 340] on input "**********" at bounding box center [758, 353] width 262 height 25
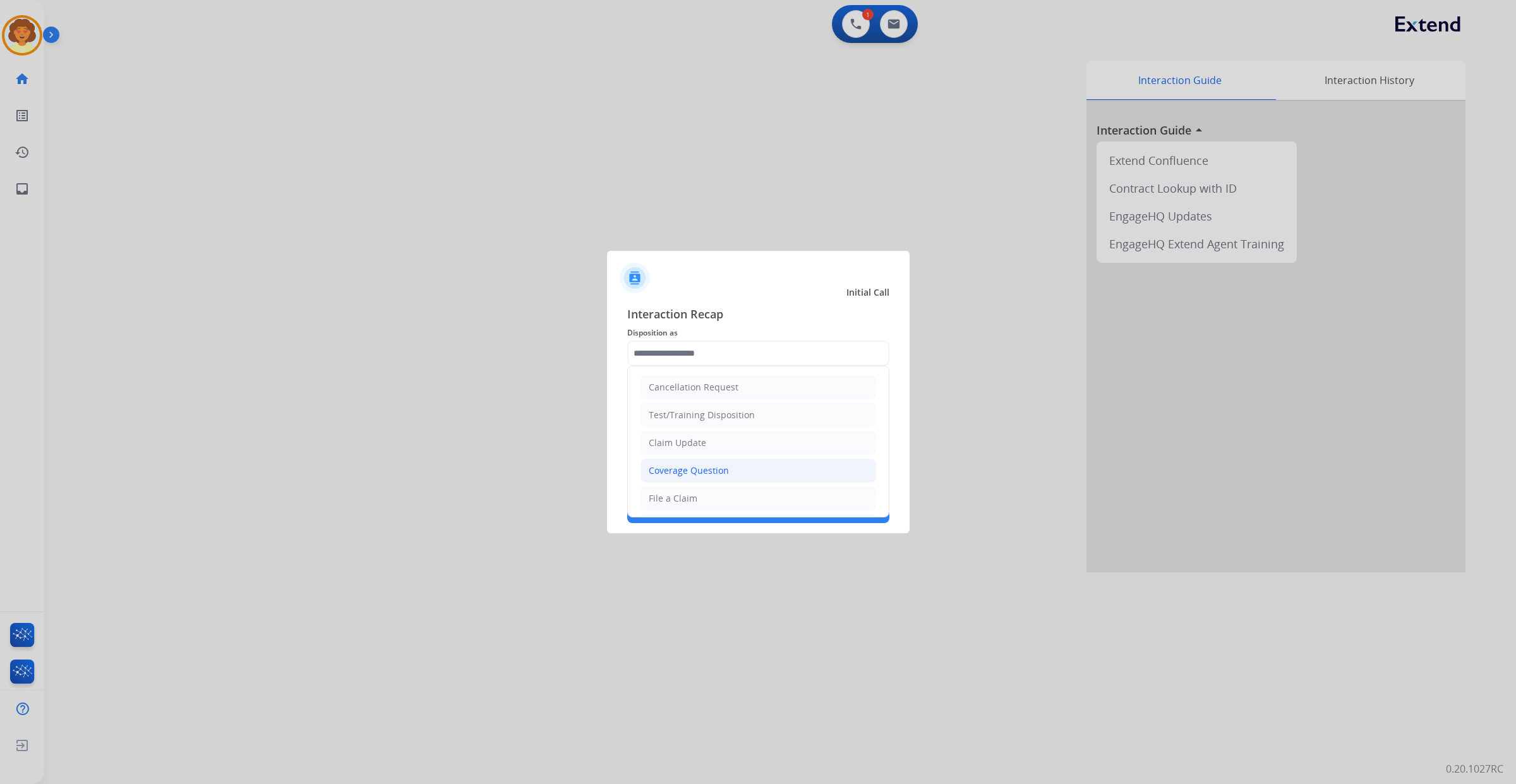
click at [689, 477] on div "Coverage Question" at bounding box center [689, 470] width 80 height 12
type input "**********"
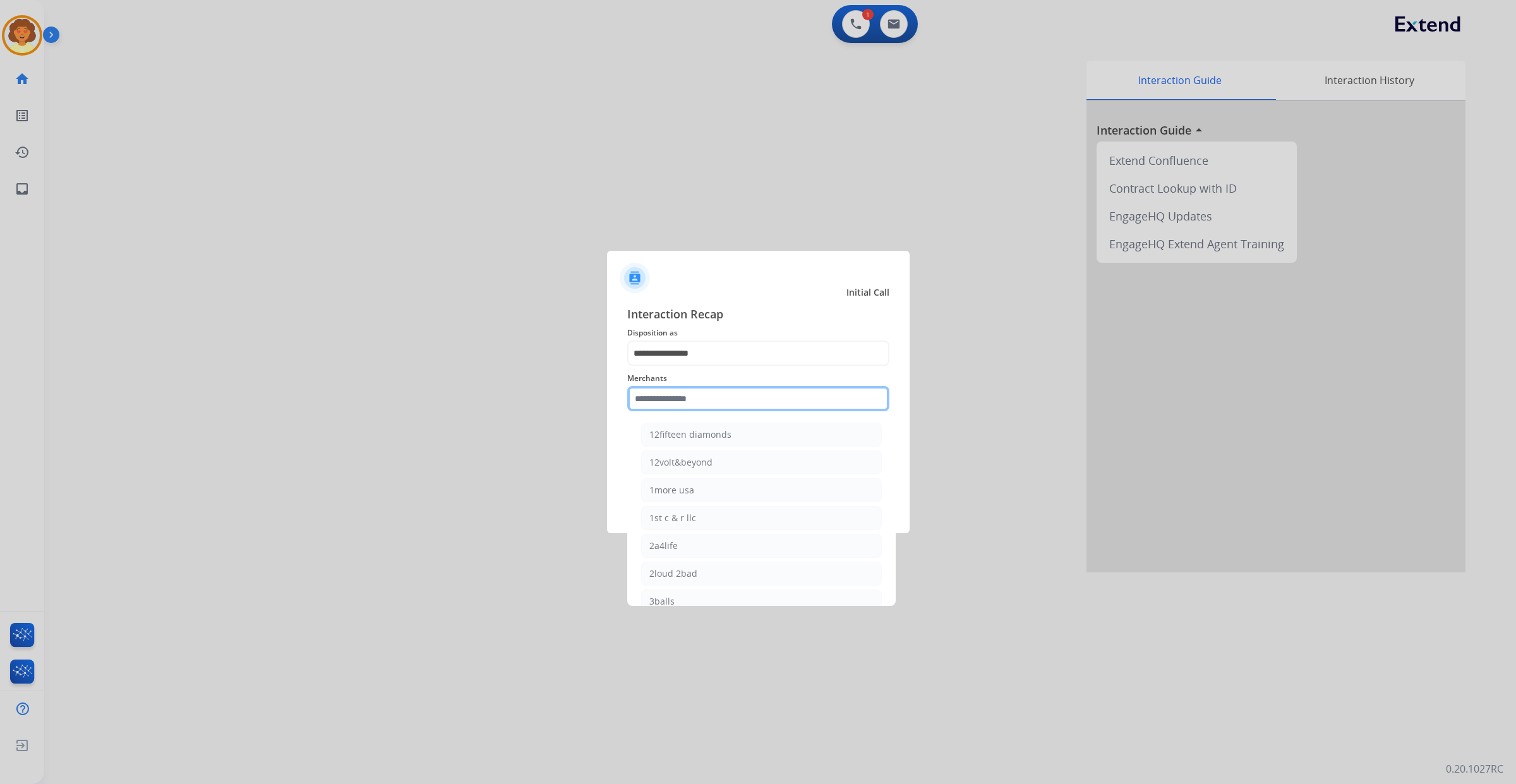
click at [662, 393] on input "text" at bounding box center [758, 398] width 262 height 25
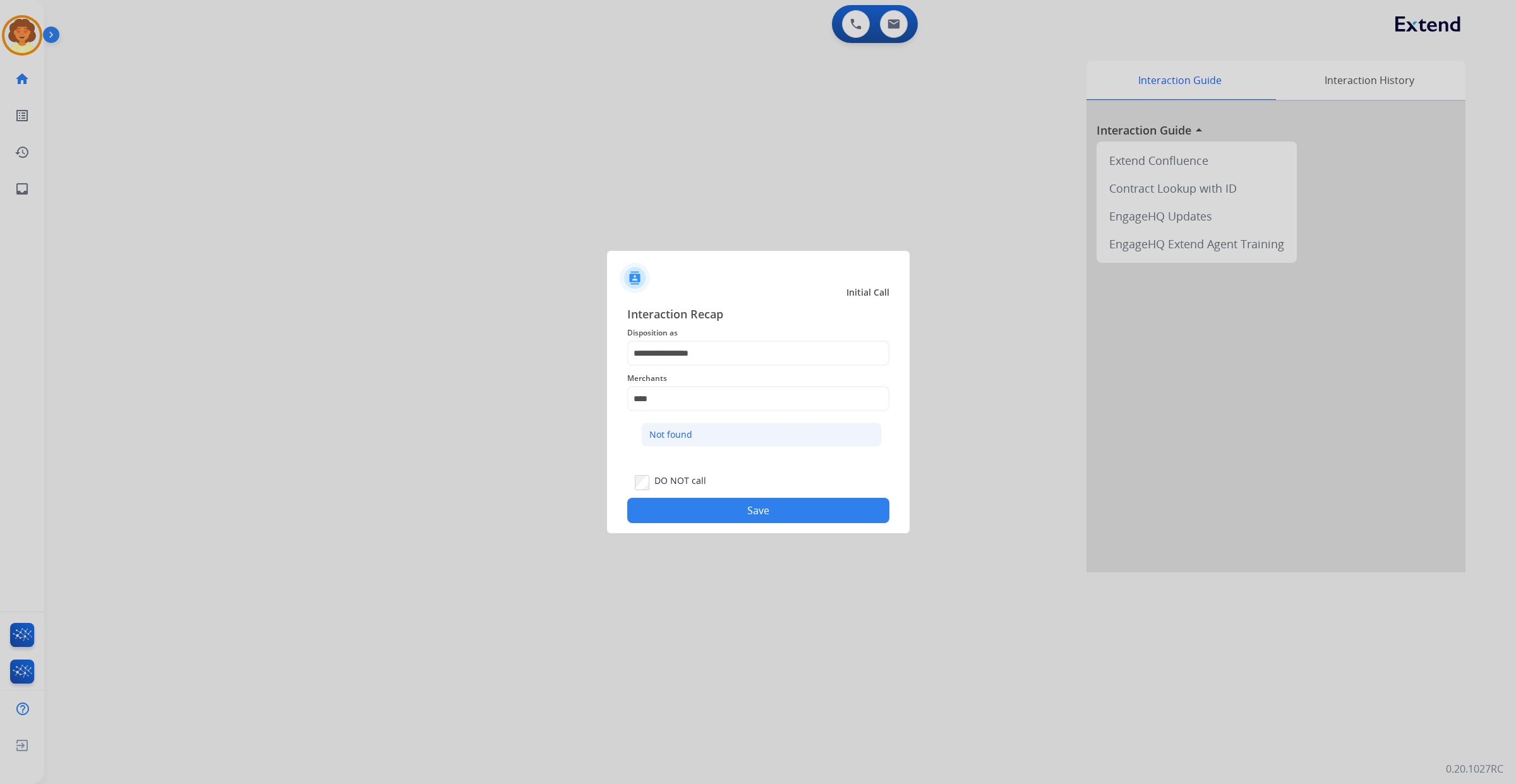
click at [691, 441] on div "Not found" at bounding box center [671, 434] width 43 height 12
type input "*********"
click at [702, 523] on button "Save" at bounding box center [758, 510] width 262 height 25
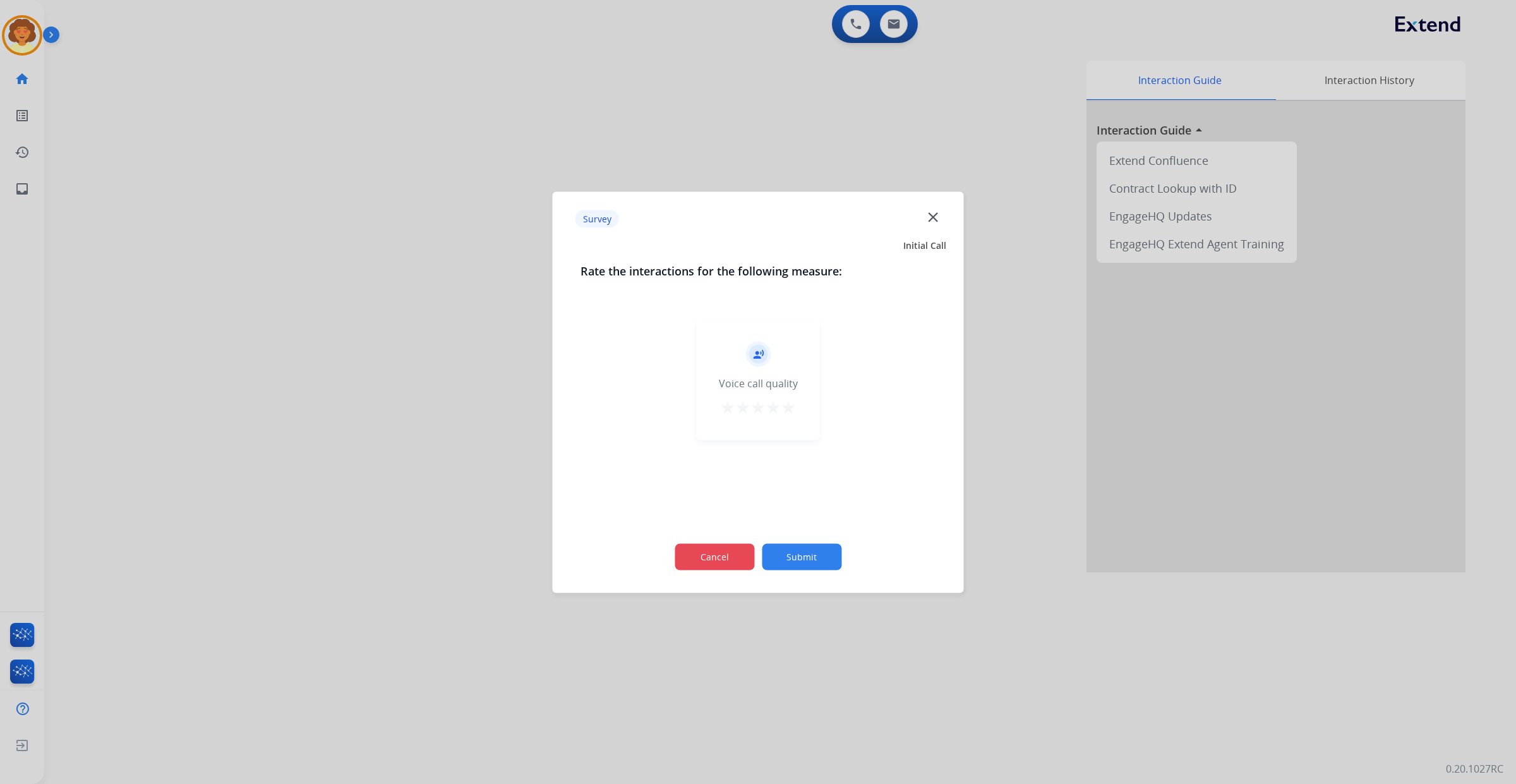
click at [723, 566] on button "Cancel" at bounding box center [714, 556] width 79 height 26
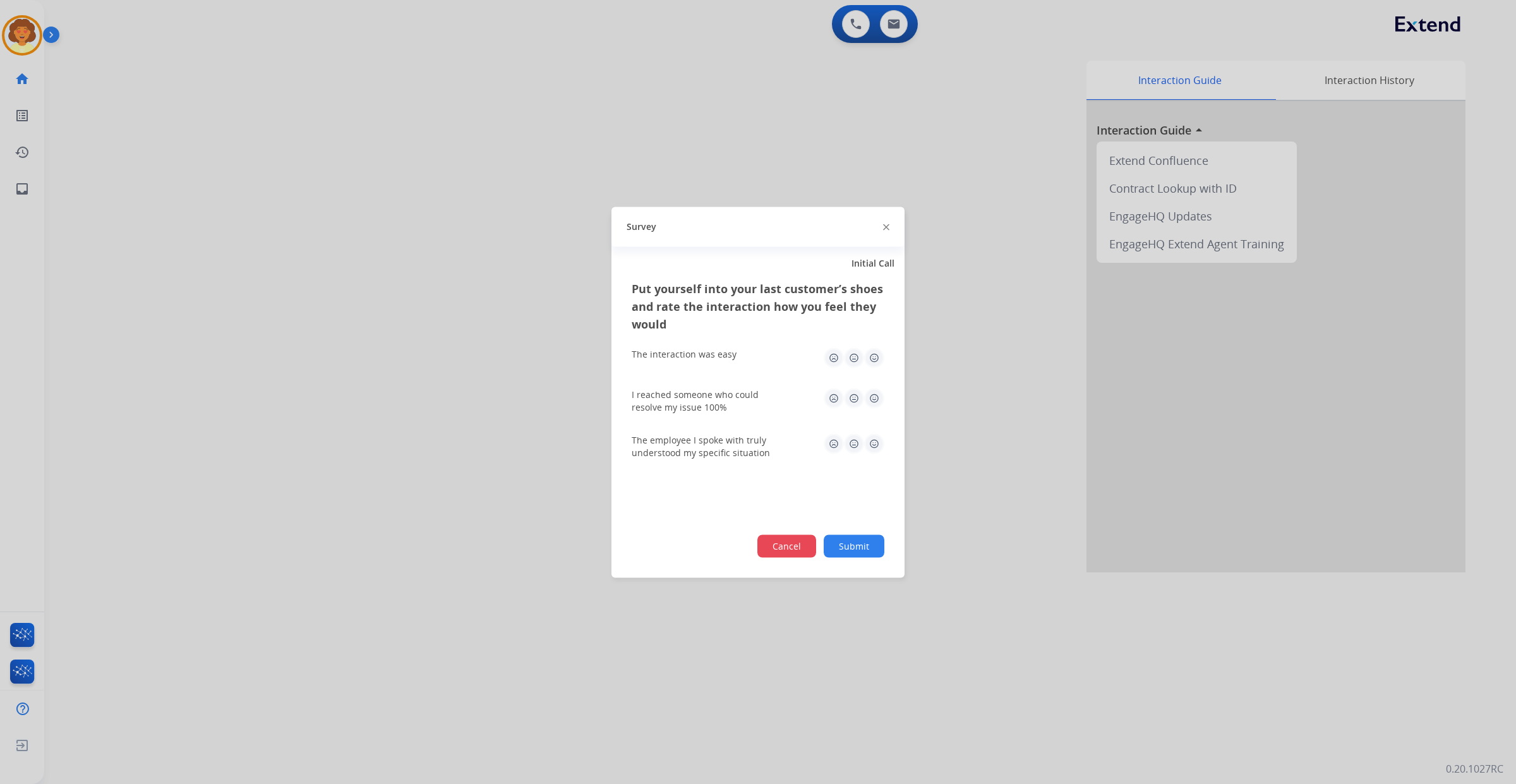
click at [758, 557] on button "Cancel" at bounding box center [787, 545] width 59 height 23
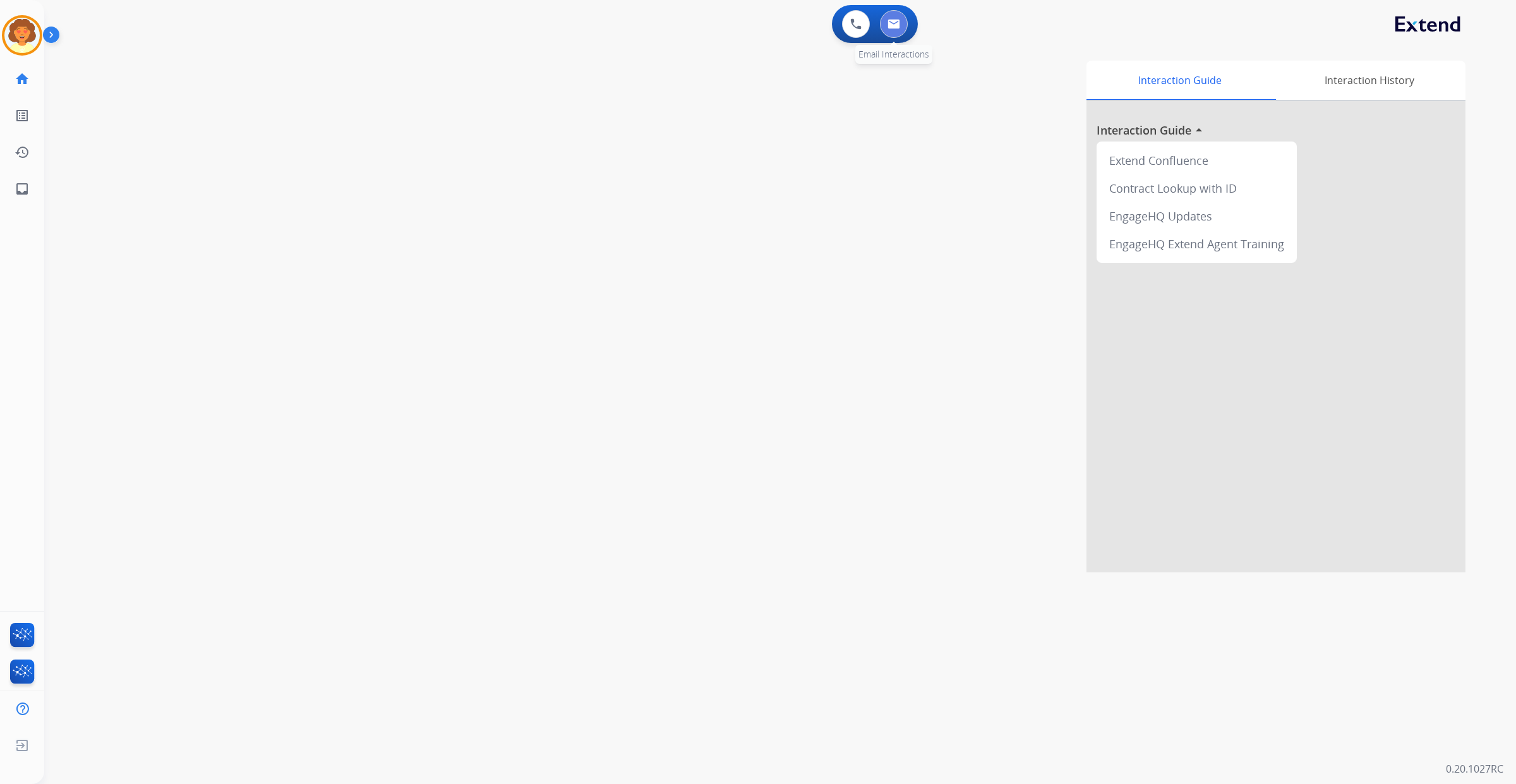
click at [888, 29] on img at bounding box center [894, 24] width 12 height 10
select select "**********"
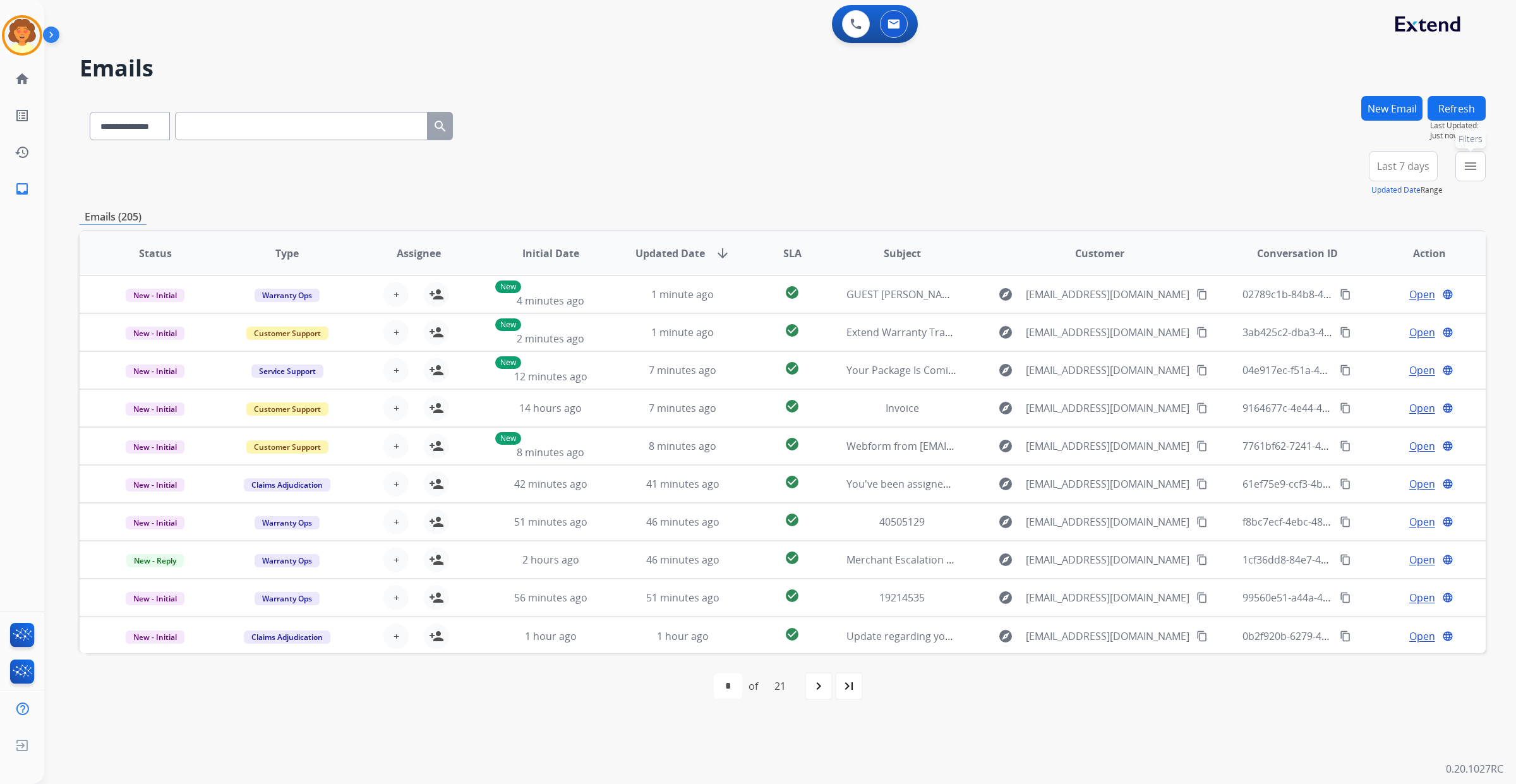
click at [1463, 173] on mat-icon "menu" at bounding box center [1470, 166] width 15 height 15
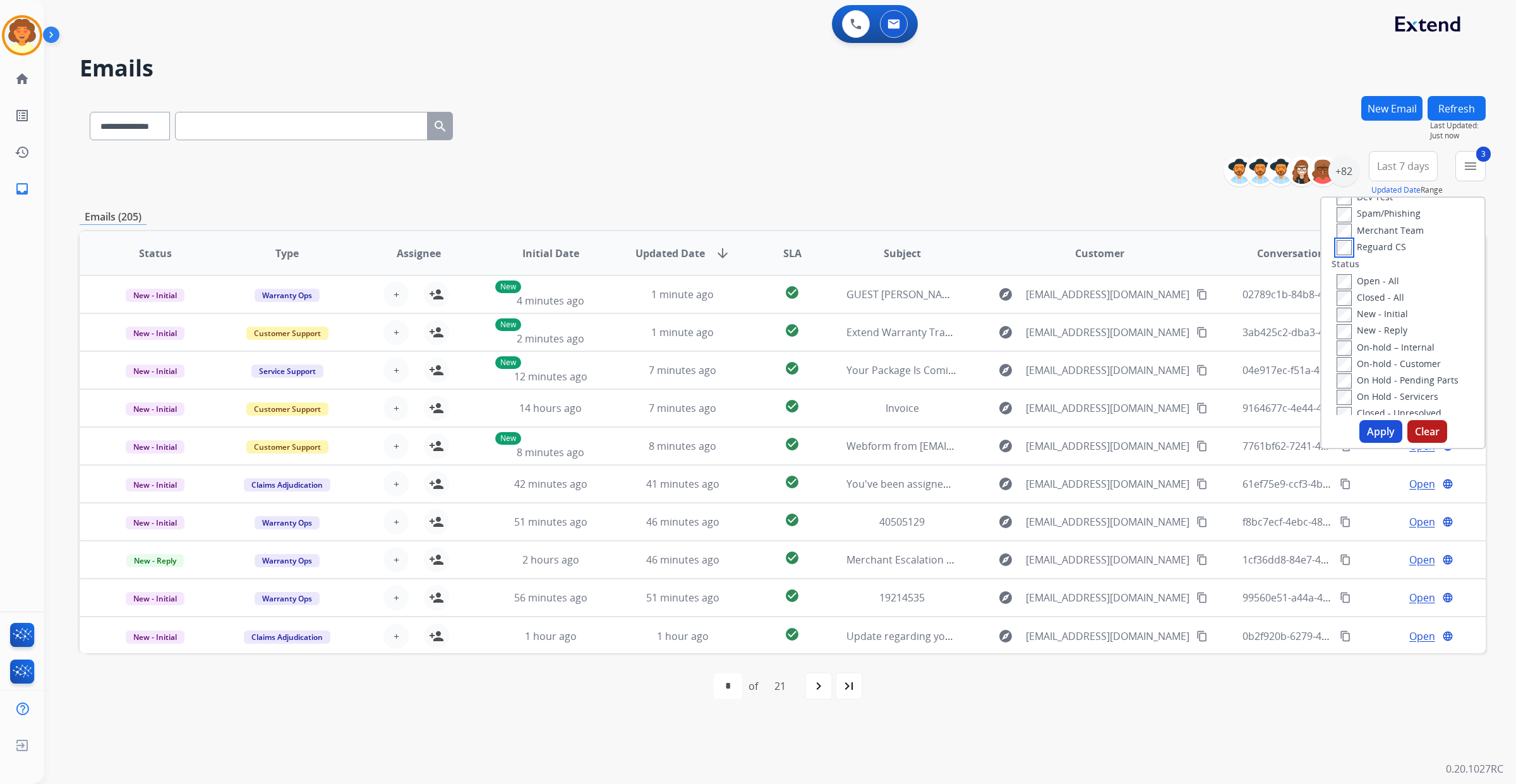
scroll to position [158, 0]
click at [1359, 443] on button "Apply" at bounding box center [1381, 431] width 43 height 23
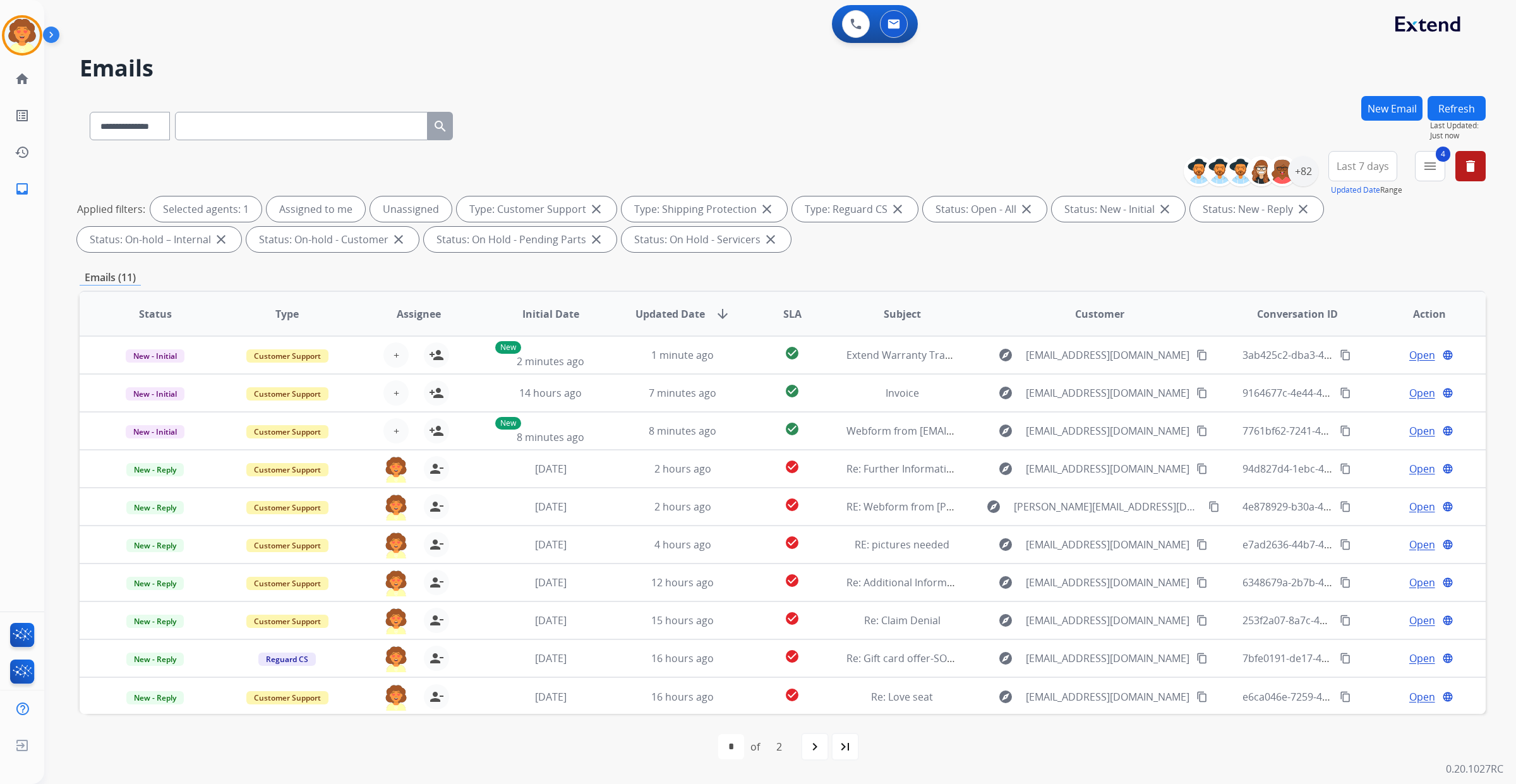
click at [1337, 169] on span "Last 7 days" at bounding box center [1362, 166] width 52 height 5
click at [1324, 329] on div "Last 90 days" at bounding box center [1359, 320] width 70 height 19
click at [1288, 187] on div "+133" at bounding box center [1303, 170] width 30 height 30
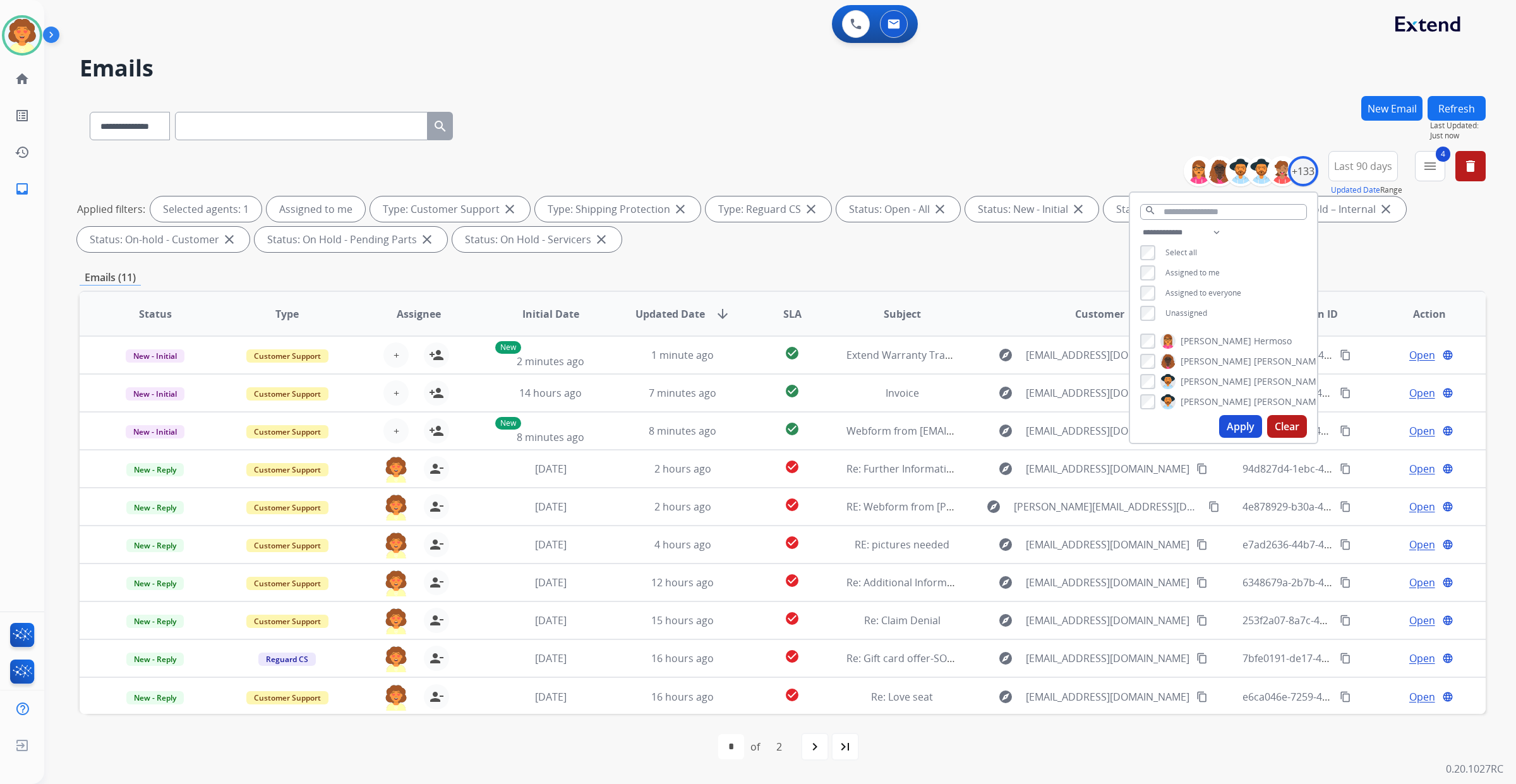
click at [1219, 438] on button "Apply" at bounding box center [1240, 426] width 43 height 23
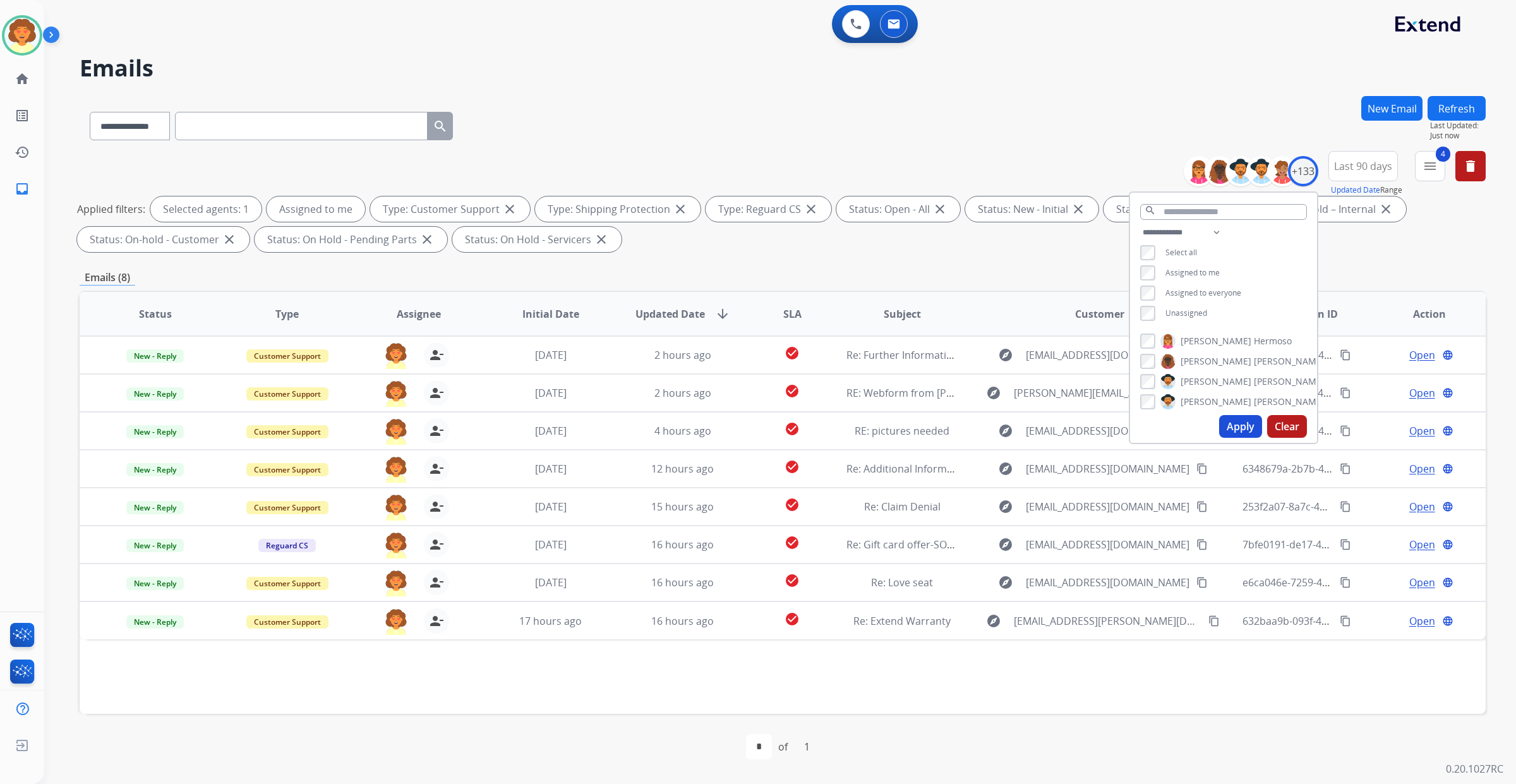
click at [1328, 252] on div "Applied filters: Selected agents: 1 Assigned to me Type: Customer Support close…" at bounding box center [780, 224] width 1406 height 56
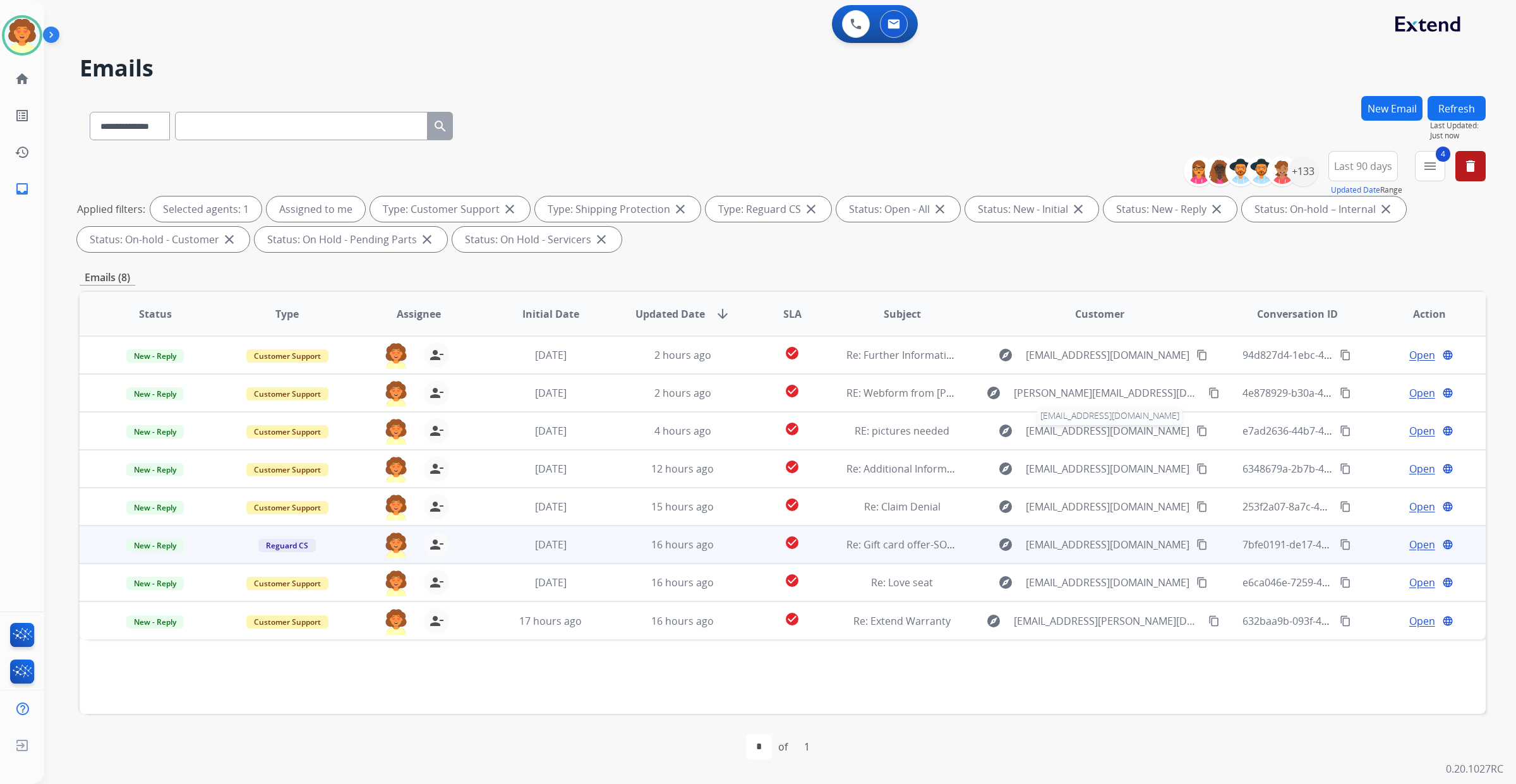
scroll to position [206, 0]
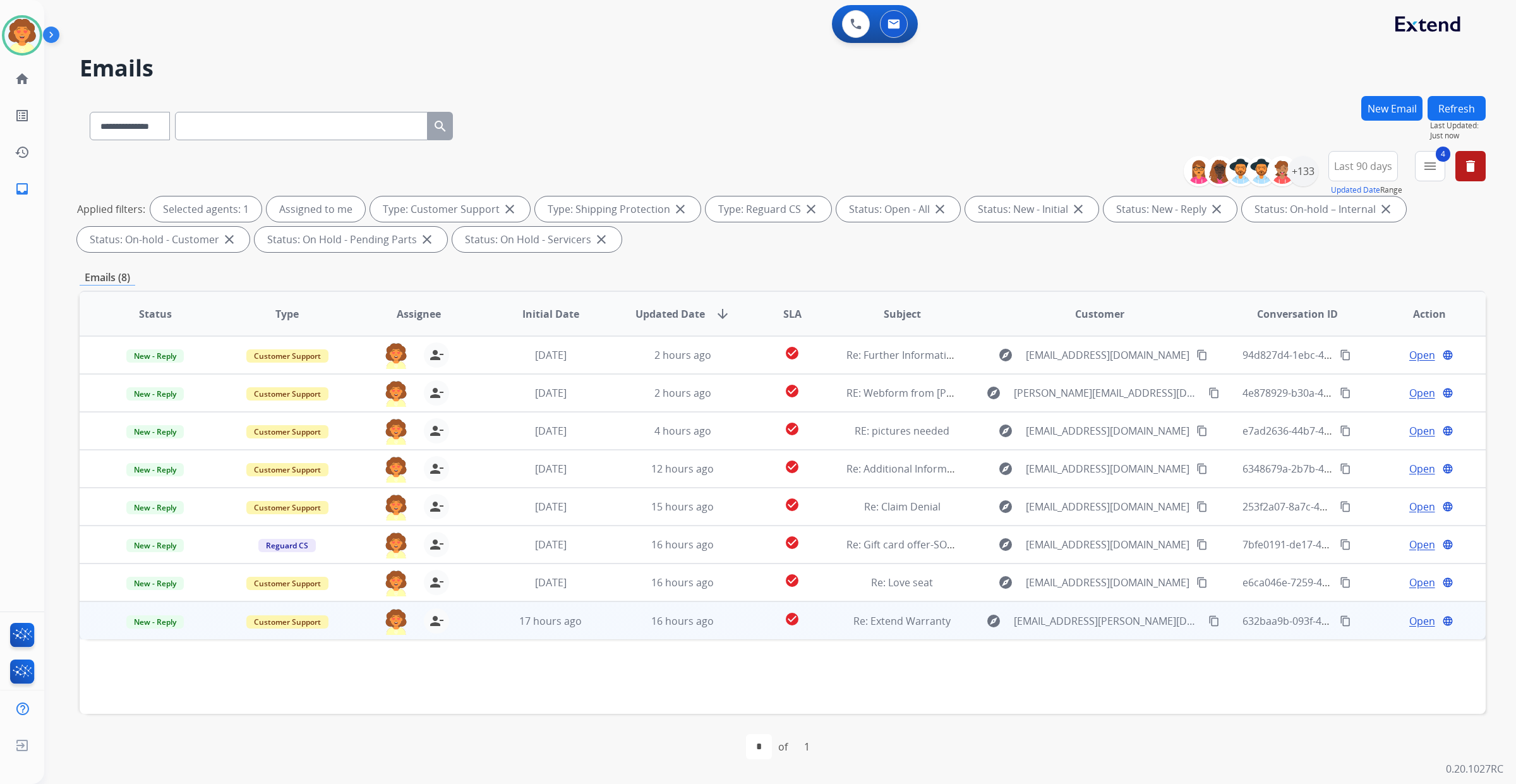
click at [1409, 614] on span "Open" at bounding box center [1422, 621] width 26 height 15
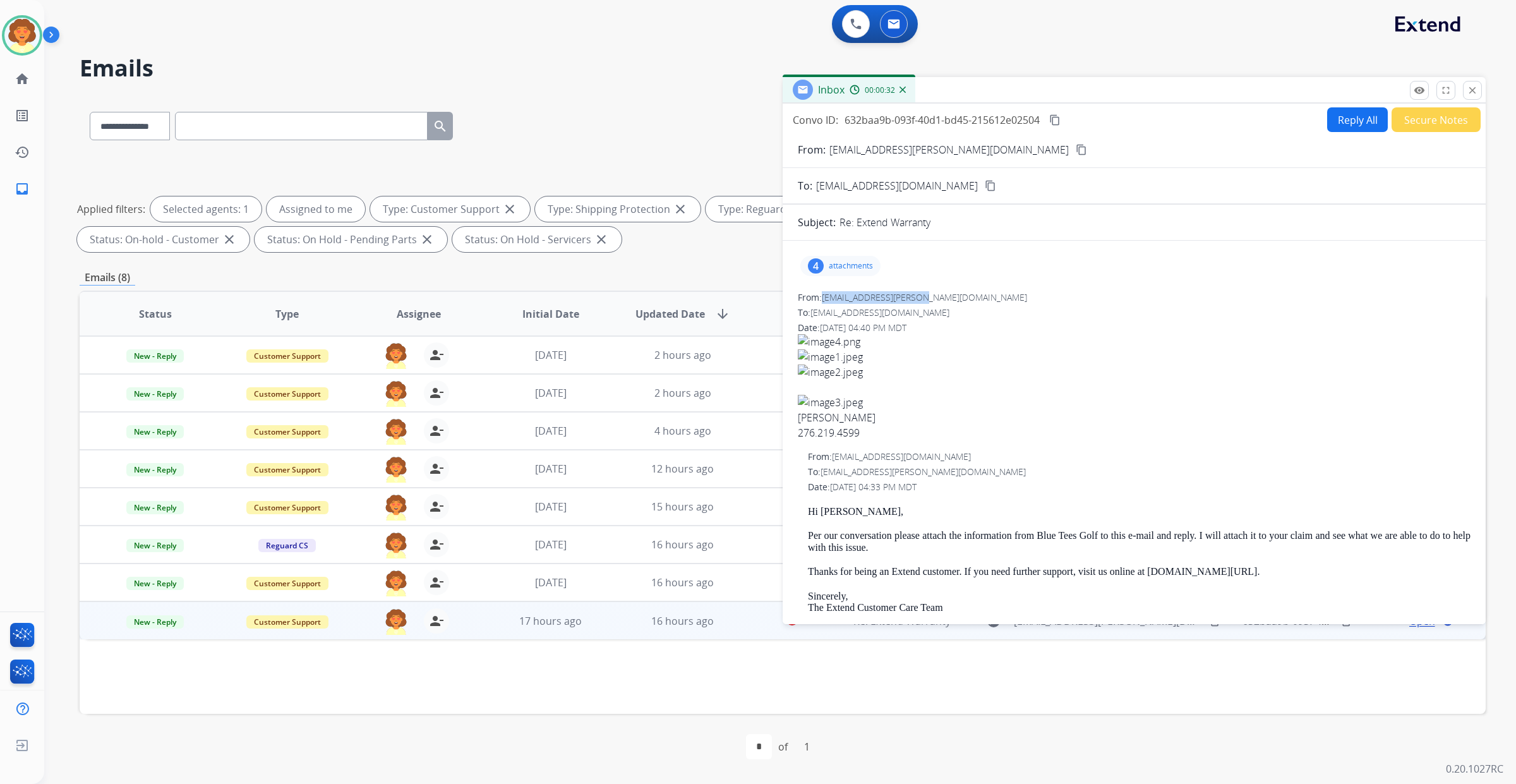
drag, startPoint x: 847, startPoint y: 209, endPoint x: 989, endPoint y: 209, distance: 142.0
click at [989, 291] on span "[EMAIL_ADDRESS][PERSON_NAME][DOMAIN_NAME]" at bounding box center [924, 297] width 205 height 12
copy span "[EMAIL_ADDRESS][PERSON_NAME][DOMAIN_NAME]"
click at [1327, 123] on button "Reply All" at bounding box center [1357, 120] width 61 height 25
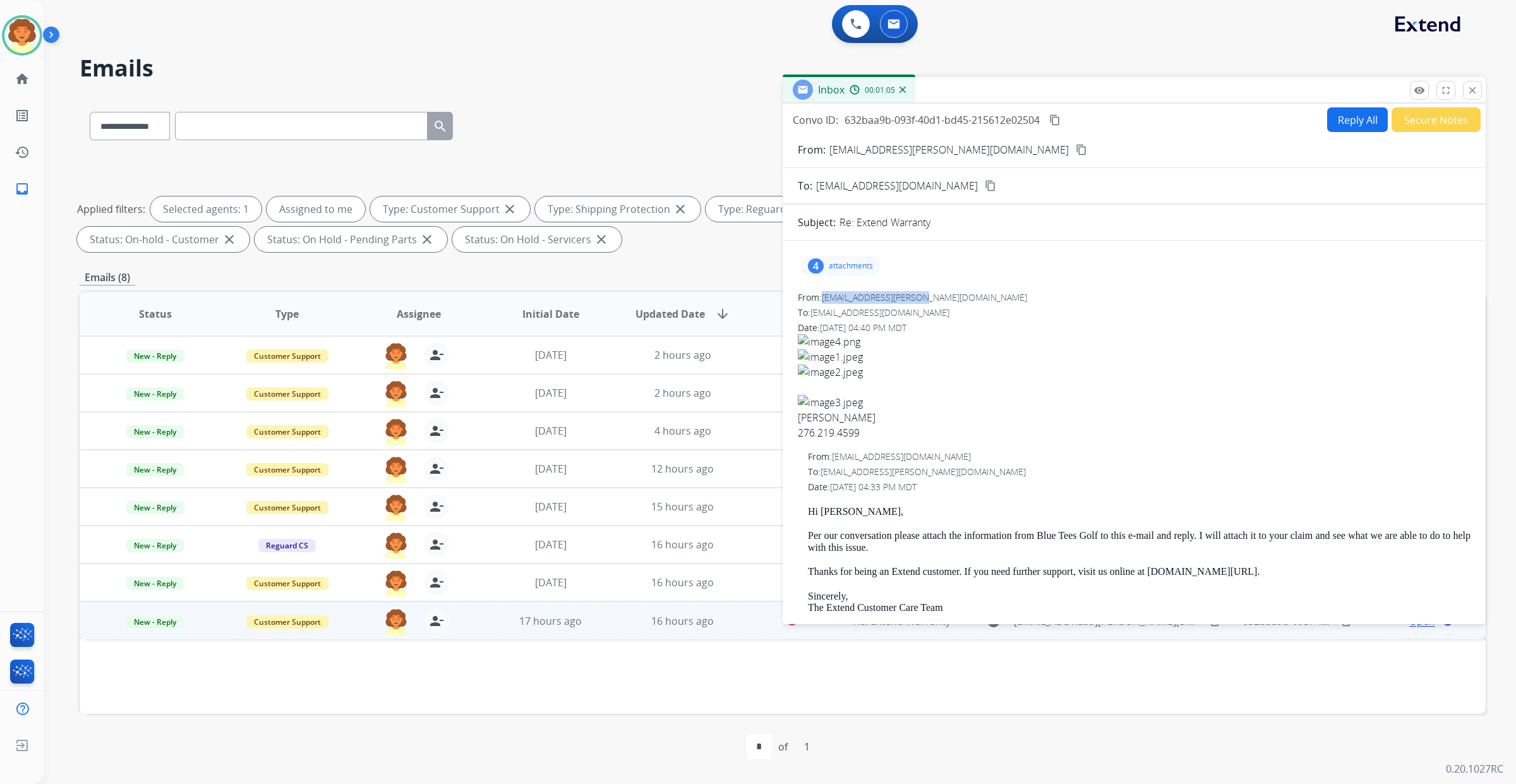
select select "**********"
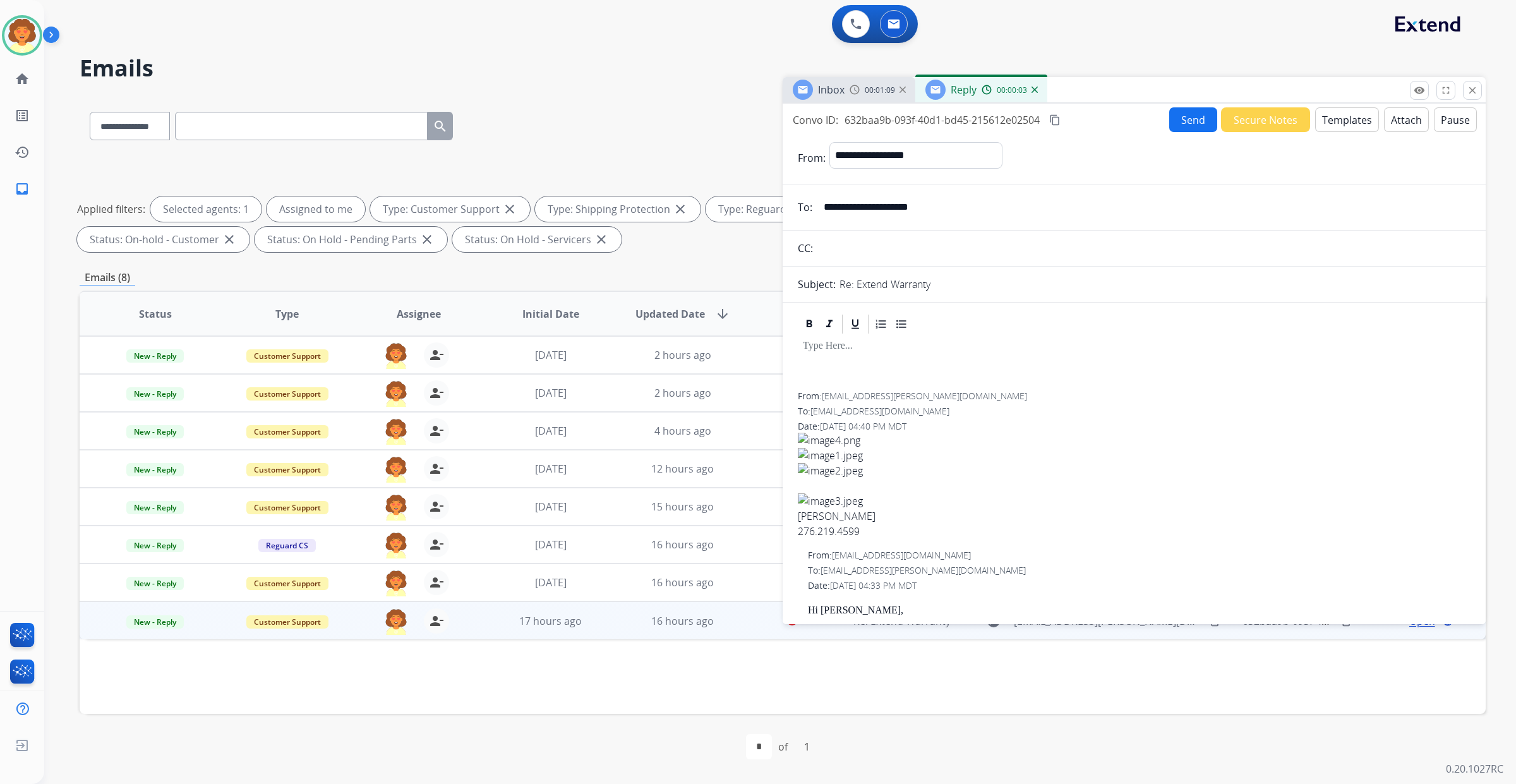
click at [1315, 121] on button "Templates" at bounding box center [1347, 120] width 64 height 25
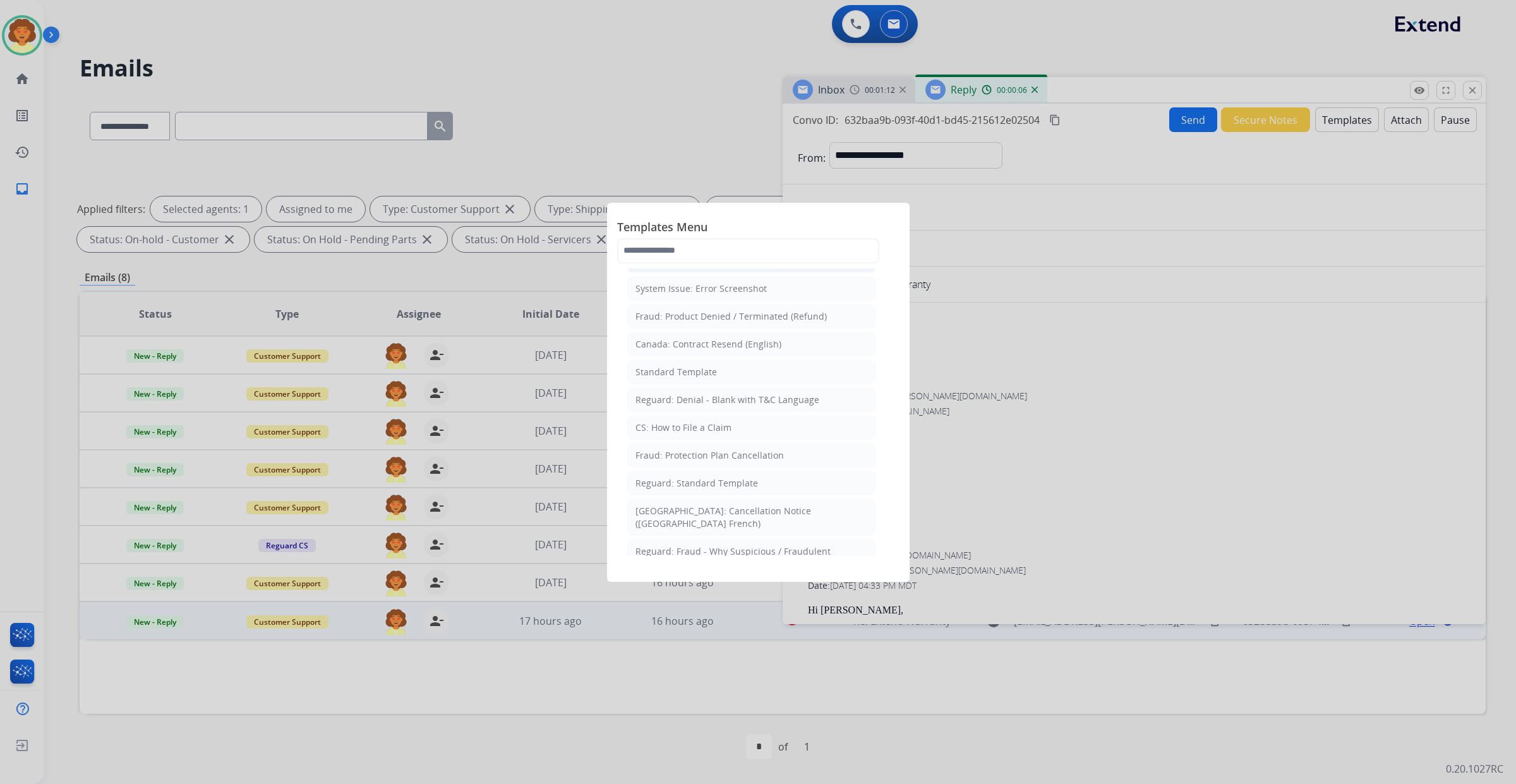
scroll to position [158, 0]
click at [717, 299] on div "Standard Template" at bounding box center [676, 292] width 82 height 12
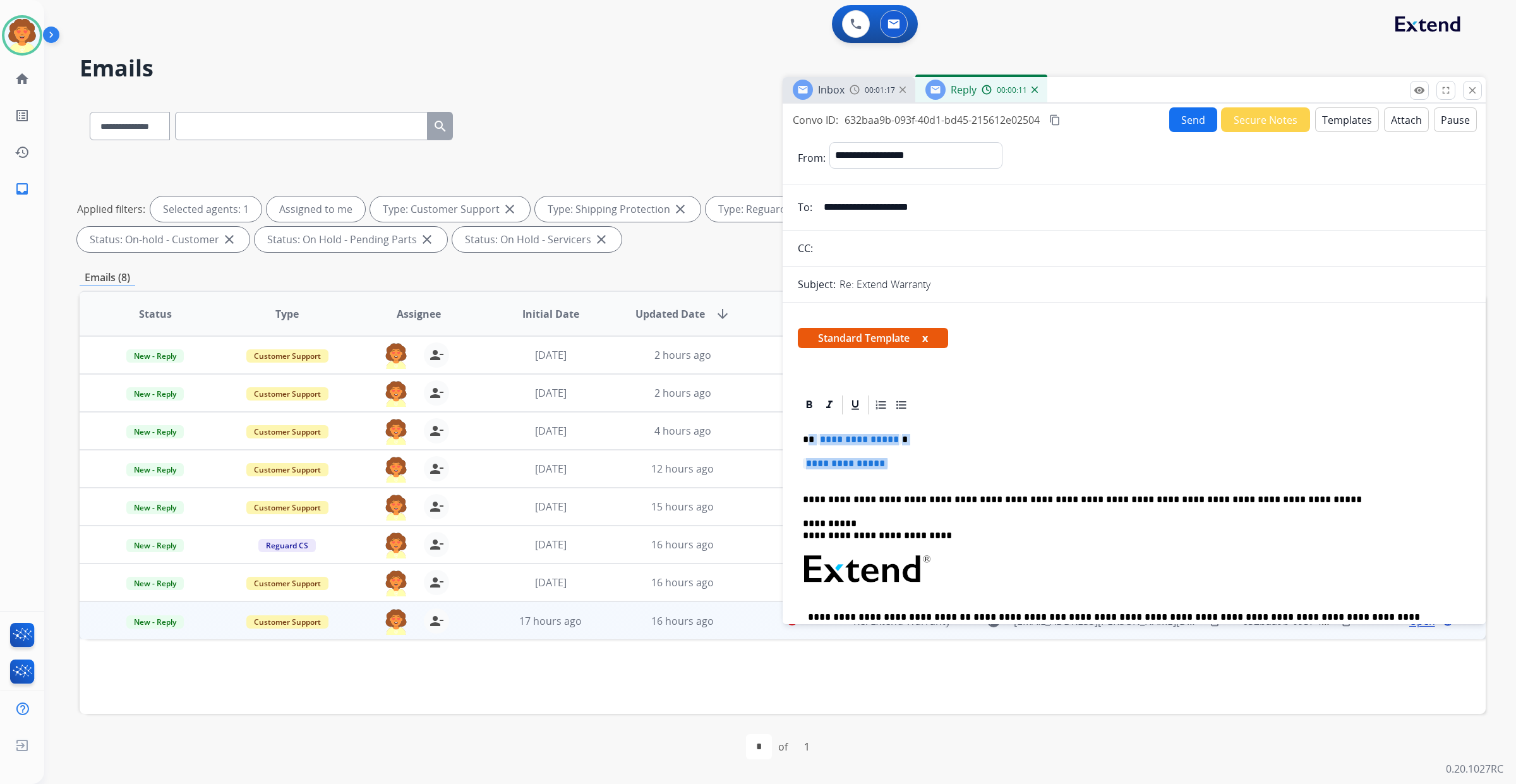
drag, startPoint x: 816, startPoint y: 591, endPoint x: 873, endPoint y: 627, distance: 67.4
click at [873, 627] on div "**********" at bounding box center [1134, 598] width 672 height 365
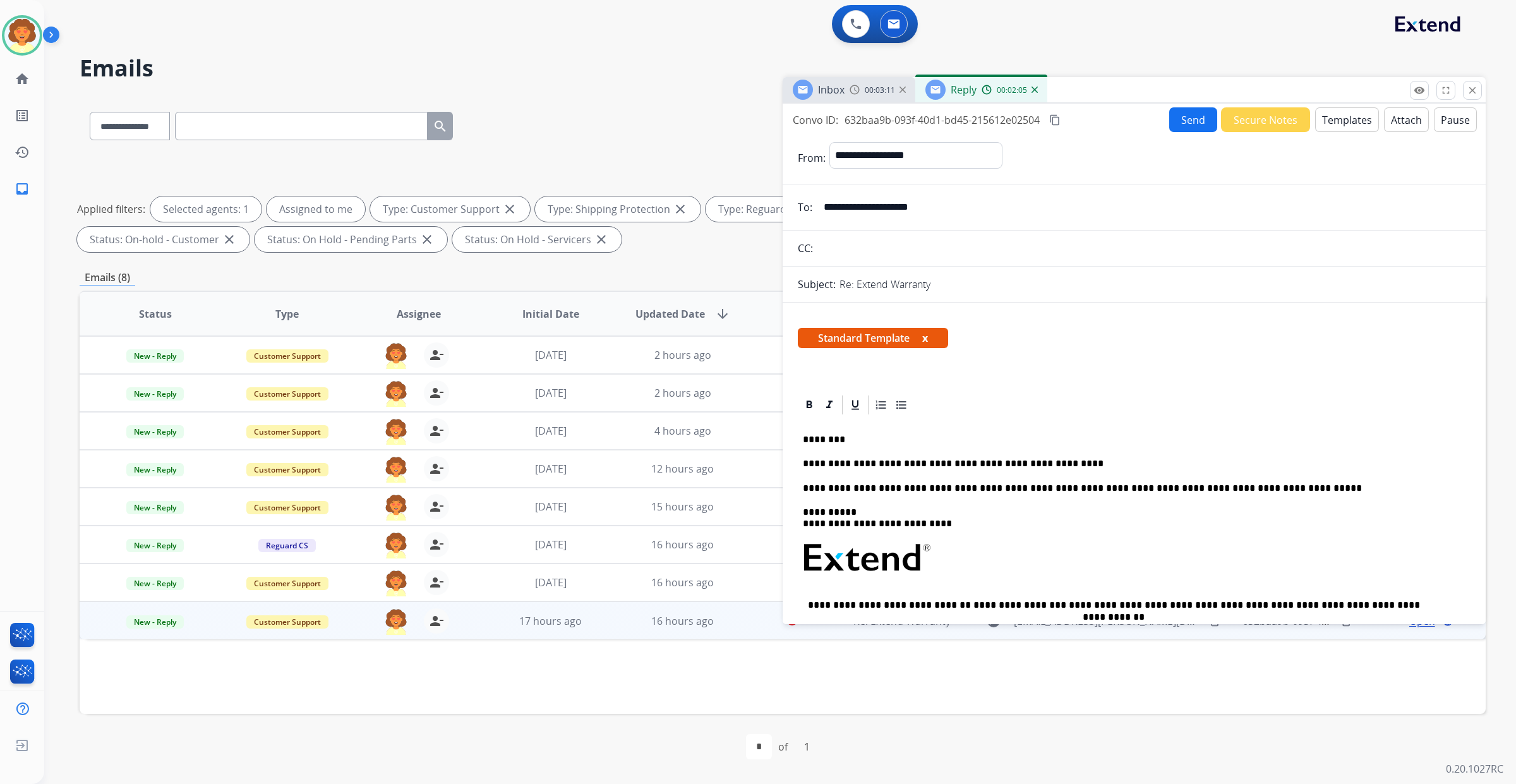
click at [1315, 115] on button "Templates" at bounding box center [1347, 120] width 64 height 25
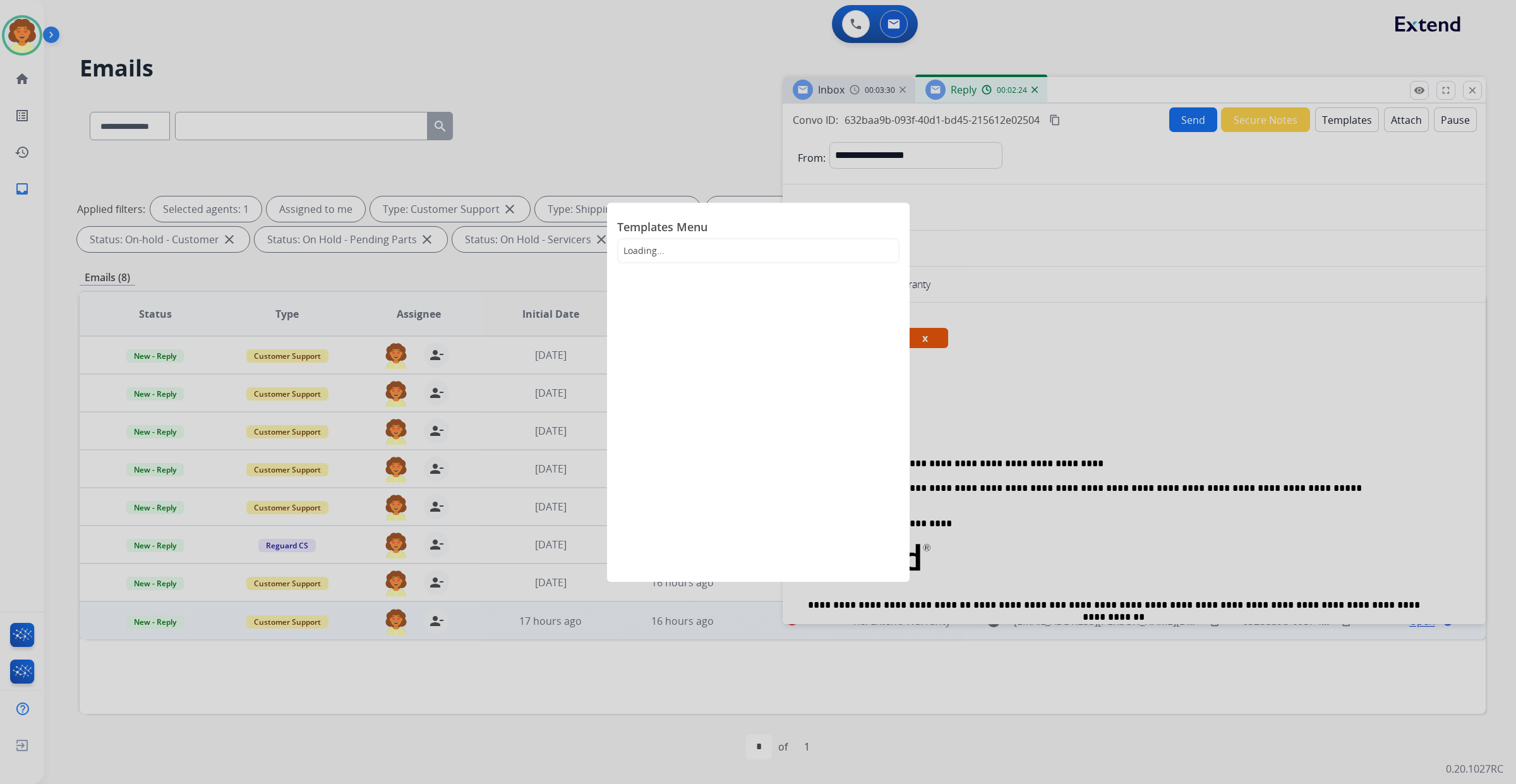
click at [660, 110] on div at bounding box center [758, 392] width 1516 height 784
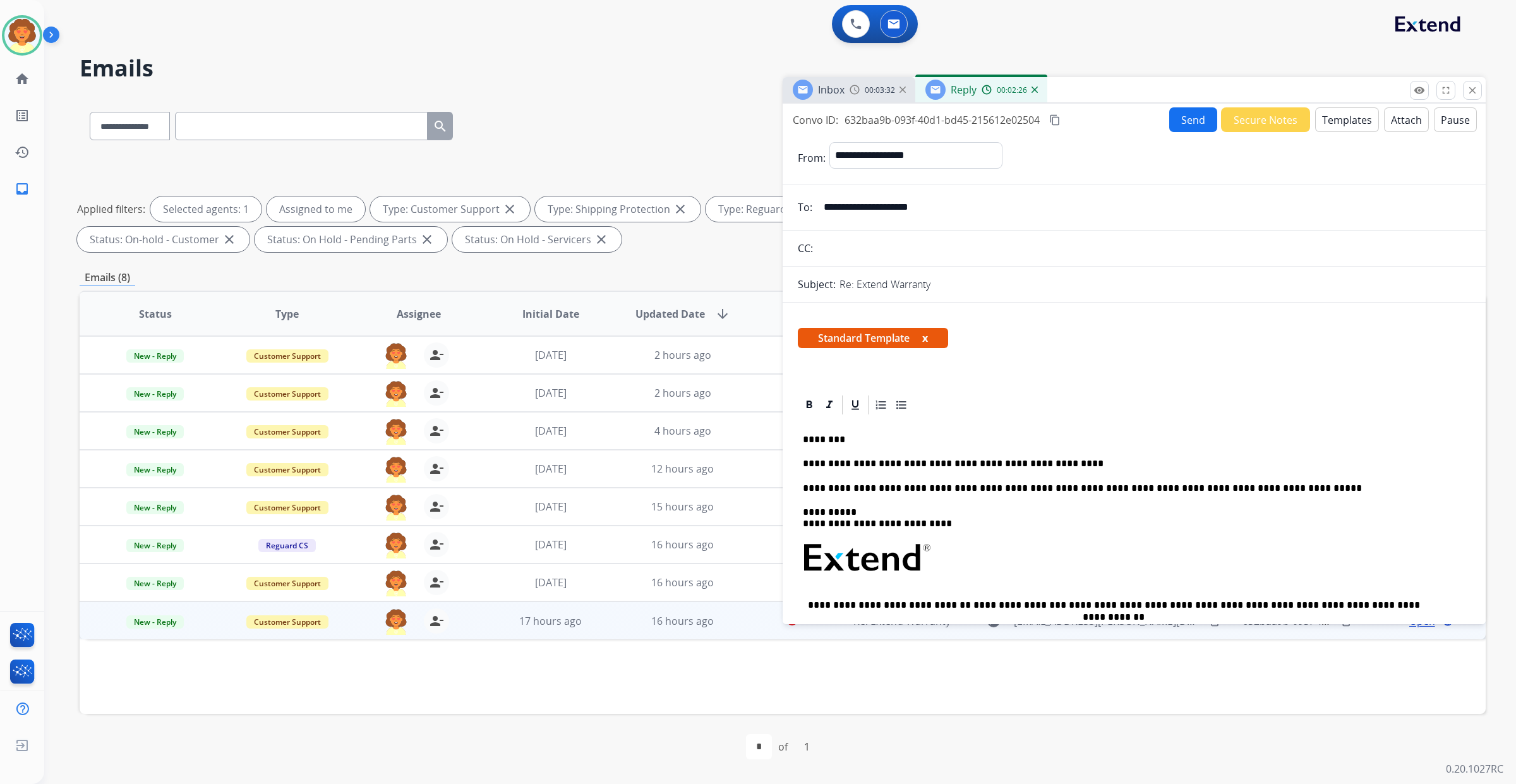
click at [1315, 127] on button "Templates" at bounding box center [1347, 120] width 64 height 25
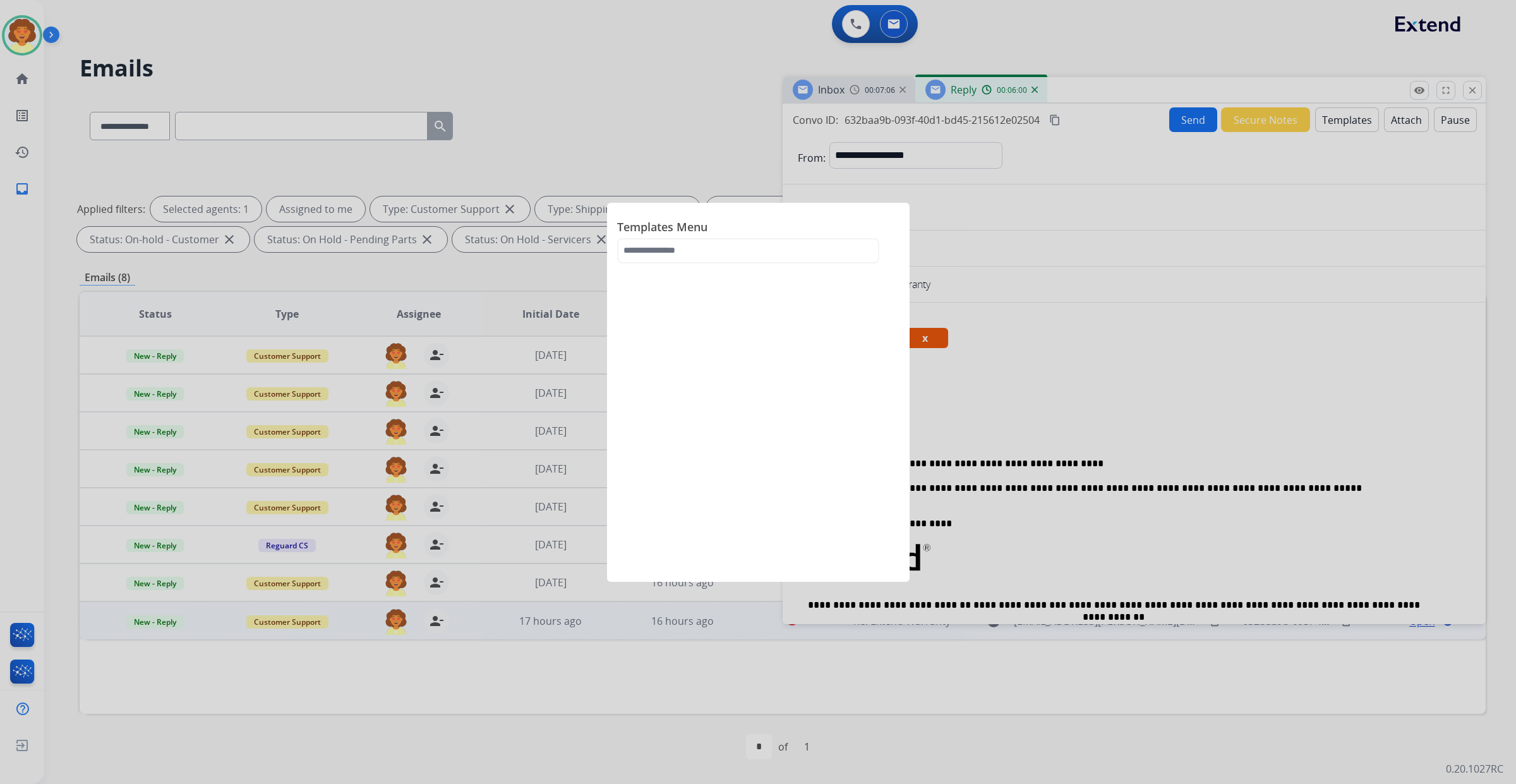
drag, startPoint x: 636, startPoint y: 222, endPoint x: 29, endPoint y: 49, distance: 631.2
click at [29, 49] on div at bounding box center [758, 392] width 1516 height 784
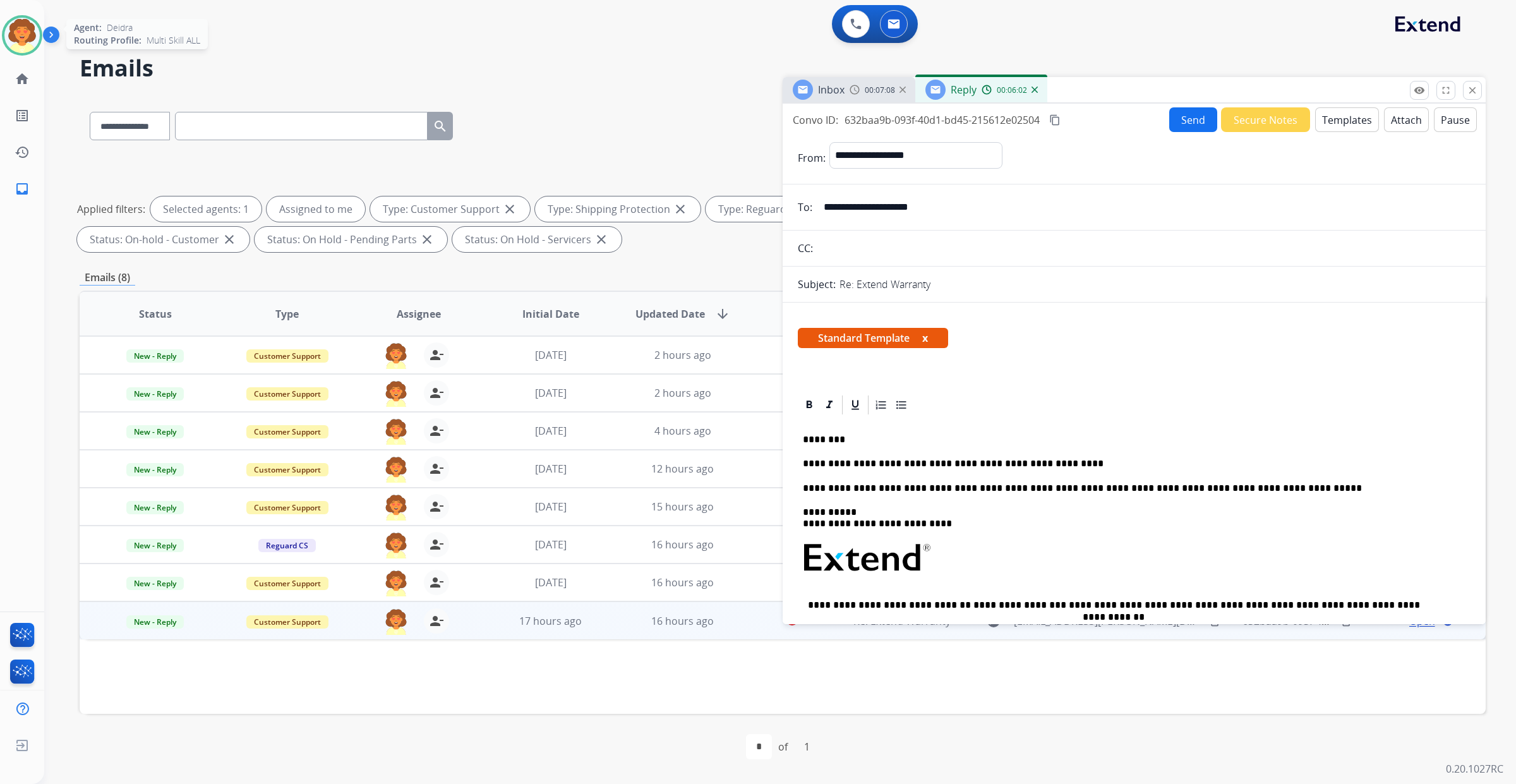
click at [5, 47] on img at bounding box center [22, 35] width 35 height 35
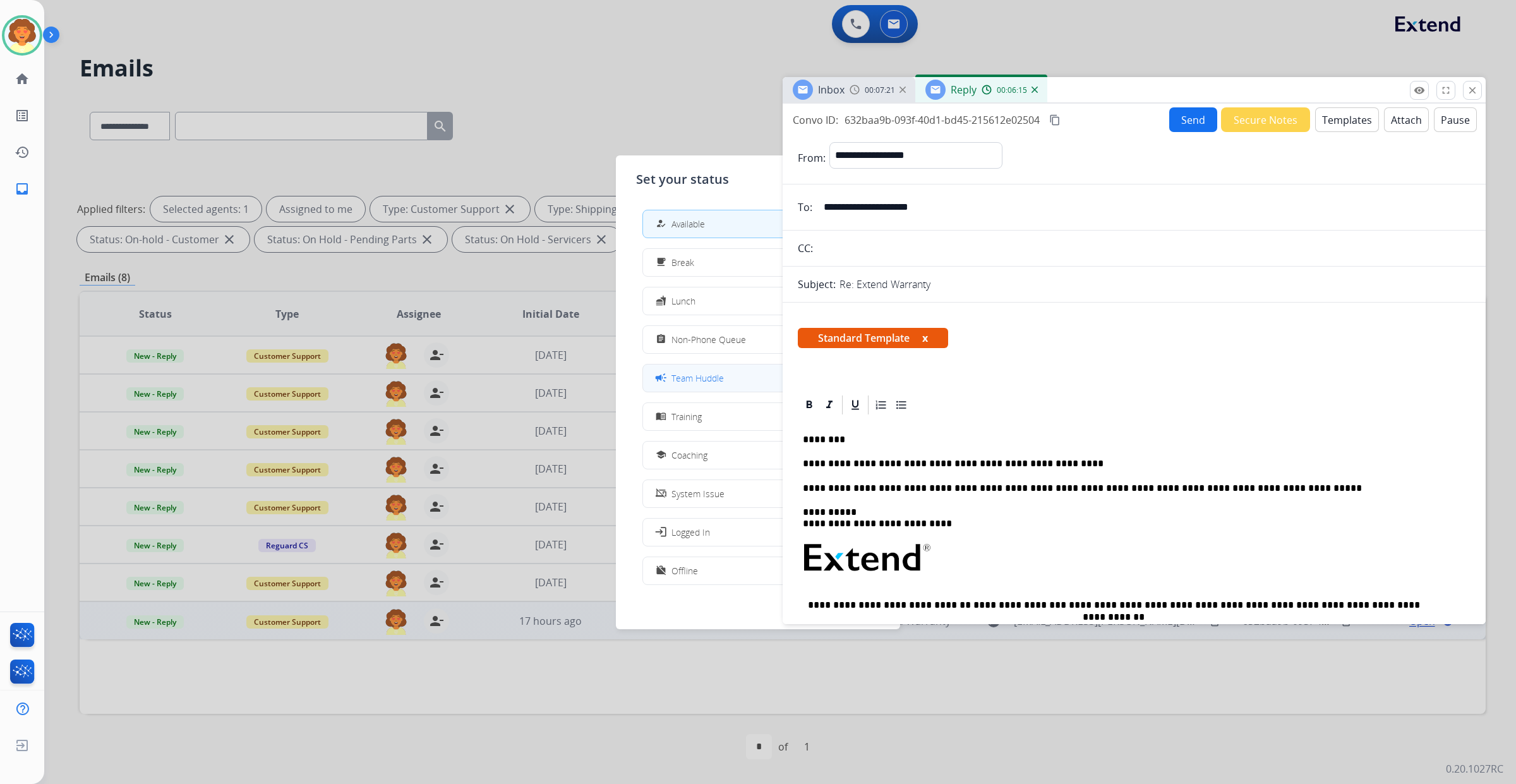
click at [723, 385] on span "Team Huddle" at bounding box center [697, 378] width 52 height 13
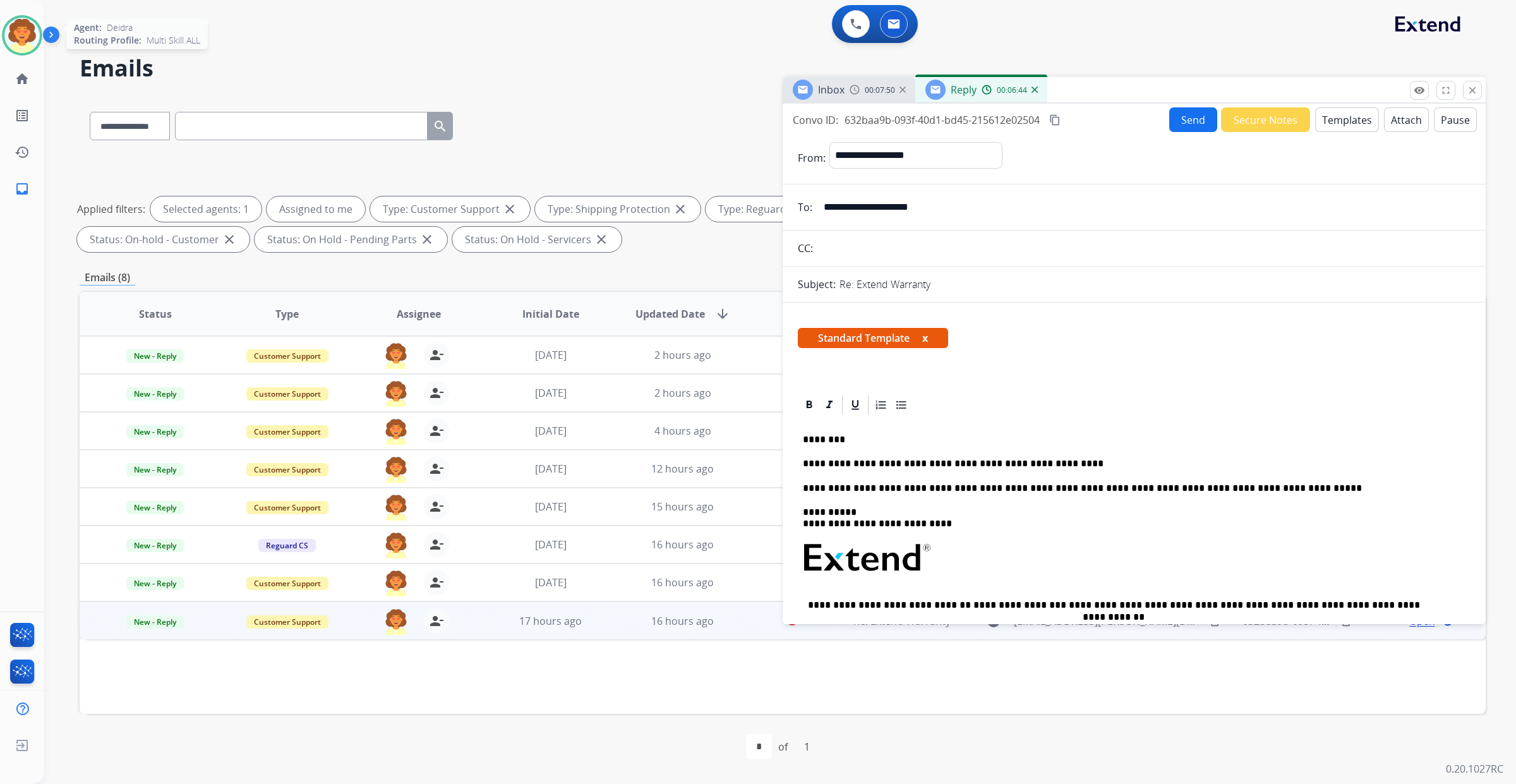
click at [24, 53] on img at bounding box center [22, 35] width 35 height 35
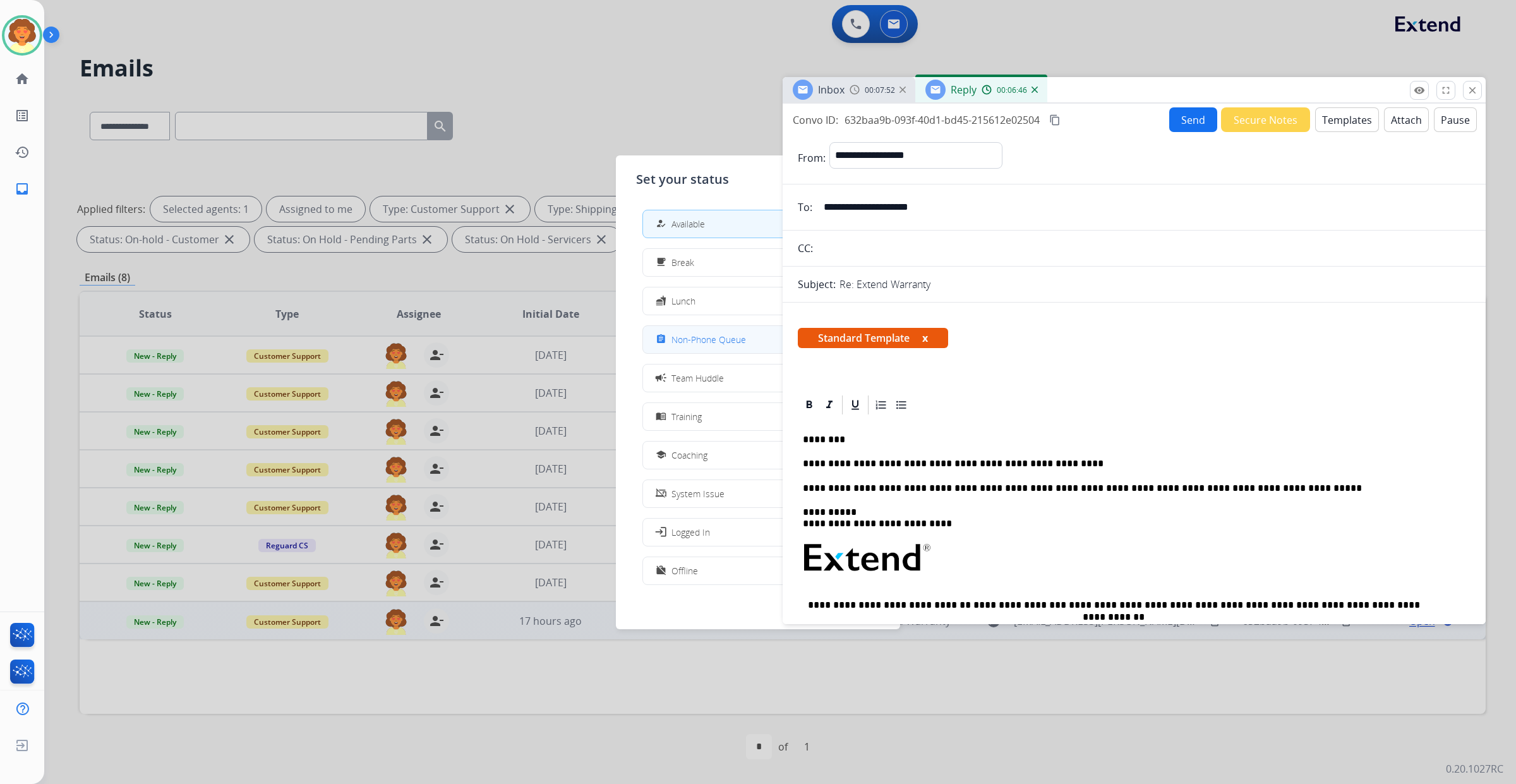
click at [708, 347] on div "assignment Non-Phone Queue" at bounding box center [700, 339] width 93 height 15
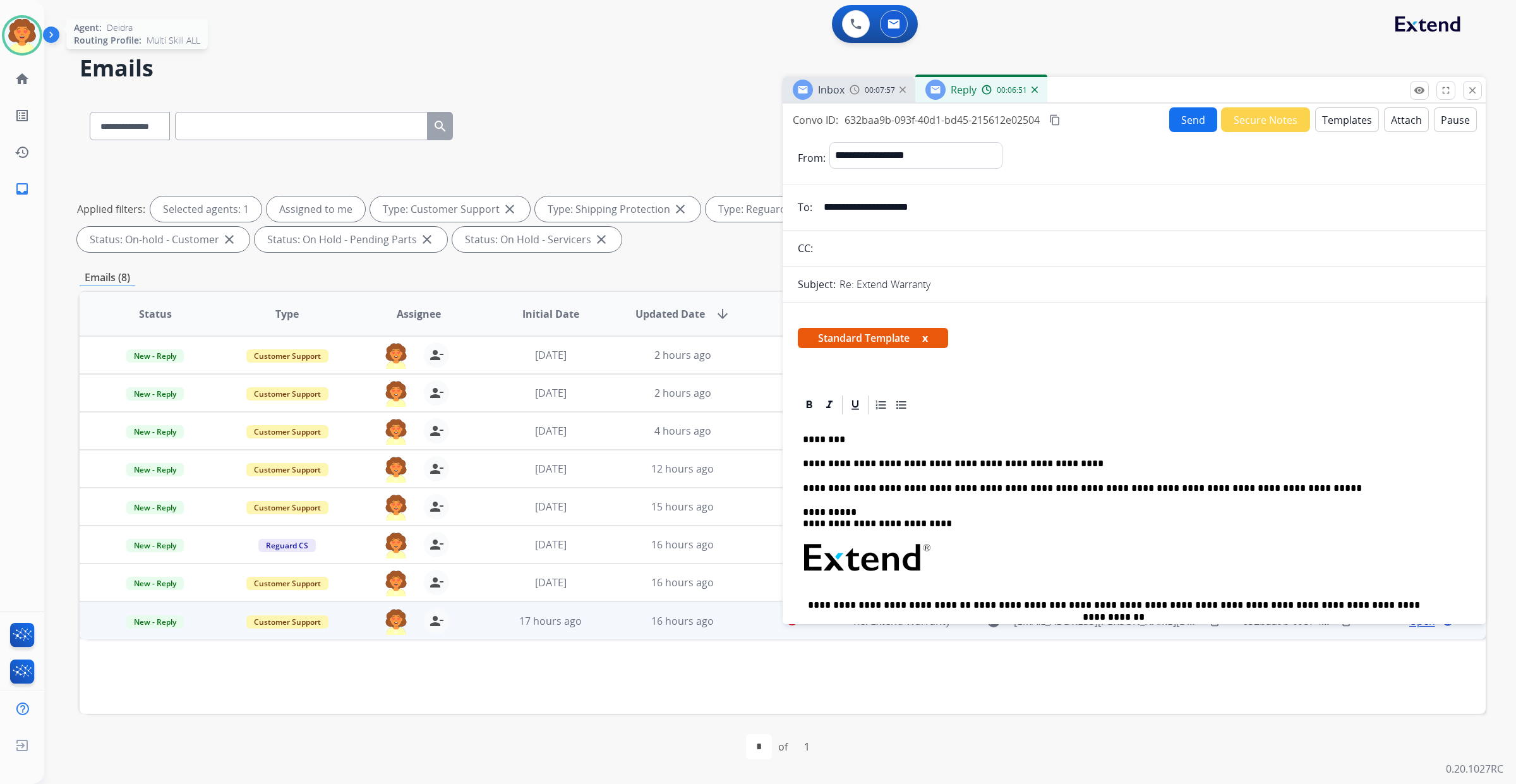
click at [8, 46] on img at bounding box center [22, 35] width 35 height 35
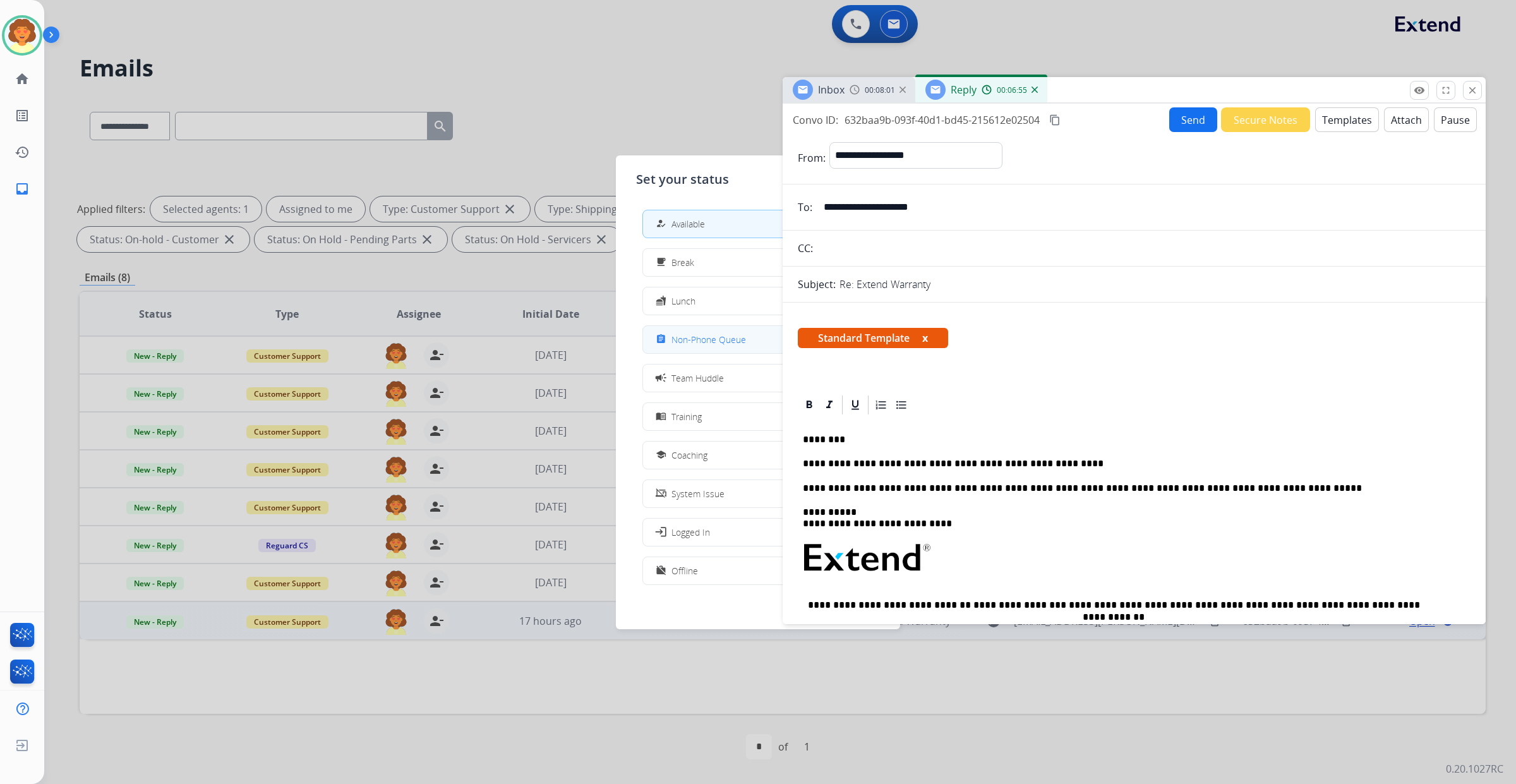
click at [708, 346] on span "Non-Phone Queue" at bounding box center [708, 339] width 74 height 13
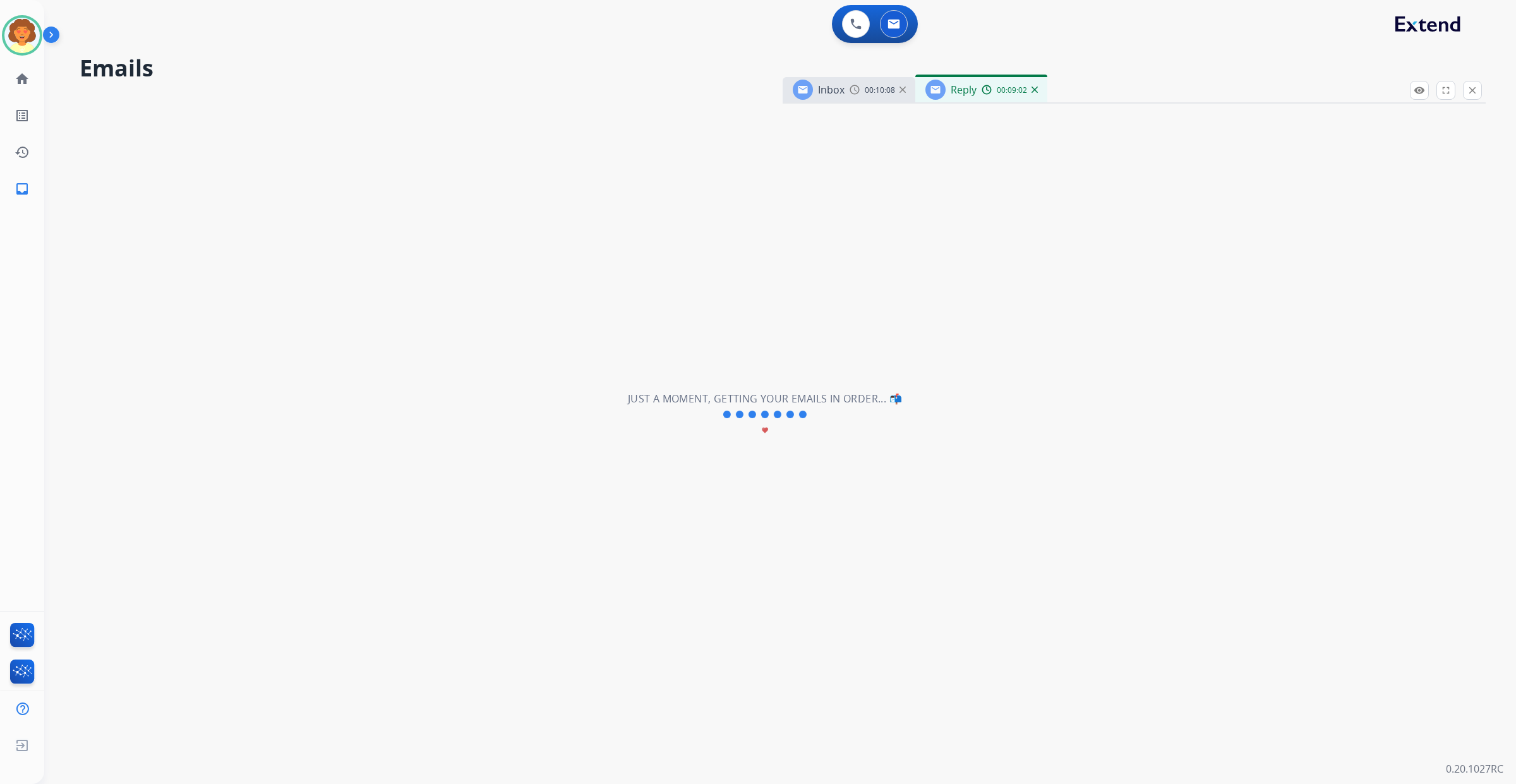
scroll to position [0, 0]
